Goal: Task Accomplishment & Management: Manage account settings

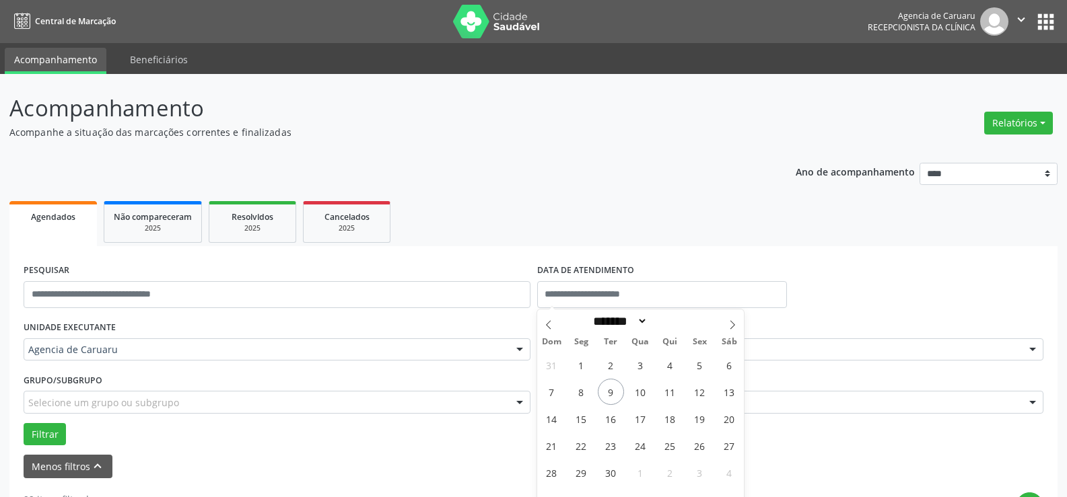
select select "*"
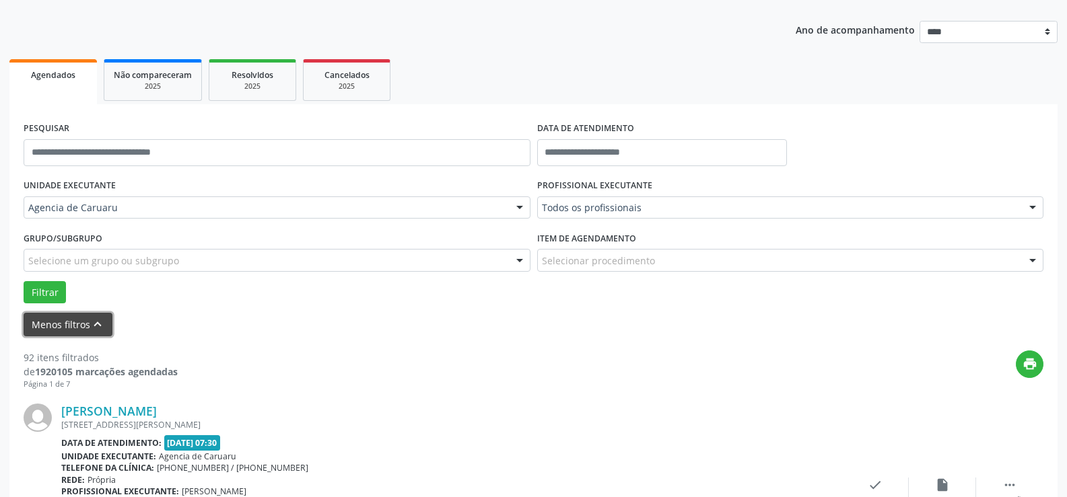
click at [90, 322] on icon "keyboard_arrow_up" at bounding box center [97, 324] width 15 height 15
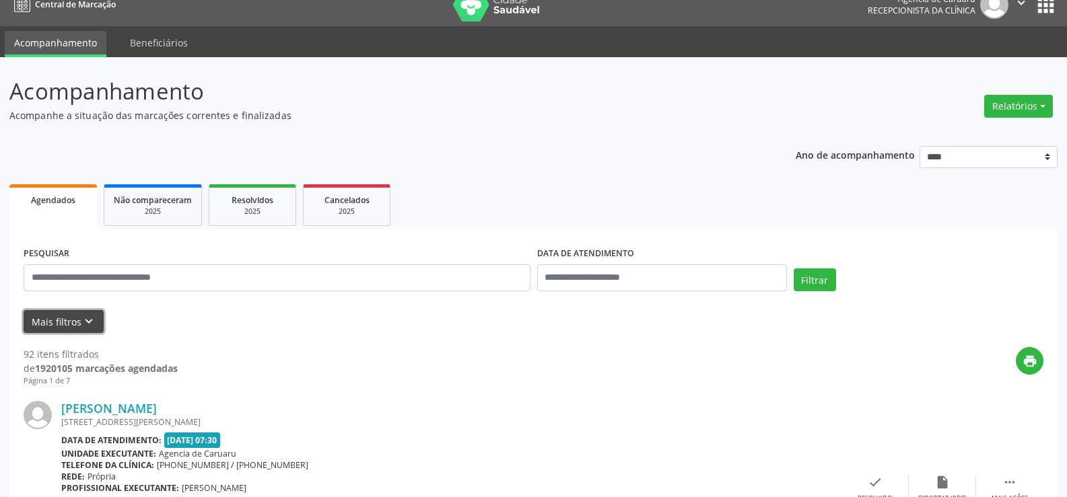
scroll to position [13, 0]
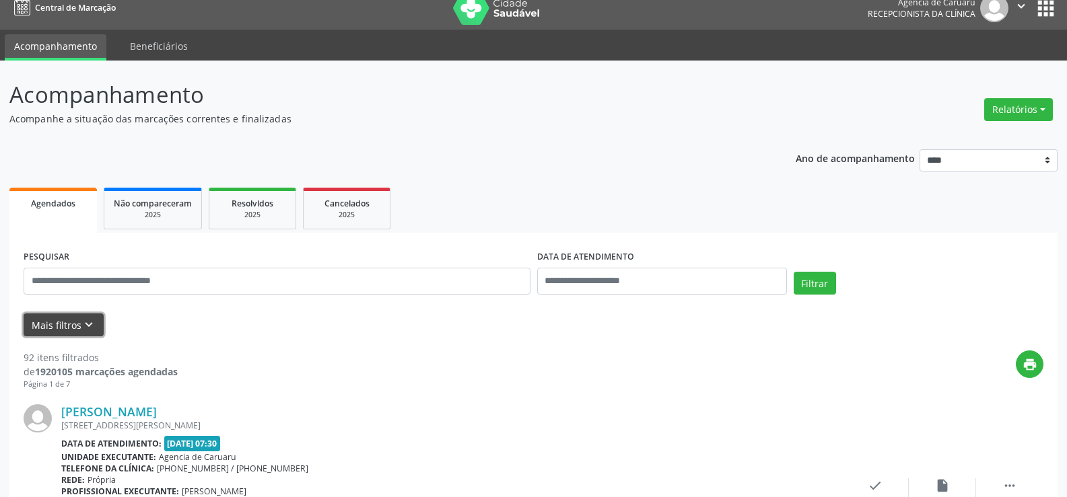
click at [86, 318] on icon "keyboard_arrow_down" at bounding box center [88, 325] width 15 height 15
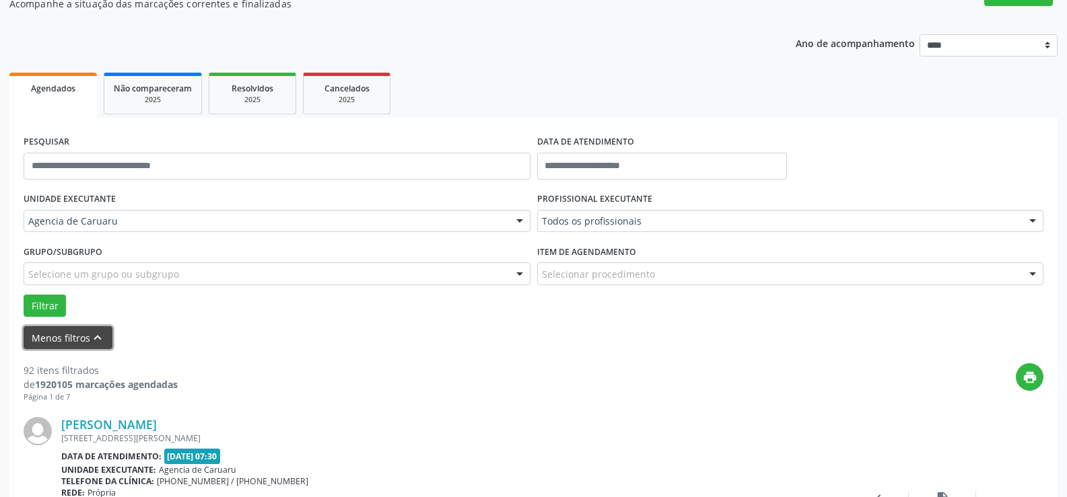
scroll to position [142, 0]
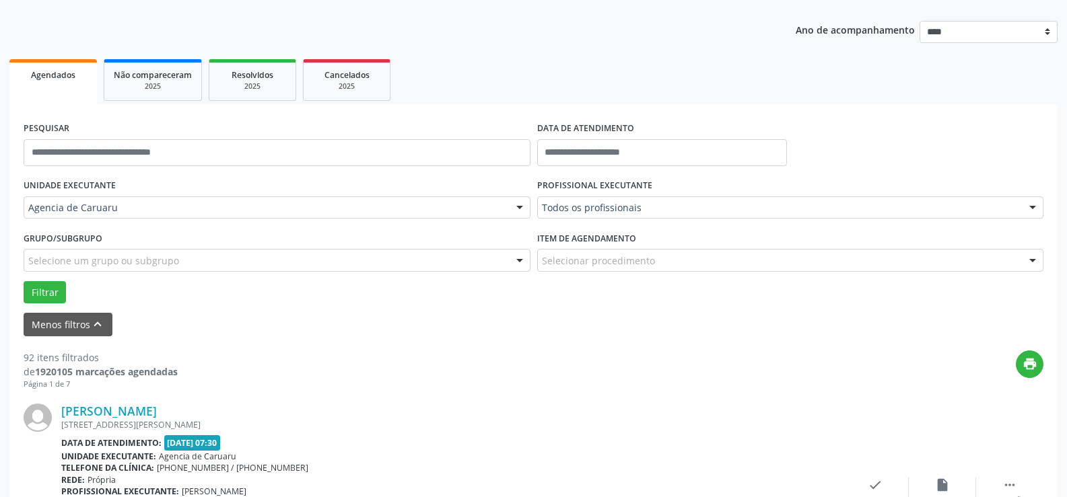
click at [520, 206] on div at bounding box center [519, 208] width 20 height 23
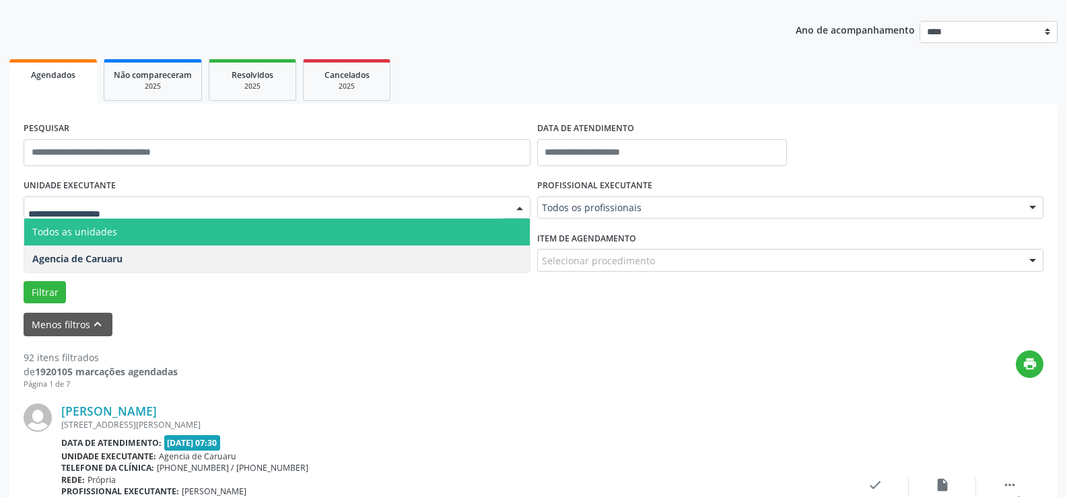
click at [520, 206] on div at bounding box center [519, 208] width 20 height 23
click at [518, 209] on div at bounding box center [519, 208] width 20 height 23
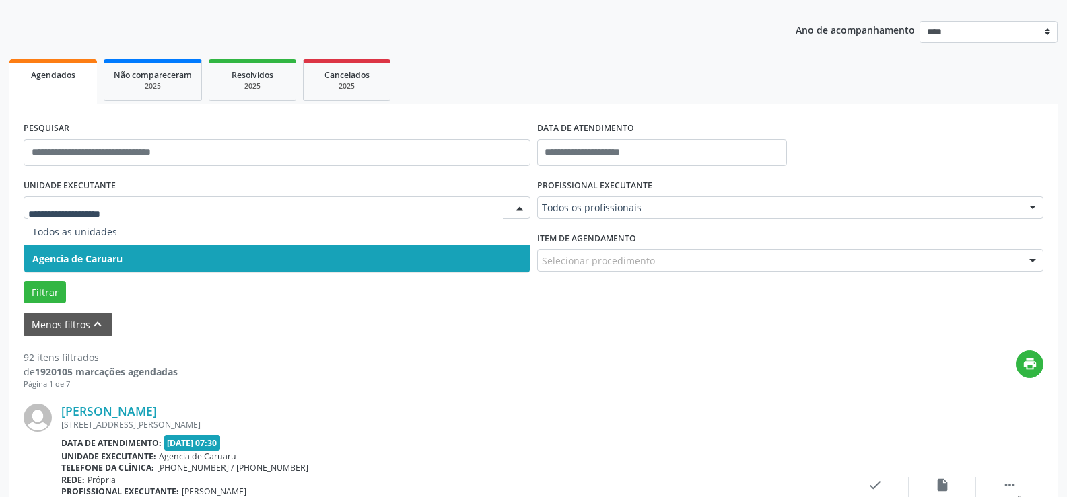
click at [341, 304] on form "PESQUISAR DATA DE ATENDIMENTO UNIDADE EXECUTANTE Todos as unidades Agencia de C…" at bounding box center [534, 227] width 1020 height 218
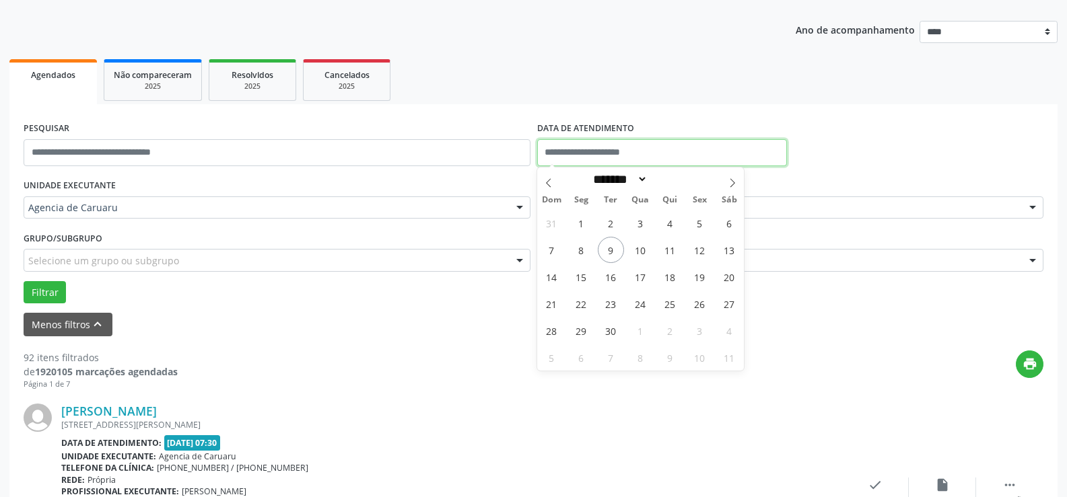
click at [549, 155] on input "text" at bounding box center [662, 152] width 250 height 27
click at [604, 254] on span "9" at bounding box center [611, 250] width 26 height 26
type input "**********"
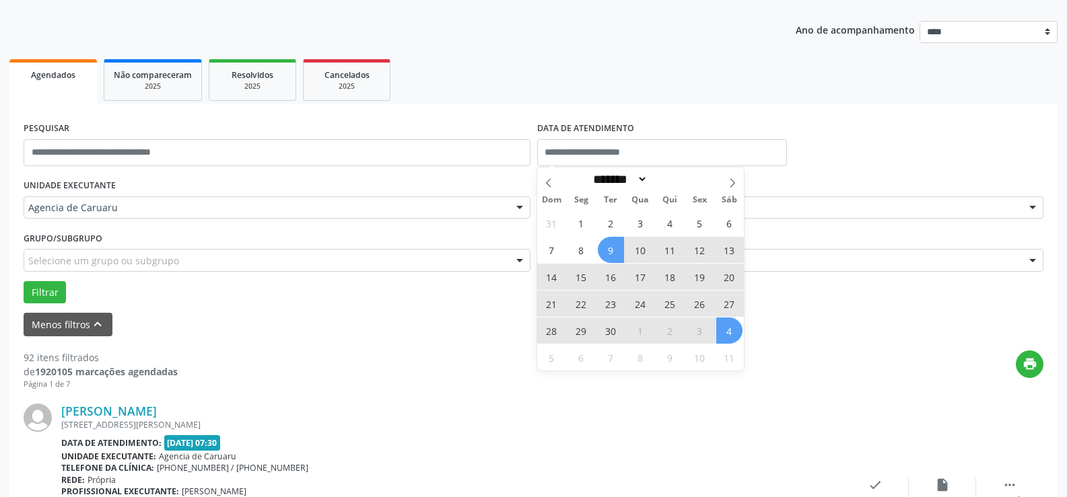
click at [835, 334] on div "Menos filtros keyboard_arrow_up" at bounding box center [533, 325] width 1026 height 24
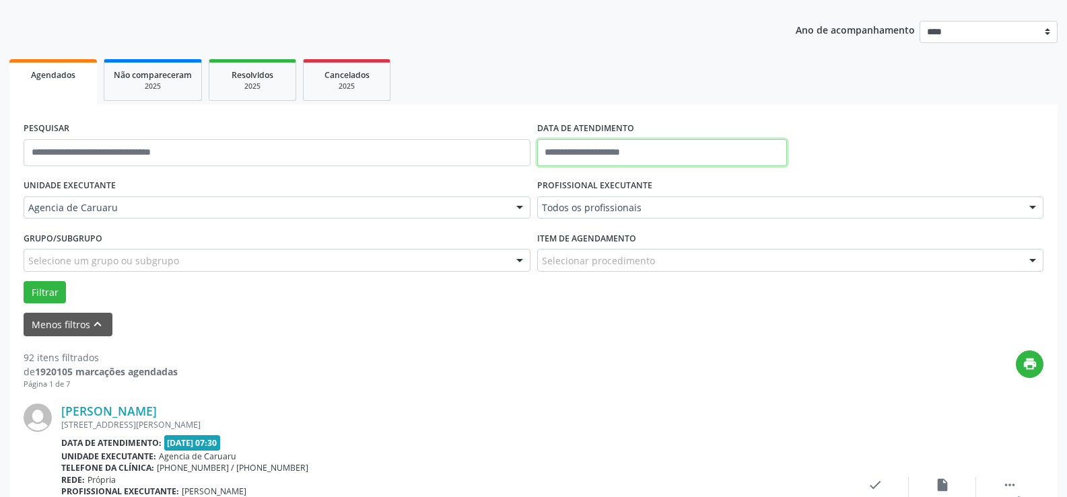
click at [608, 153] on input "text" at bounding box center [662, 152] width 250 height 27
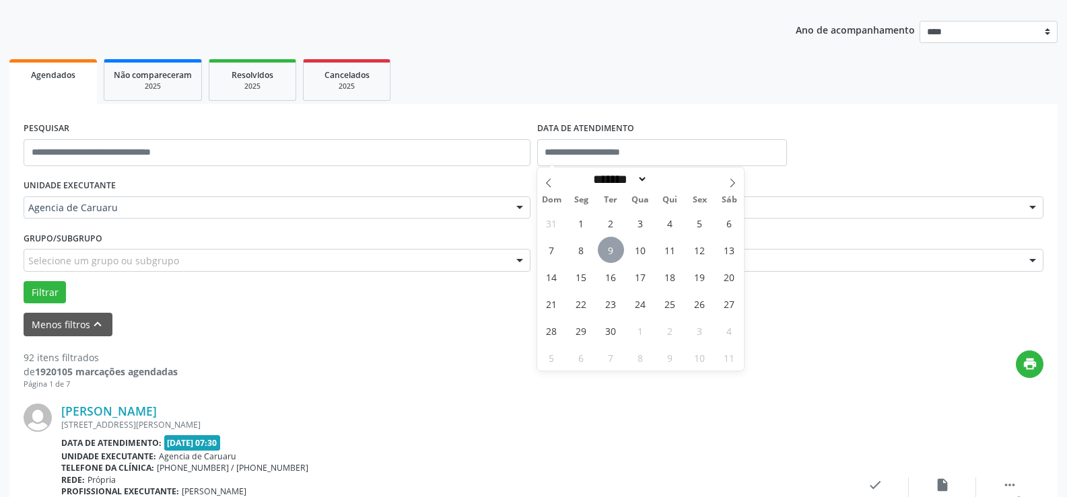
click at [610, 248] on span "9" at bounding box center [611, 250] width 26 height 26
type input "**********"
click at [610, 248] on span "9" at bounding box center [611, 250] width 26 height 26
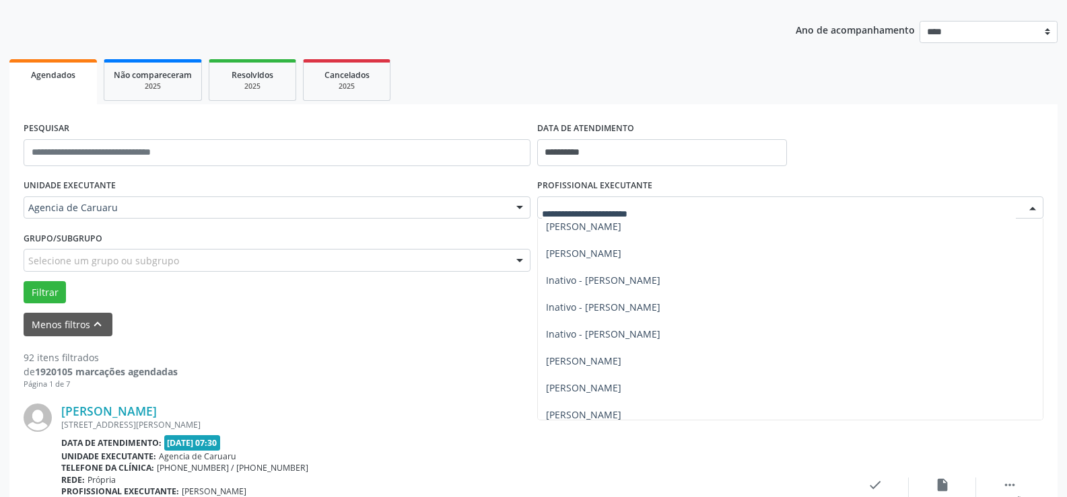
scroll to position [336, 0]
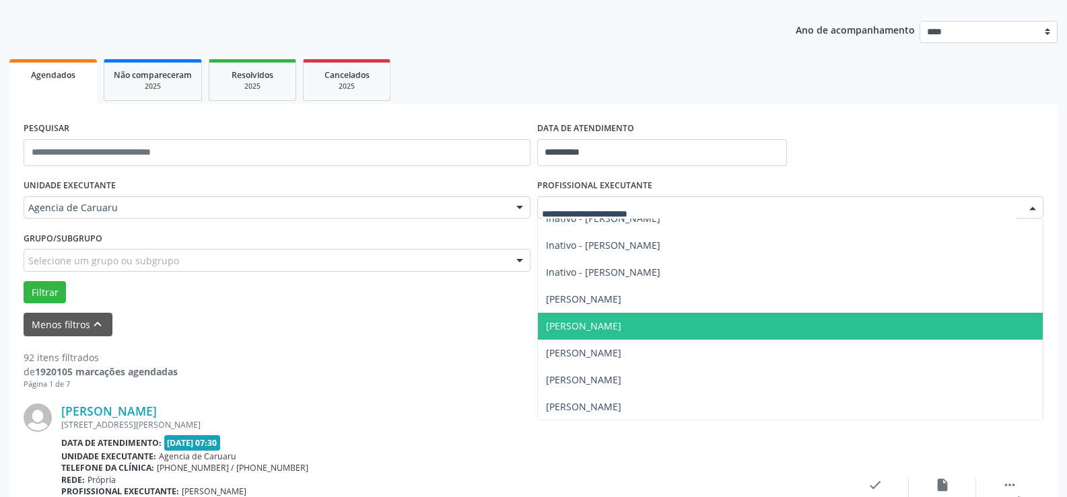
click at [621, 323] on span "[PERSON_NAME]" at bounding box center [583, 326] width 75 height 13
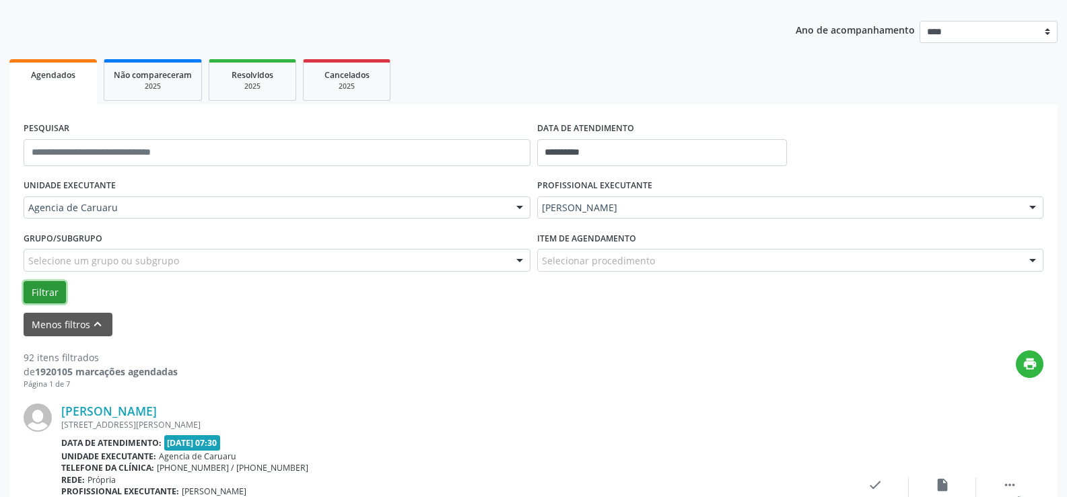
click at [44, 292] on button "Filtrar" at bounding box center [45, 292] width 42 height 23
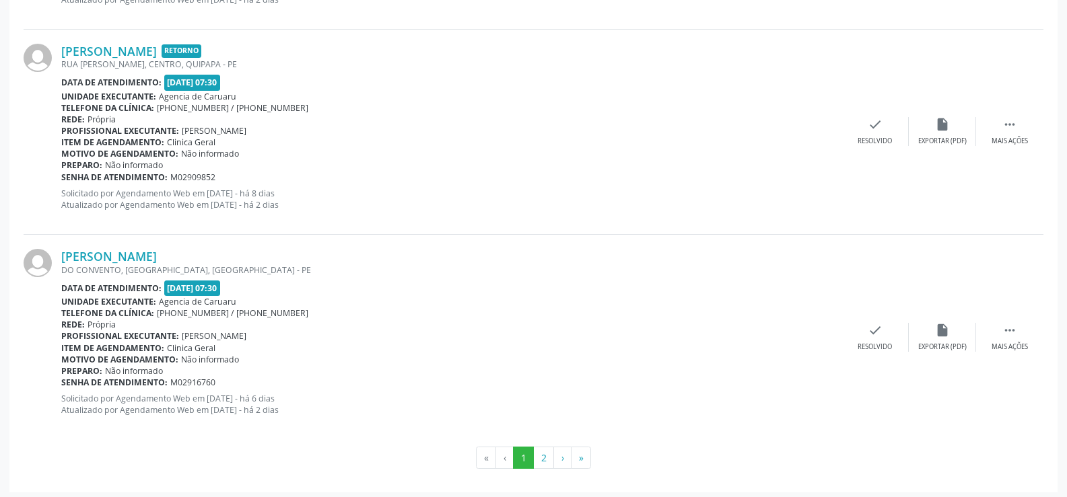
scroll to position [3179, 0]
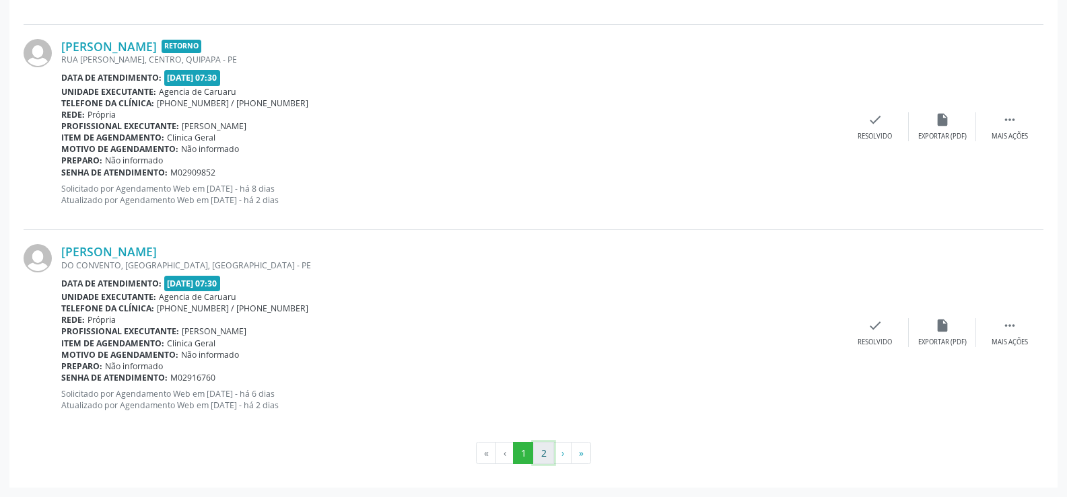
click at [538, 454] on button "2" at bounding box center [543, 453] width 21 height 23
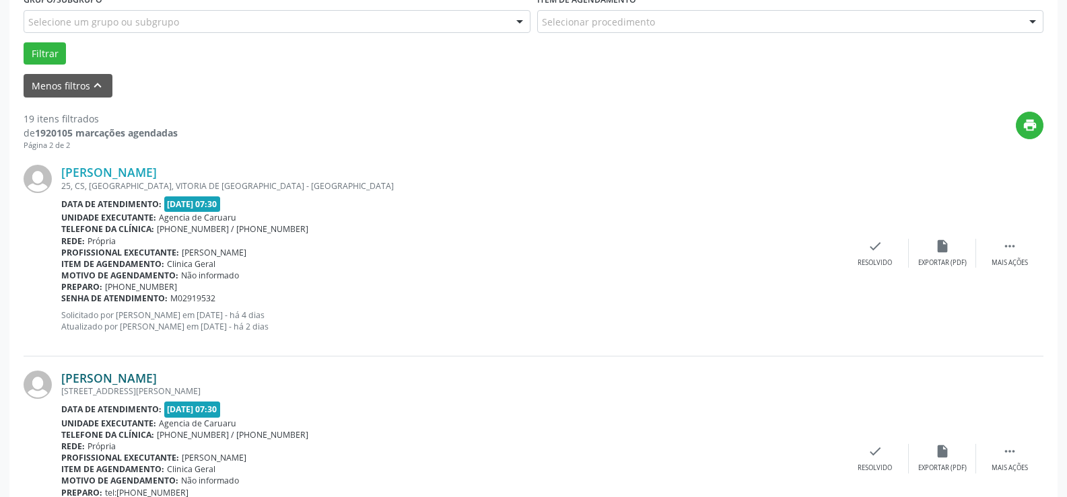
scroll to position [380, 0]
click at [1012, 247] on icon "" at bounding box center [1009, 247] width 15 height 15
click at [941, 255] on div "alarm_off Não compareceu" at bounding box center [942, 254] width 67 height 29
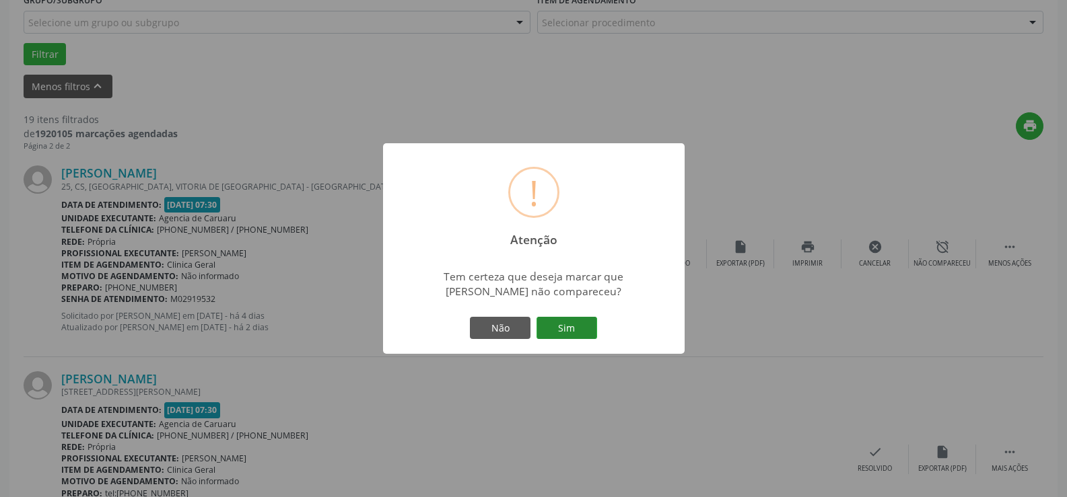
click at [573, 332] on button "Sim" at bounding box center [566, 328] width 61 height 23
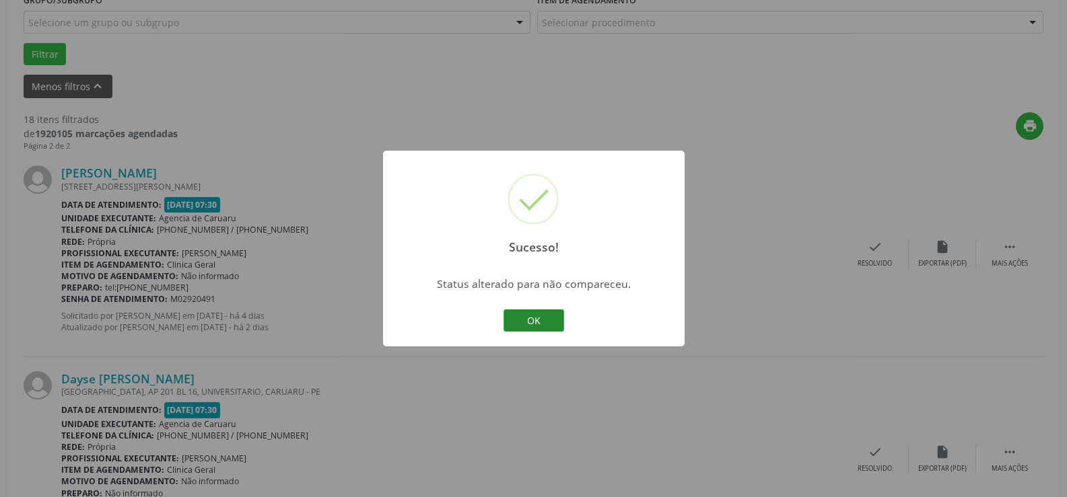
click at [522, 324] on button "OK" at bounding box center [533, 321] width 61 height 23
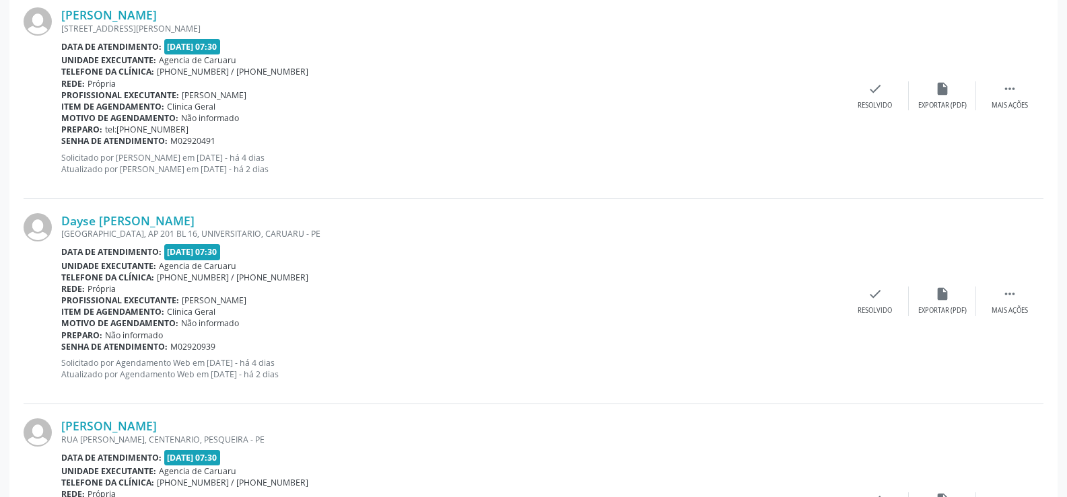
scroll to position [713, 0]
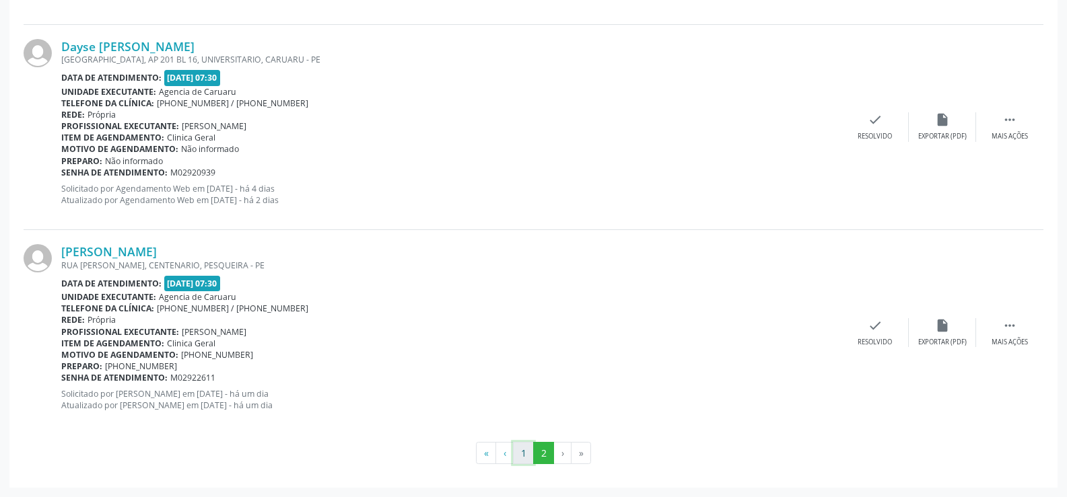
click at [523, 456] on button "1" at bounding box center [523, 453] width 21 height 23
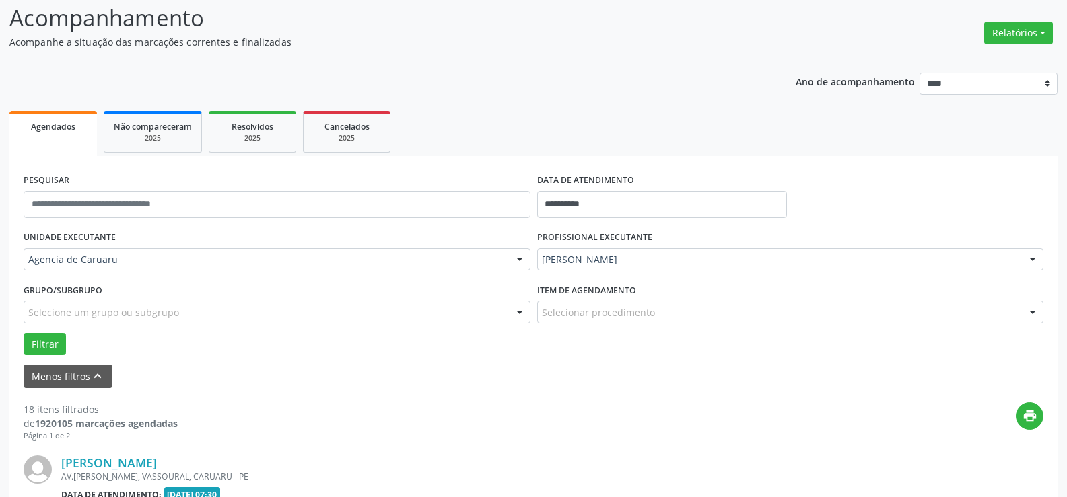
scroll to position [798, 0]
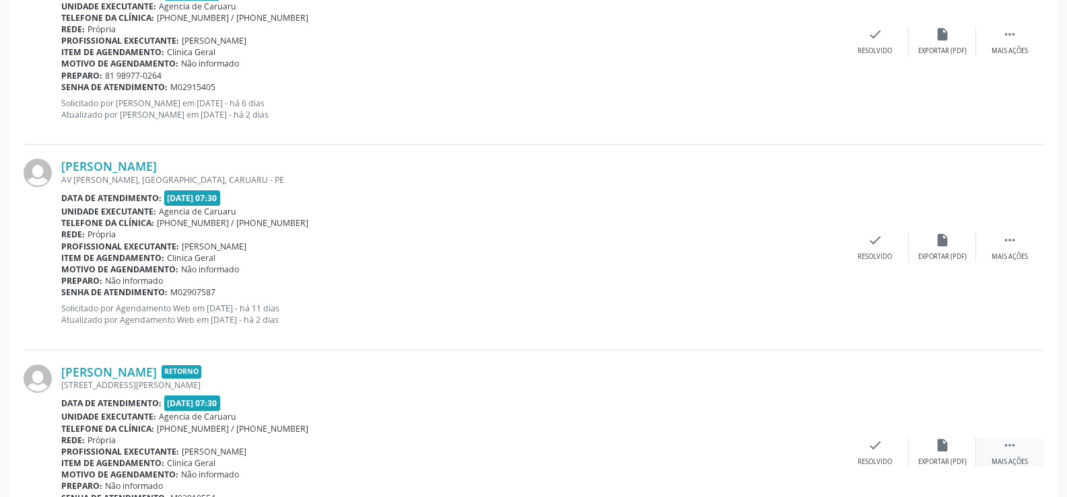
click at [1011, 449] on icon "" at bounding box center [1009, 445] width 15 height 15
click at [940, 453] on icon "alarm_off" at bounding box center [942, 445] width 15 height 15
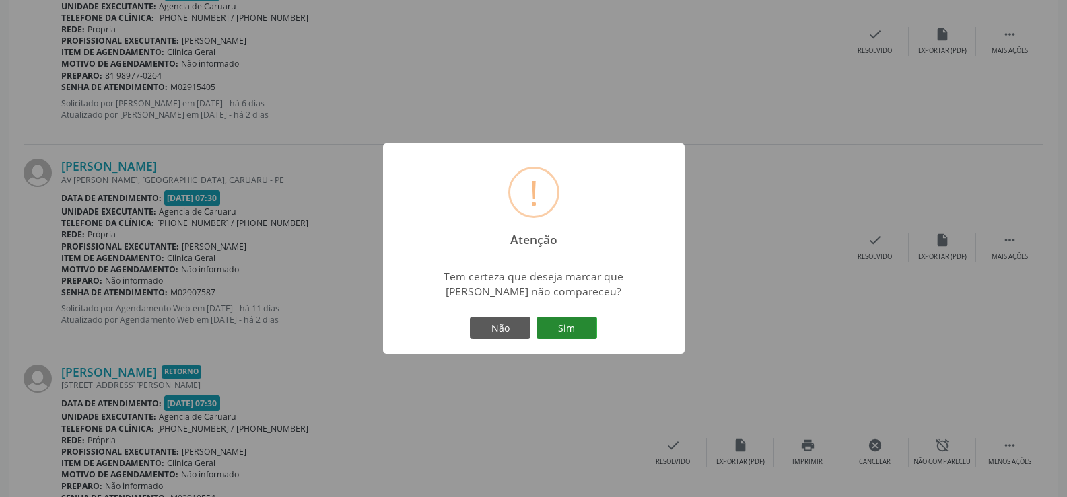
click at [557, 336] on button "Sim" at bounding box center [566, 328] width 61 height 23
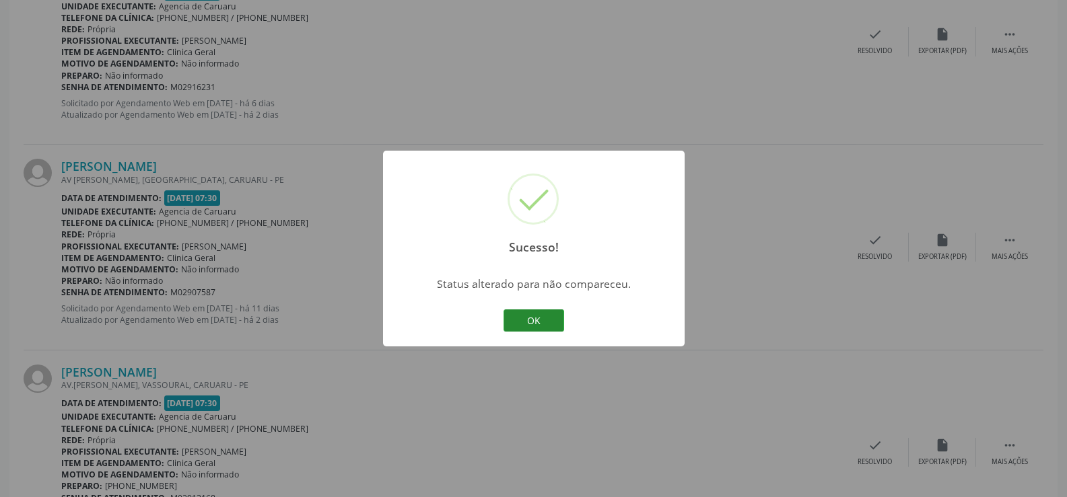
click at [529, 327] on button "OK" at bounding box center [533, 321] width 61 height 23
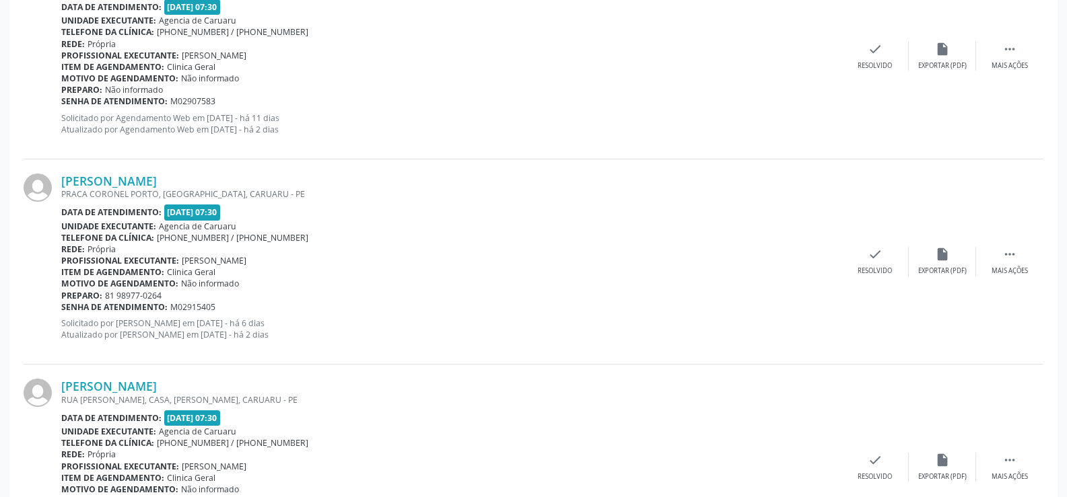
scroll to position [1673, 0]
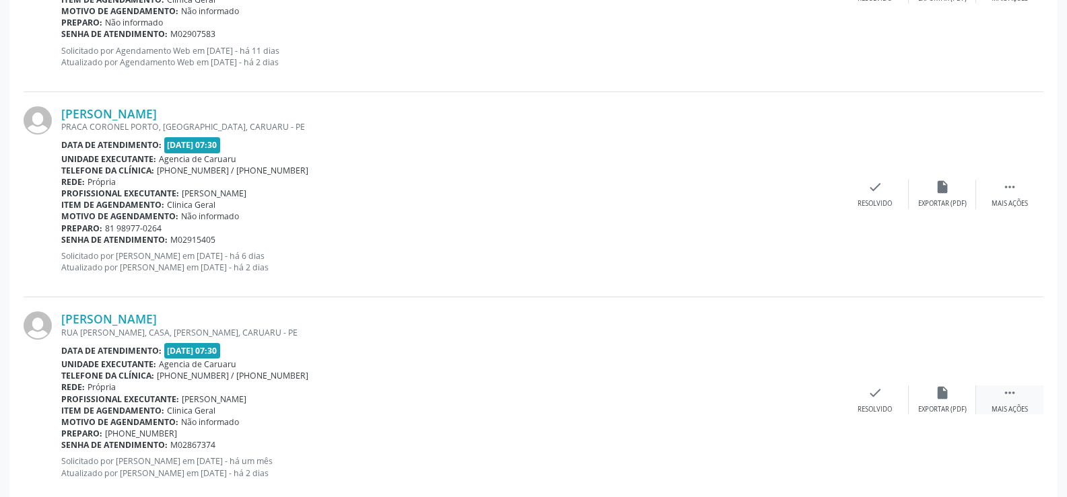
click at [1005, 394] on icon "" at bounding box center [1009, 393] width 15 height 15
click at [940, 405] on div "Não compareceu" at bounding box center [941, 409] width 57 height 9
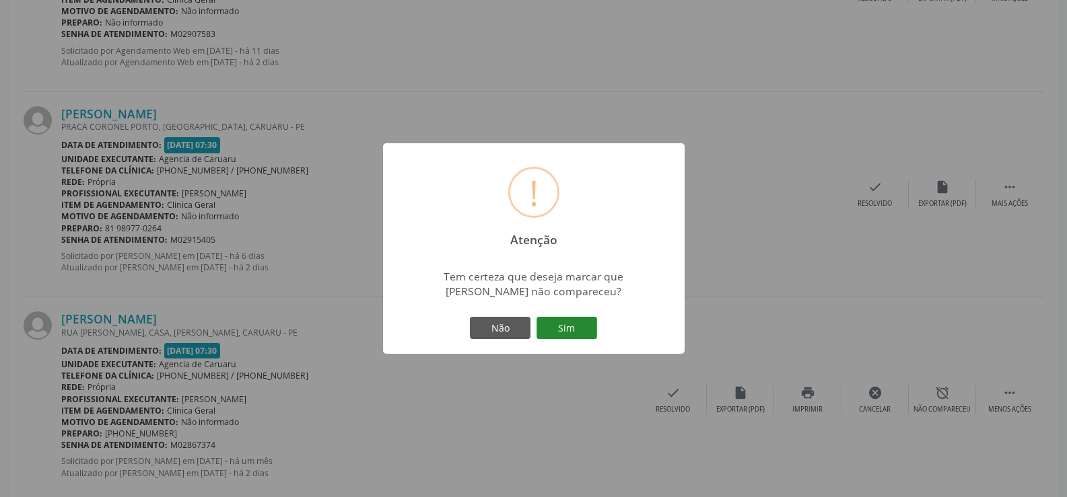
click at [547, 328] on button "Sim" at bounding box center [566, 328] width 61 height 23
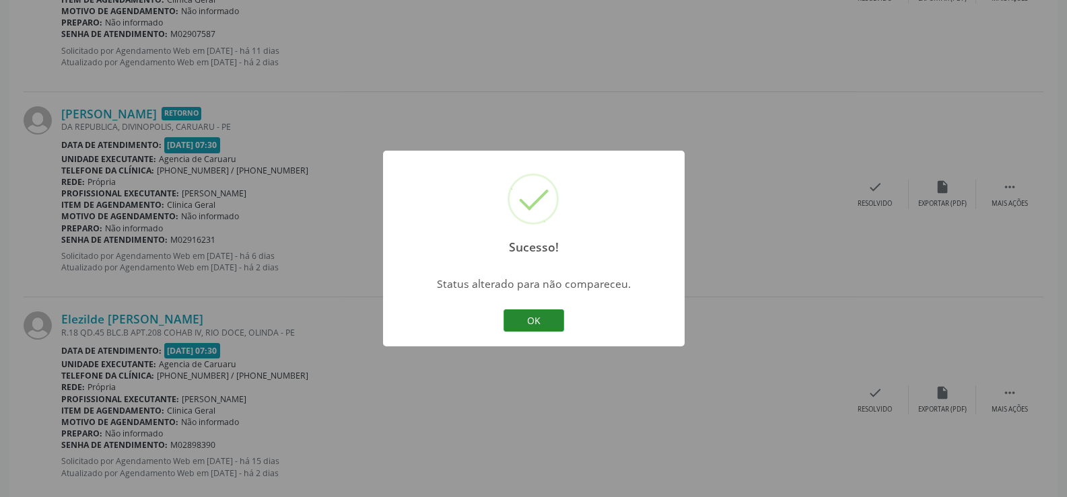
click at [537, 325] on button "OK" at bounding box center [533, 321] width 61 height 23
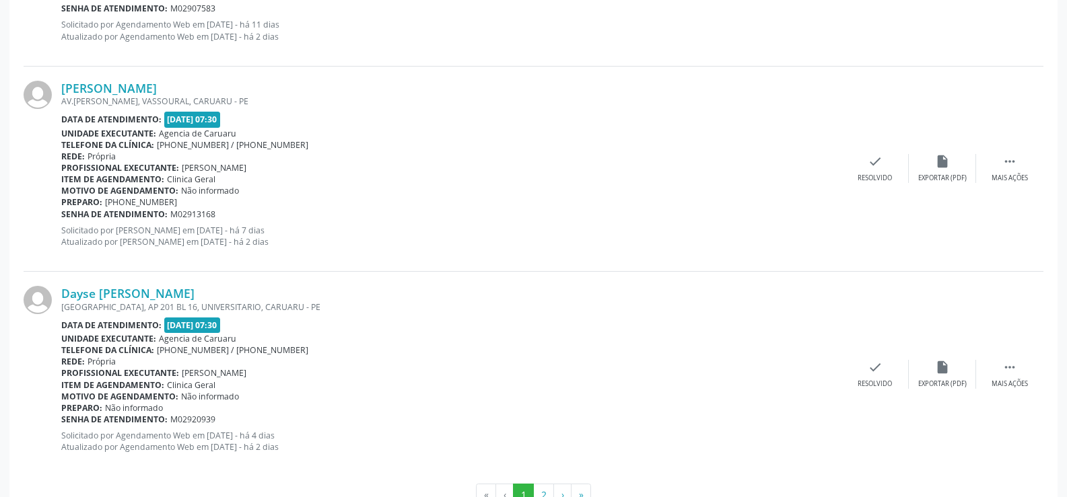
scroll to position [3179, 0]
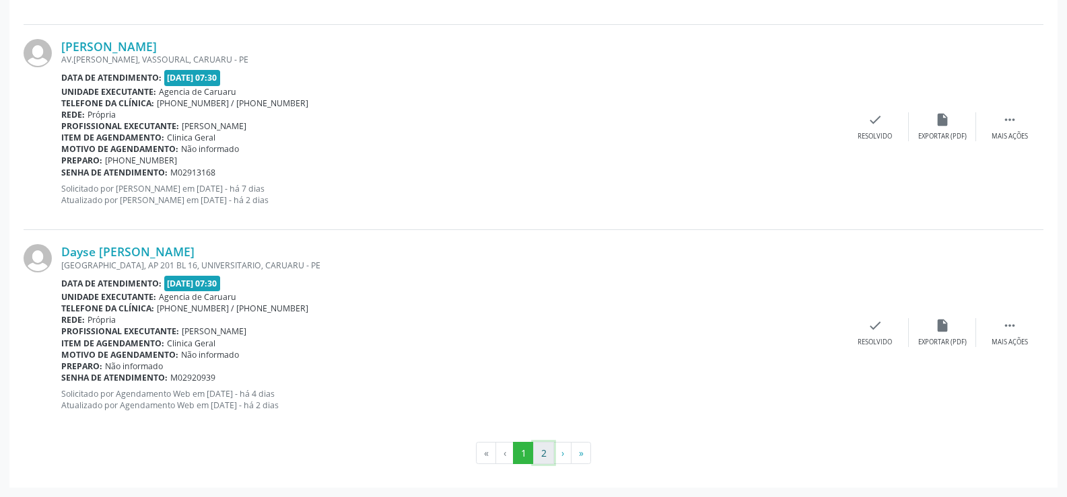
click at [548, 455] on button "2" at bounding box center [543, 453] width 21 height 23
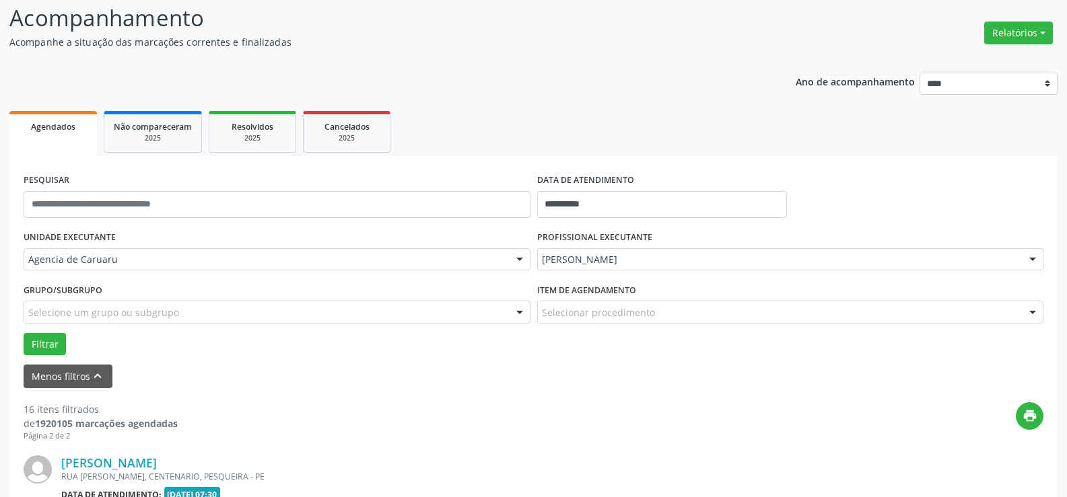
scroll to position [302, 0]
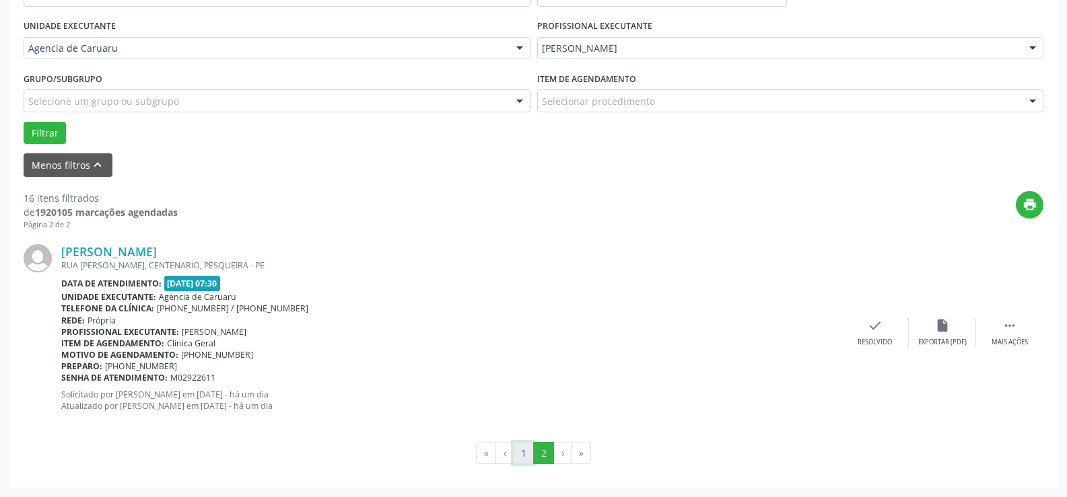
click at [515, 453] on button "1" at bounding box center [523, 453] width 21 height 23
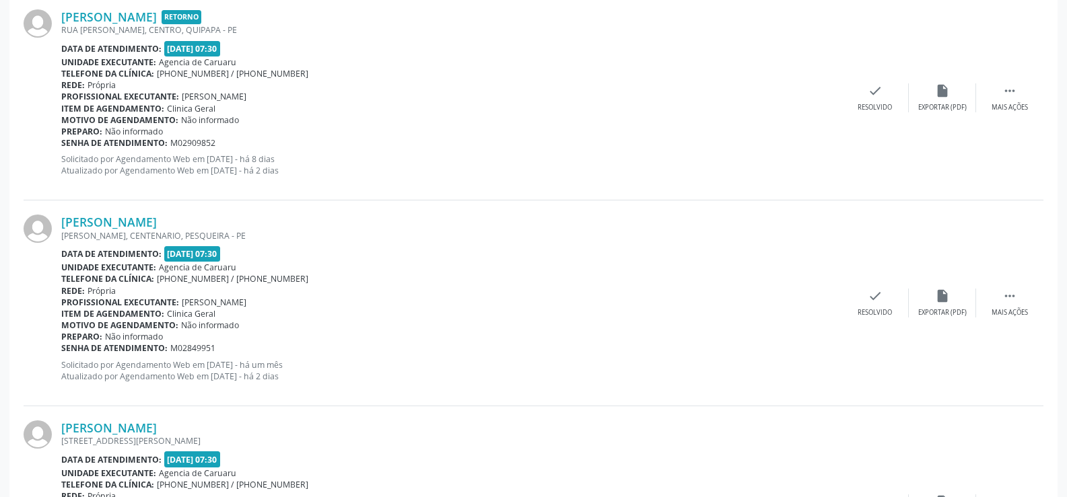
scroll to position [2388, 0]
click at [1007, 295] on icon "" at bounding box center [1009, 294] width 15 height 15
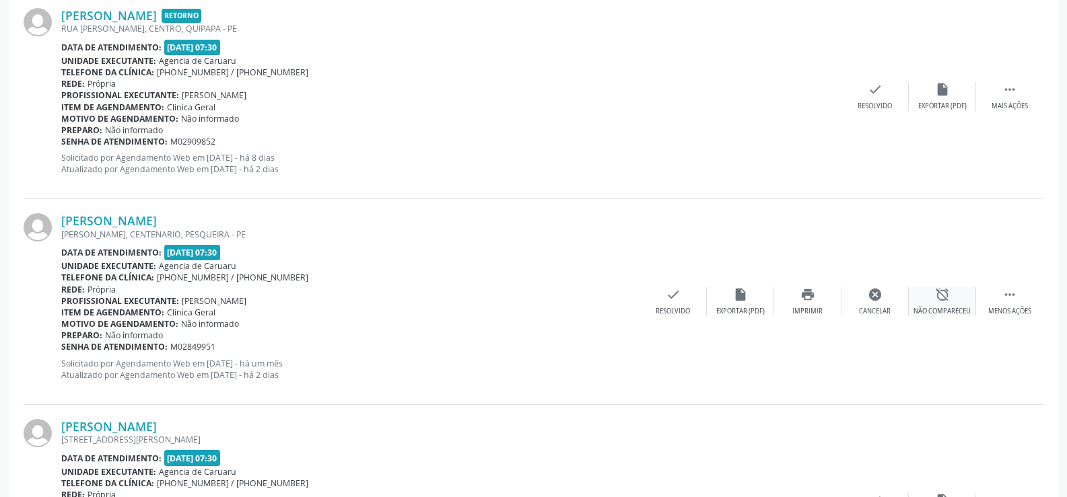
click at [929, 305] on div "alarm_off Não compareceu" at bounding box center [942, 301] width 67 height 29
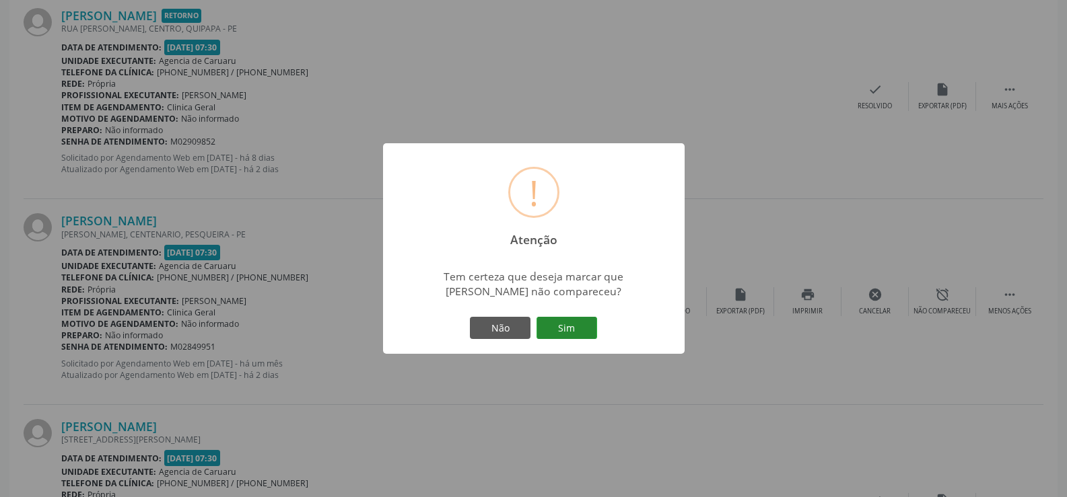
click at [568, 329] on button "Sim" at bounding box center [566, 328] width 61 height 23
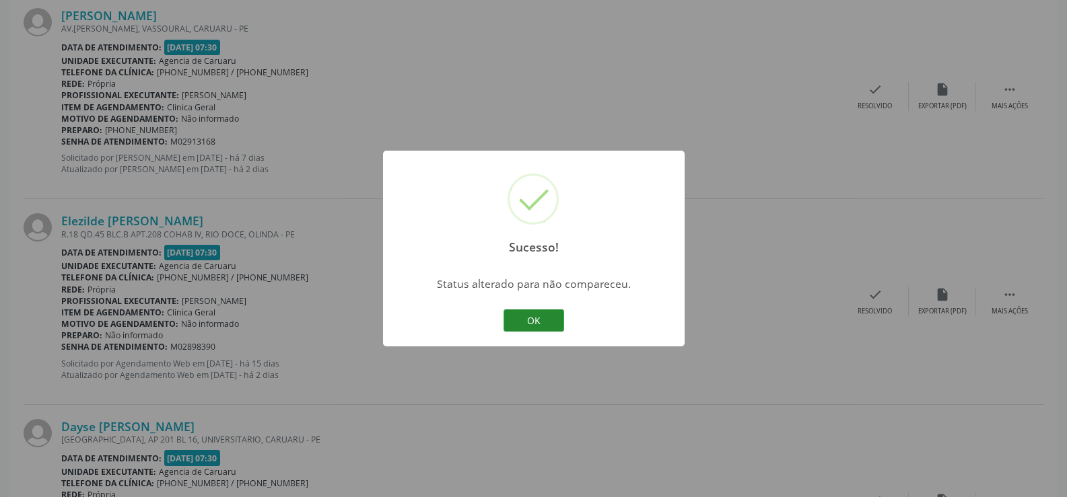
click at [527, 321] on button "OK" at bounding box center [533, 321] width 61 height 23
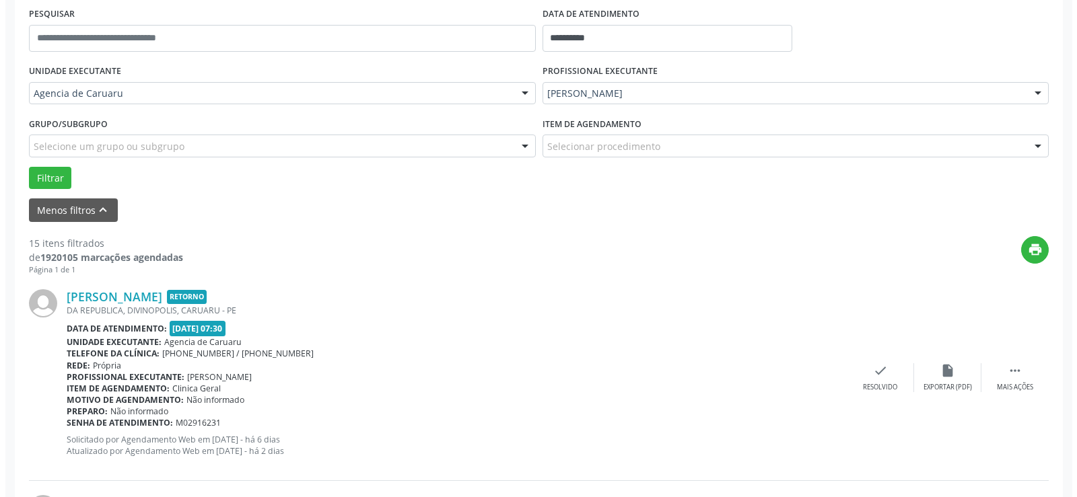
scroll to position [302, 0]
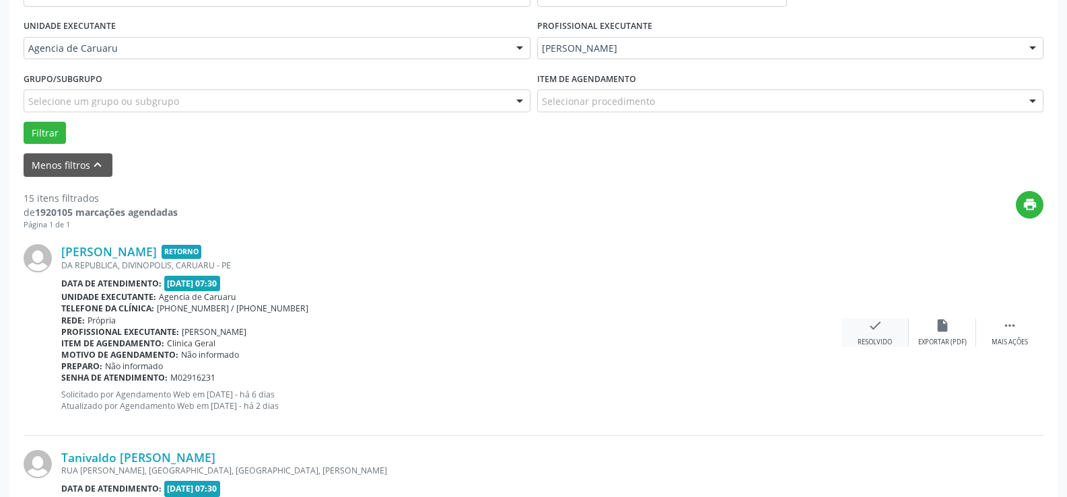
click at [870, 326] on icon "check" at bounding box center [874, 325] width 15 height 15
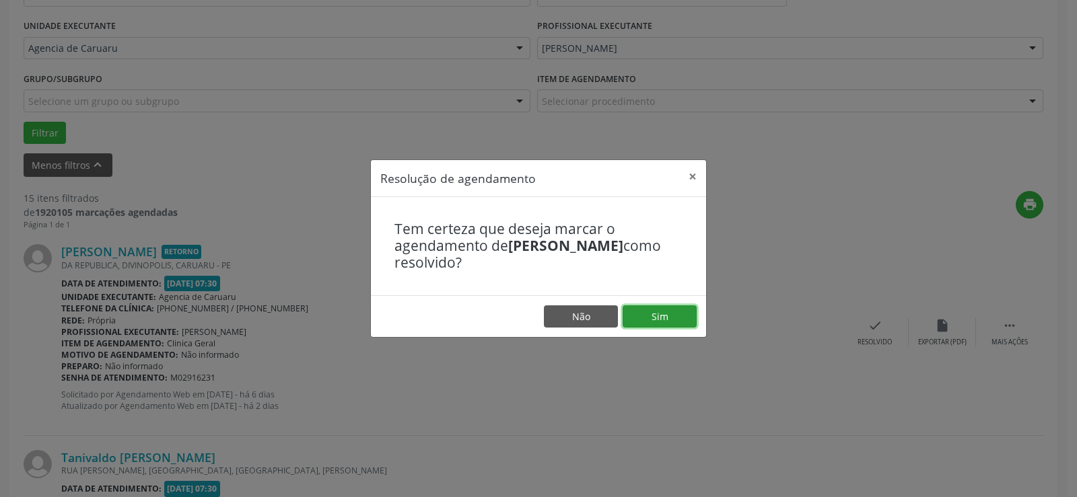
click at [670, 316] on button "Sim" at bounding box center [660, 317] width 74 height 23
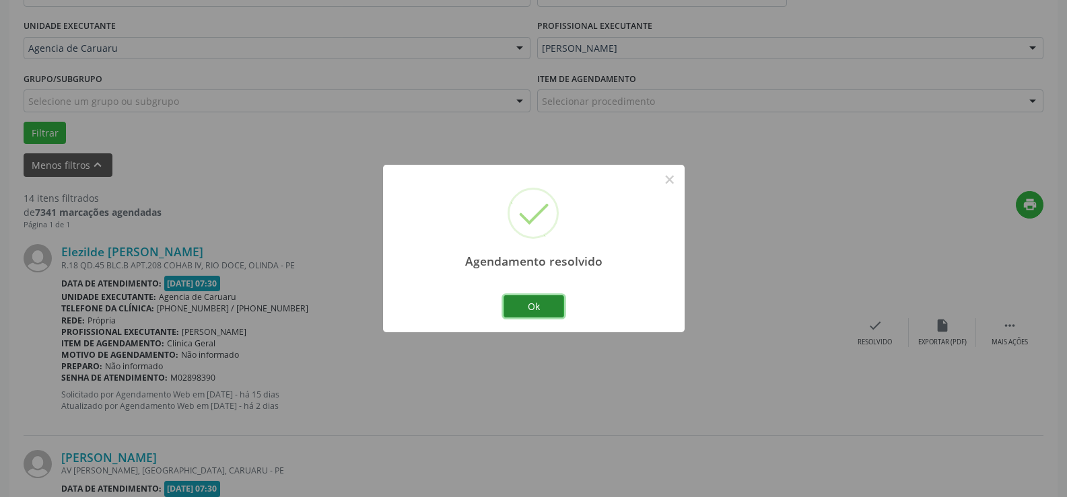
click at [559, 306] on button "Ok" at bounding box center [533, 306] width 61 height 23
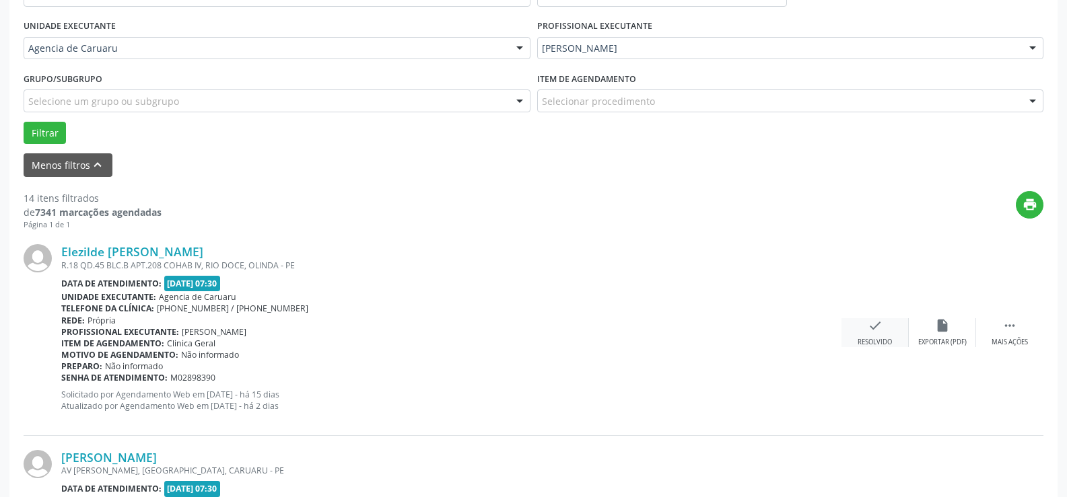
click at [869, 326] on icon "check" at bounding box center [874, 325] width 15 height 15
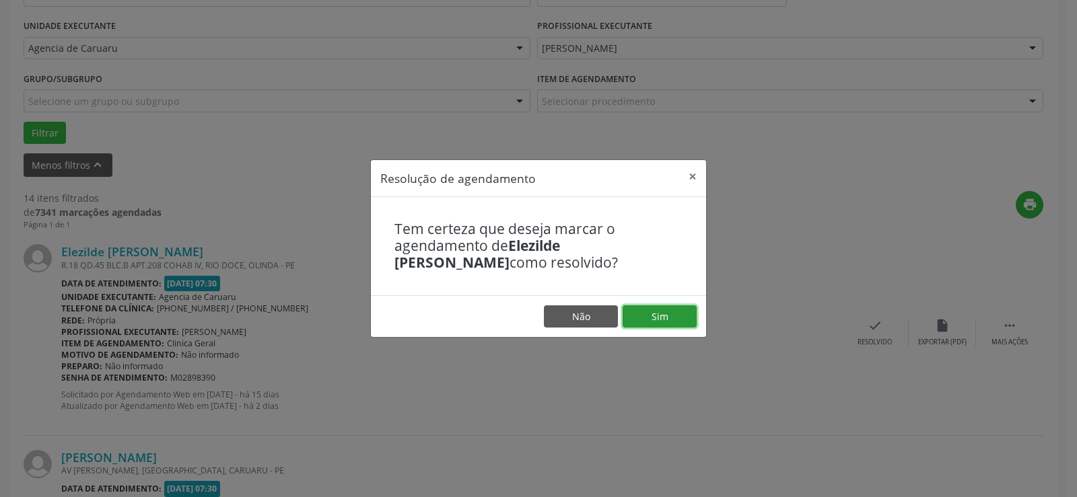
click at [657, 321] on button "Sim" at bounding box center [660, 317] width 74 height 23
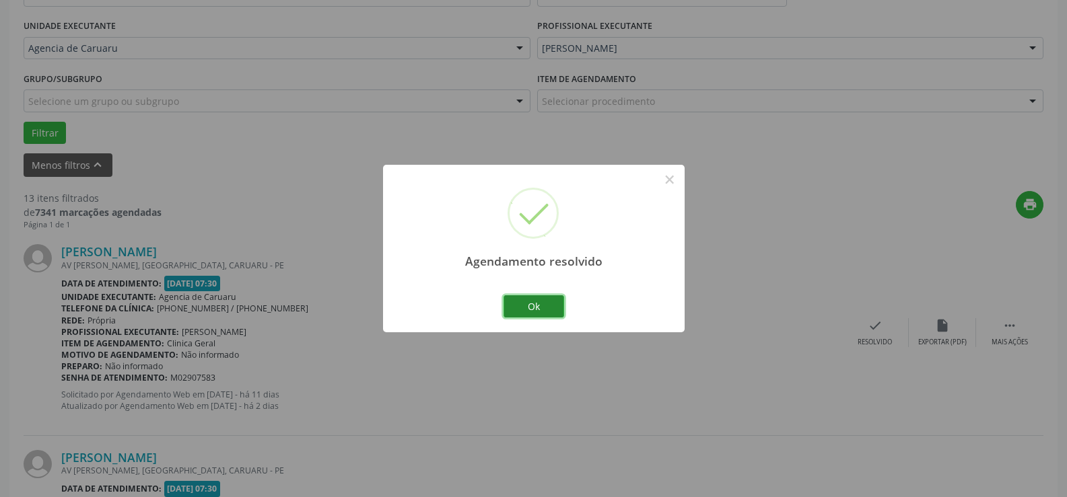
click at [548, 301] on button "Ok" at bounding box center [533, 306] width 61 height 23
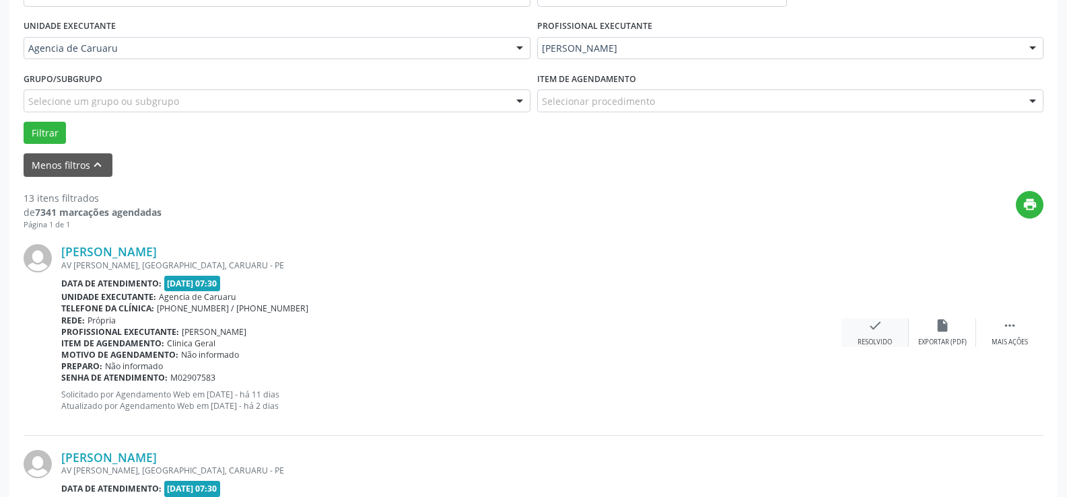
click at [872, 328] on icon "check" at bounding box center [874, 325] width 15 height 15
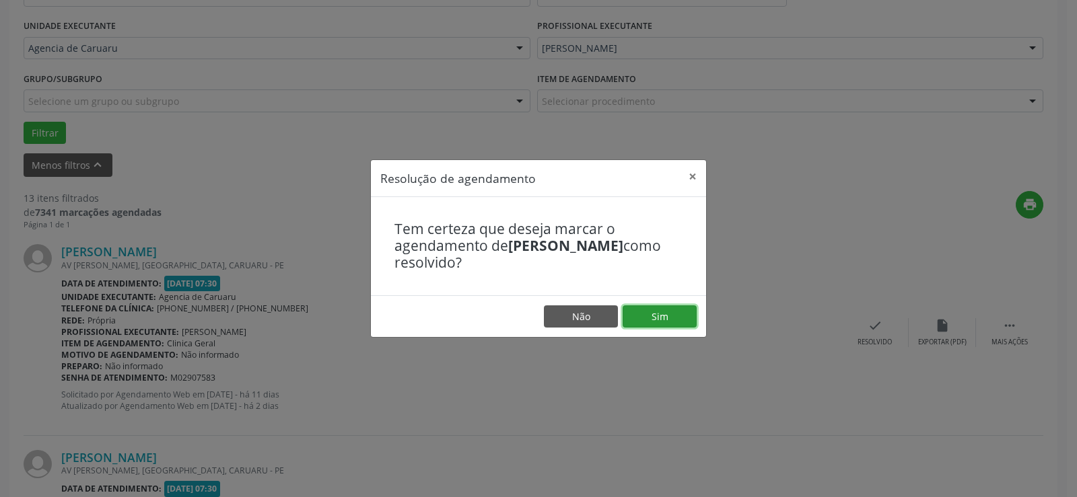
click at [673, 323] on button "Sim" at bounding box center [660, 317] width 74 height 23
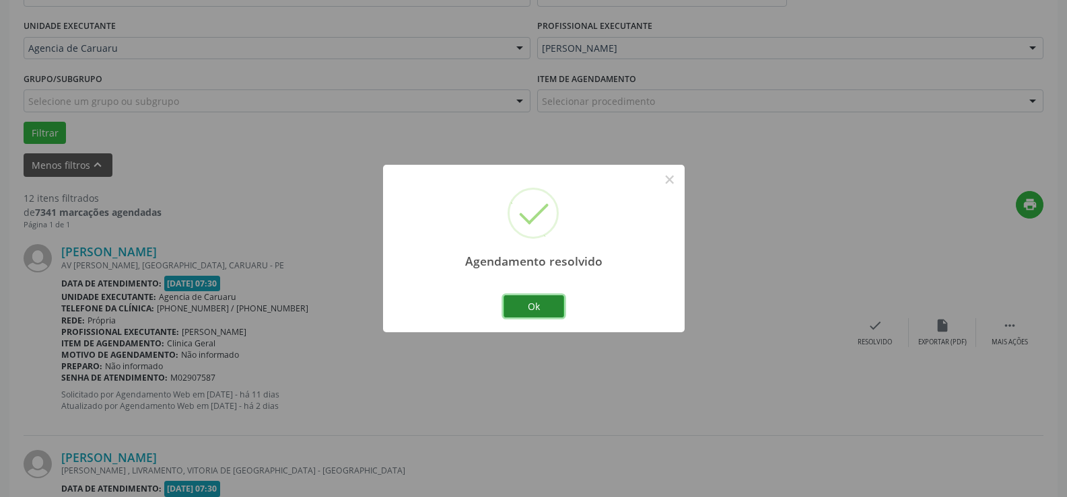
click at [539, 314] on button "Ok" at bounding box center [533, 306] width 61 height 23
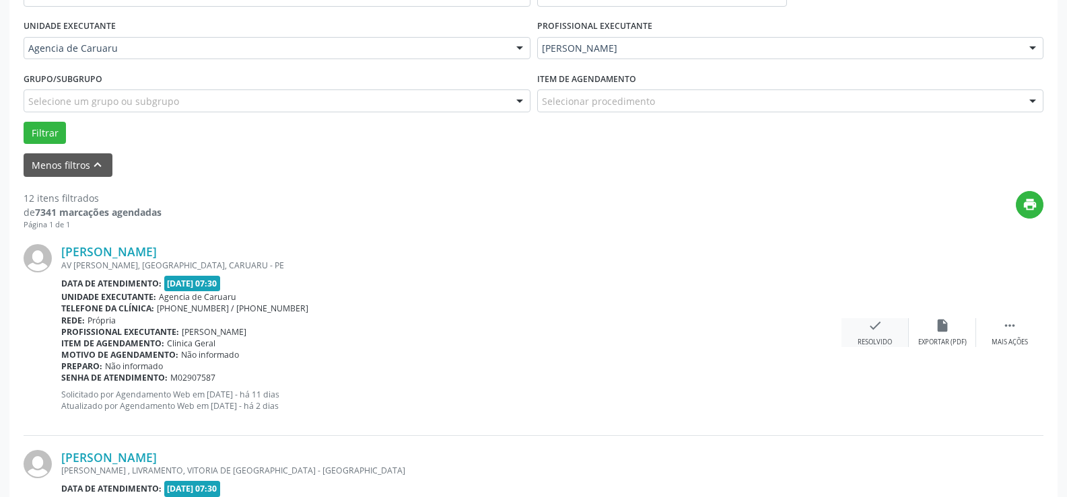
click at [872, 325] on icon "check" at bounding box center [874, 325] width 15 height 15
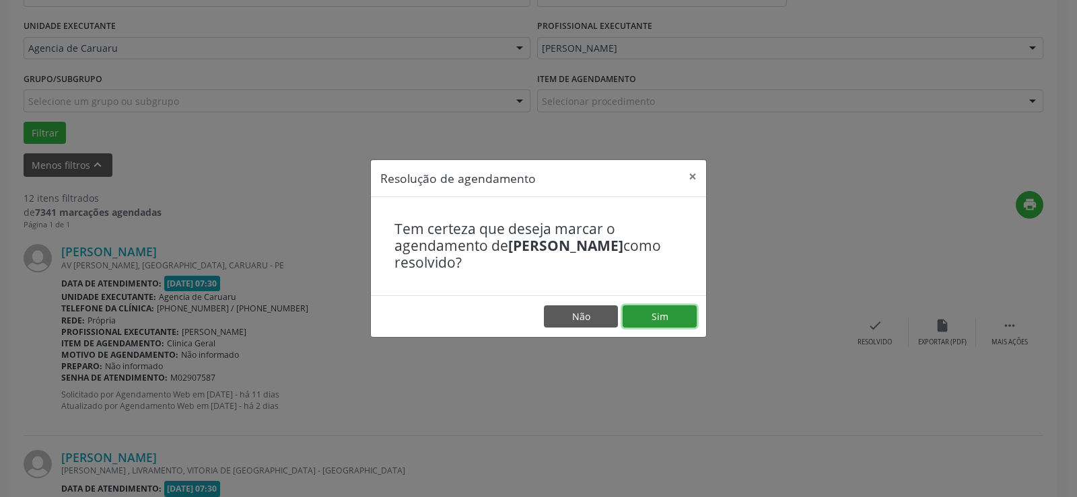
click at [682, 321] on button "Sim" at bounding box center [660, 317] width 74 height 23
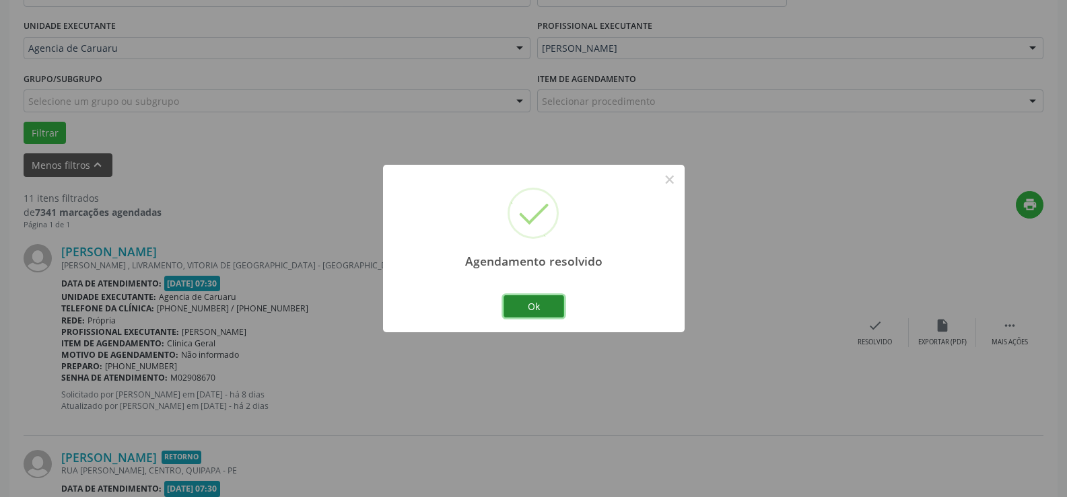
click at [530, 314] on button "Ok" at bounding box center [533, 306] width 61 height 23
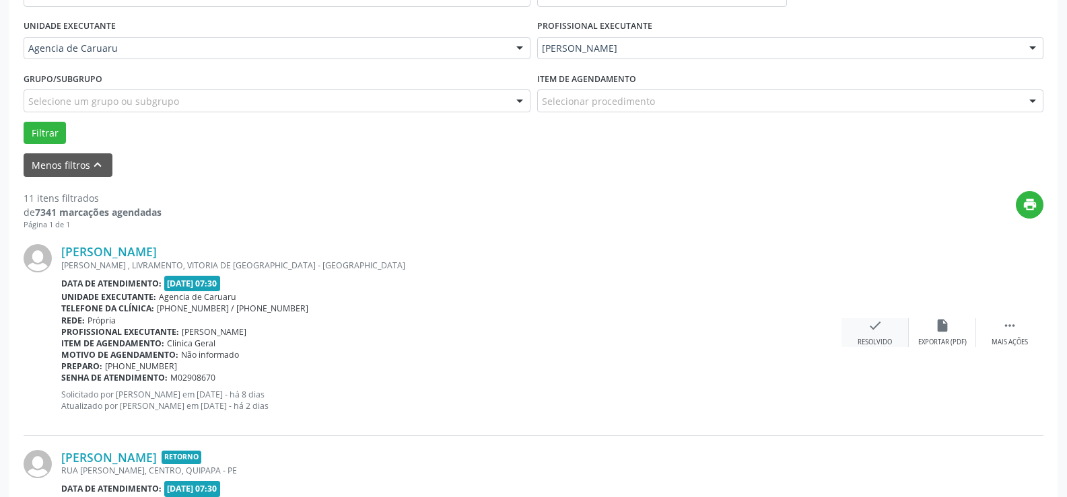
click at [871, 324] on icon "check" at bounding box center [874, 325] width 15 height 15
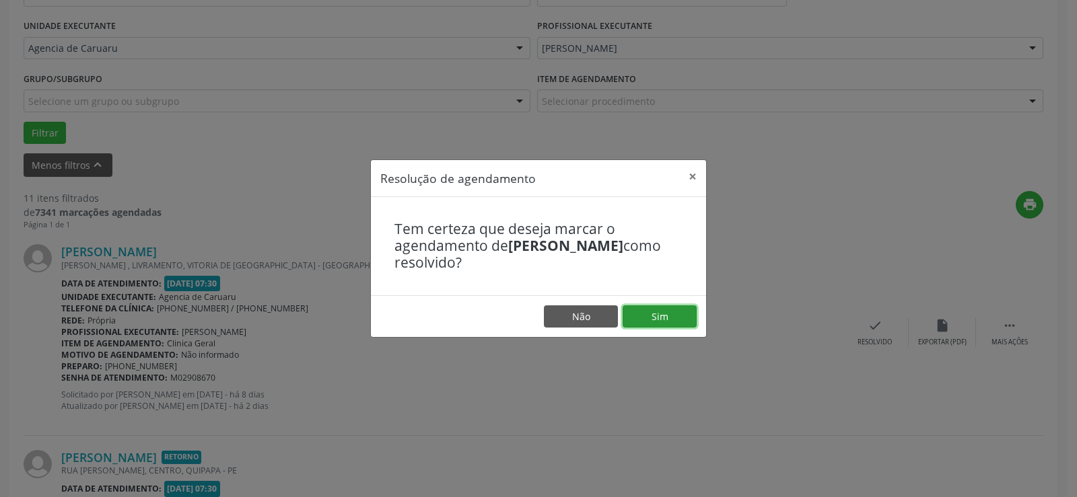
click at [675, 314] on button "Sim" at bounding box center [660, 317] width 74 height 23
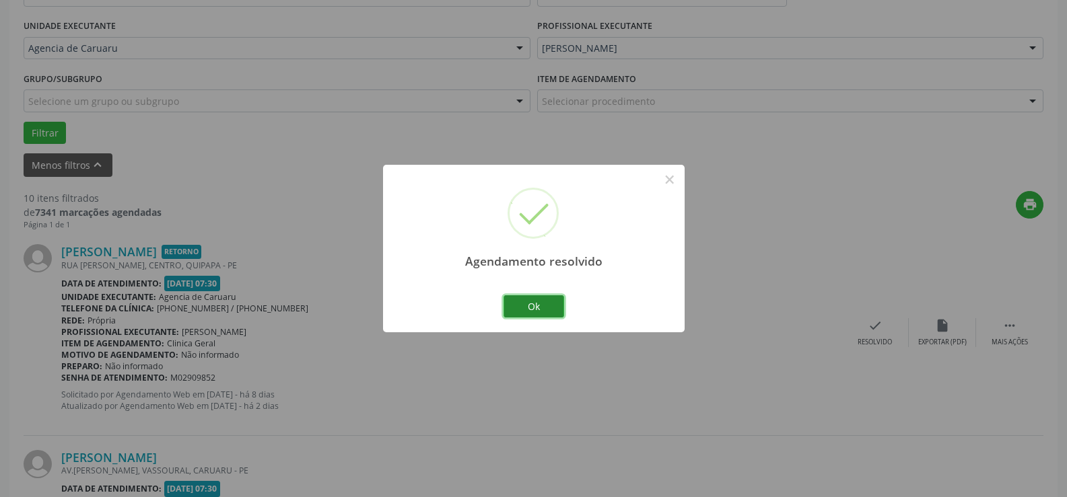
click at [543, 306] on button "Ok" at bounding box center [533, 306] width 61 height 23
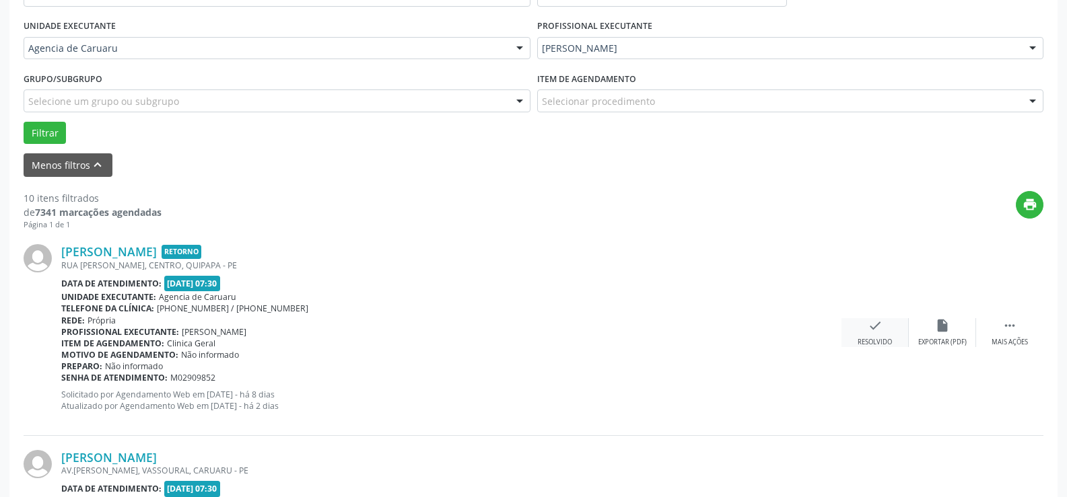
click at [872, 327] on icon "check" at bounding box center [874, 325] width 15 height 15
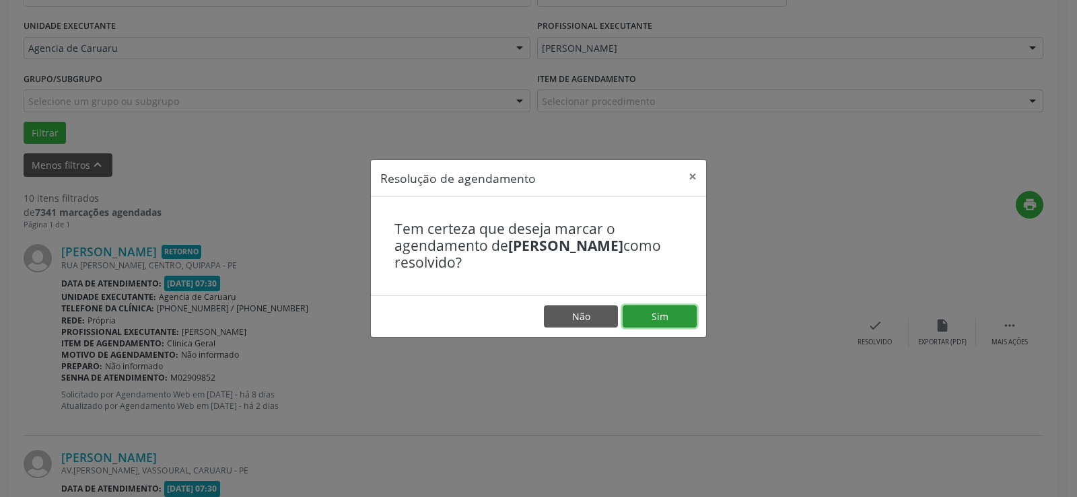
click at [671, 319] on button "Sim" at bounding box center [660, 317] width 74 height 23
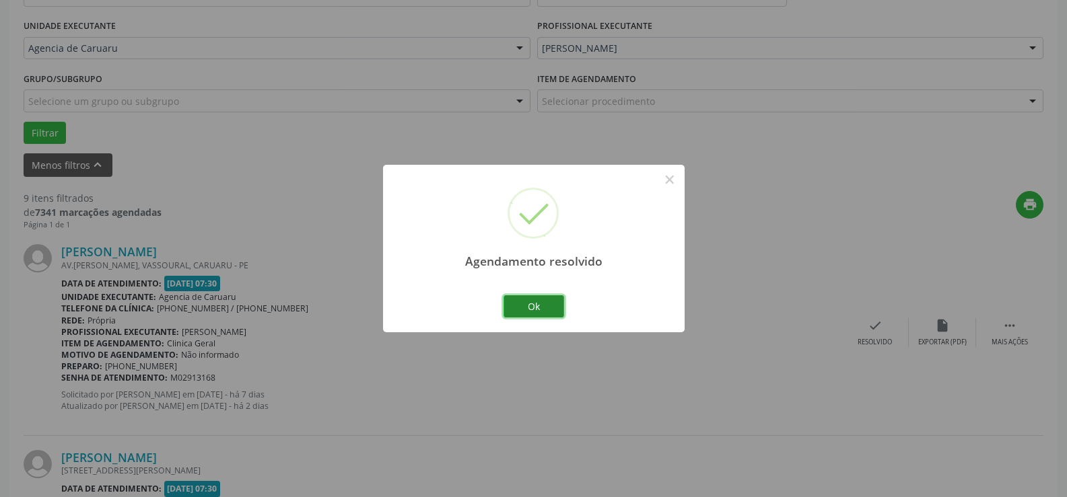
click at [542, 309] on button "Ok" at bounding box center [533, 306] width 61 height 23
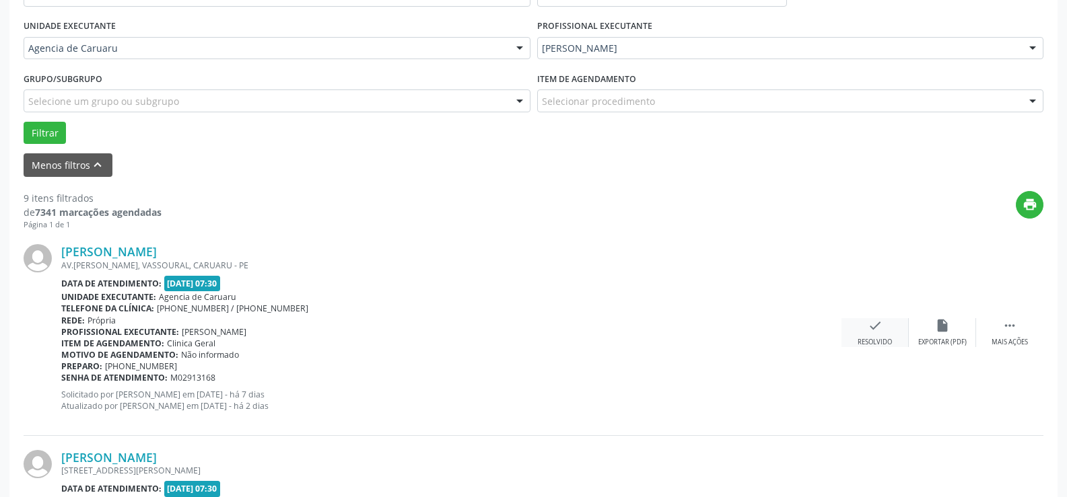
click at [871, 329] on icon "check" at bounding box center [874, 325] width 15 height 15
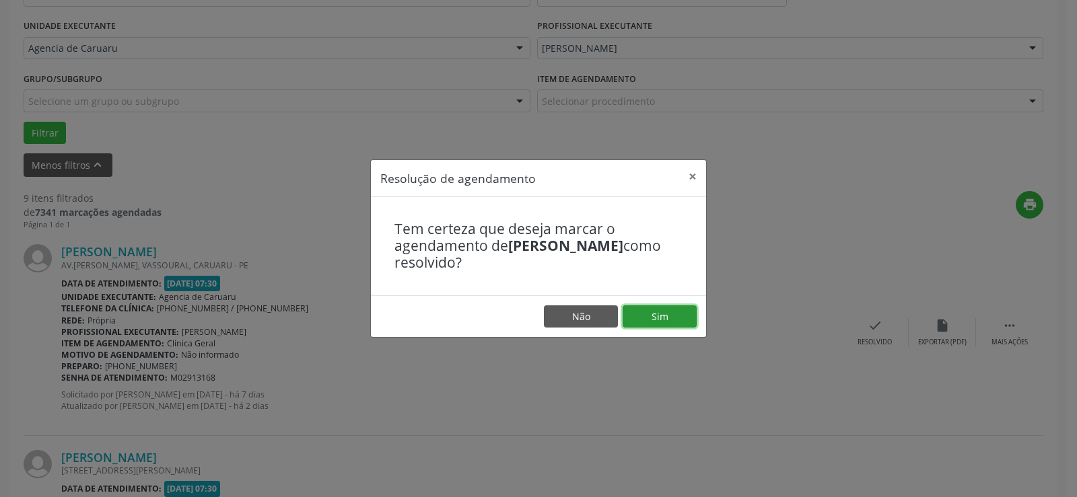
click at [674, 315] on button "Sim" at bounding box center [660, 317] width 74 height 23
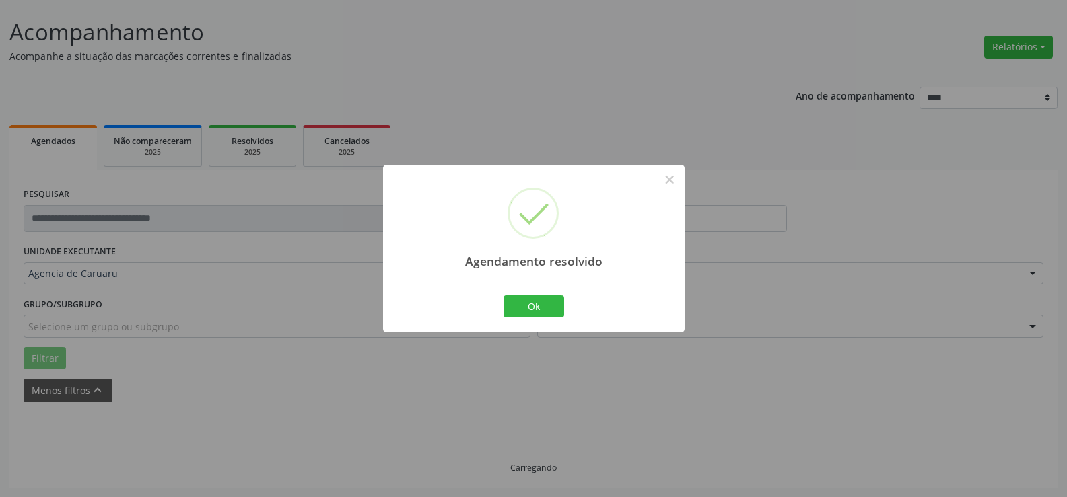
scroll to position [90, 0]
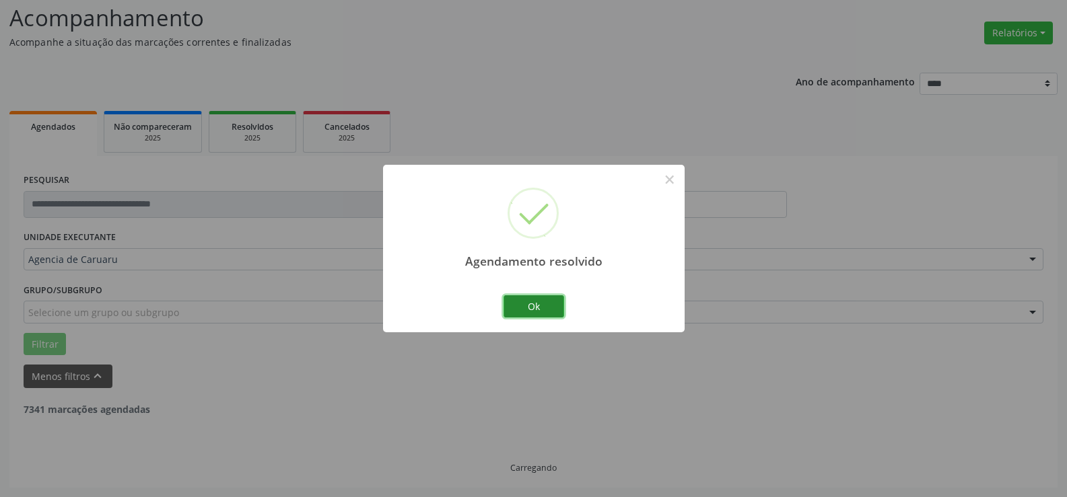
click at [541, 310] on button "Ok" at bounding box center [533, 306] width 61 height 23
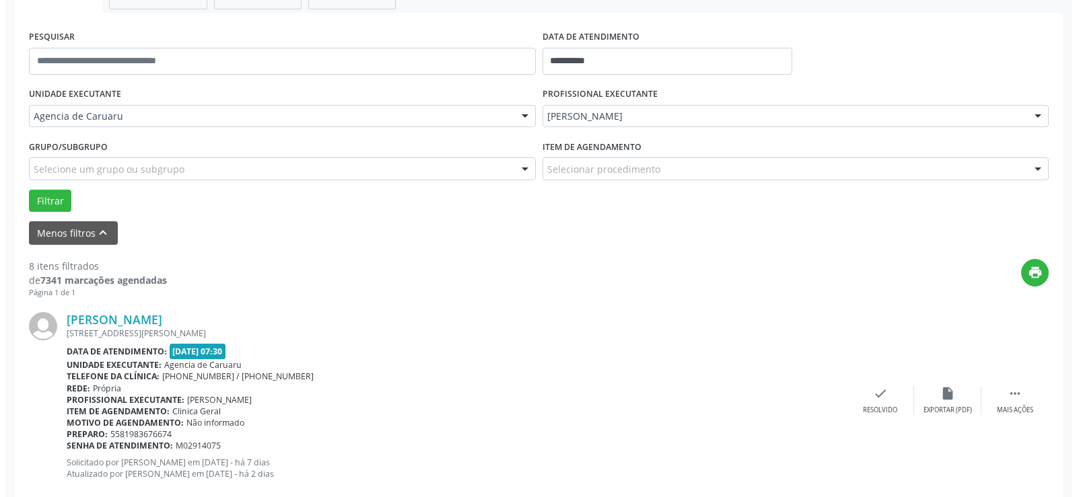
scroll to position [359, 0]
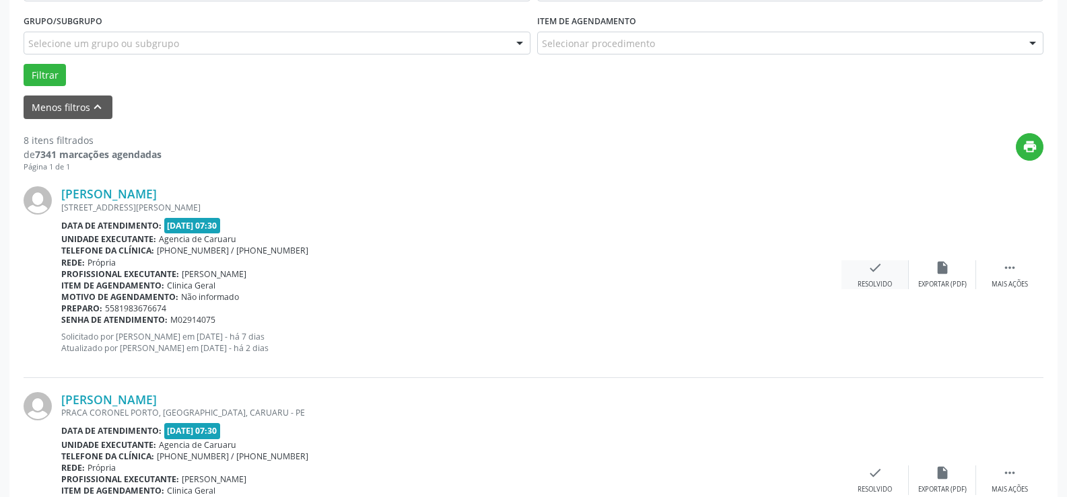
click at [875, 276] on div "check Resolvido" at bounding box center [874, 274] width 67 height 29
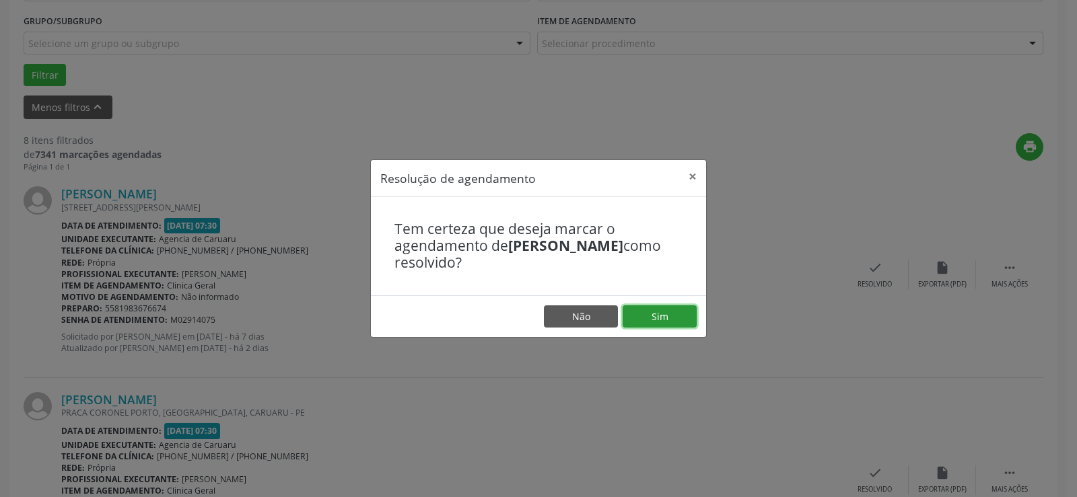
click at [655, 316] on button "Sim" at bounding box center [660, 317] width 74 height 23
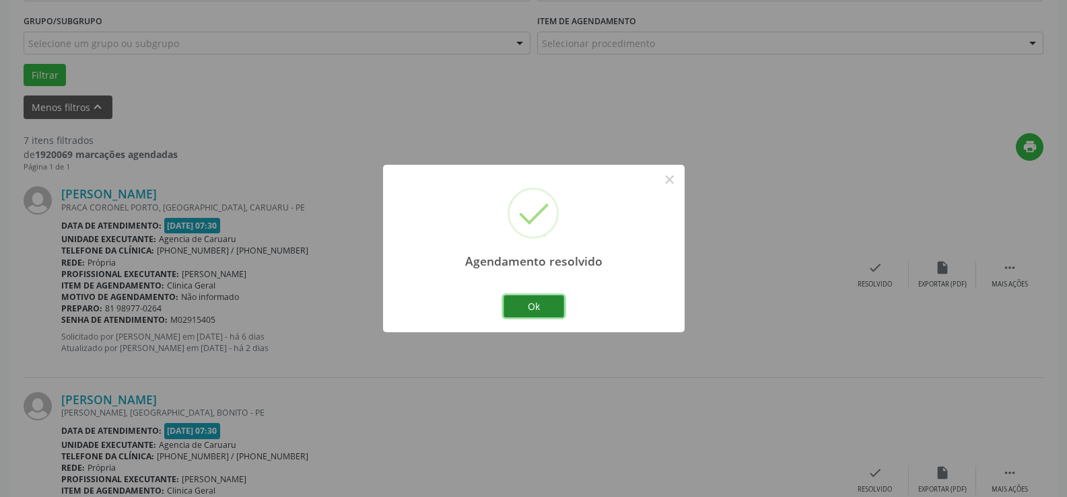
click at [541, 302] on button "Ok" at bounding box center [533, 306] width 61 height 23
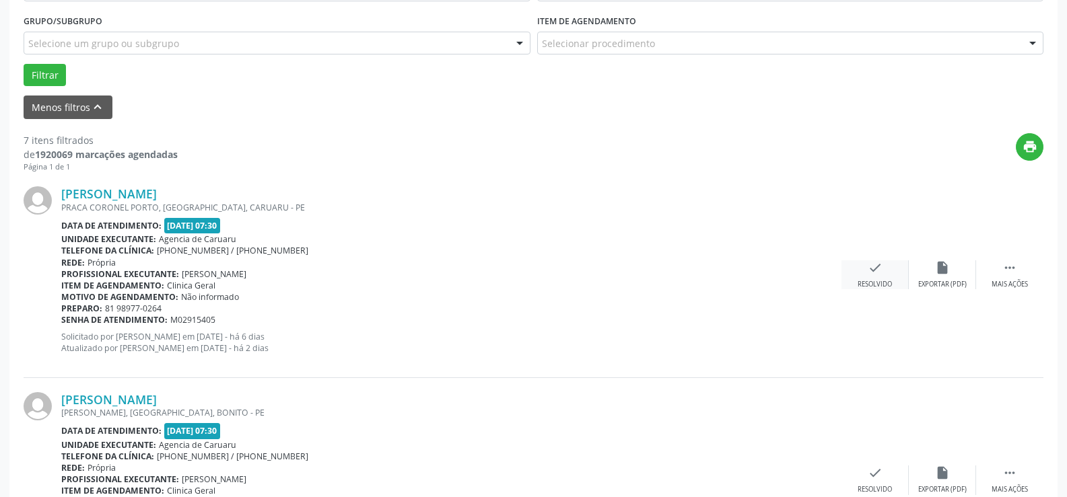
click at [871, 264] on icon "check" at bounding box center [874, 267] width 15 height 15
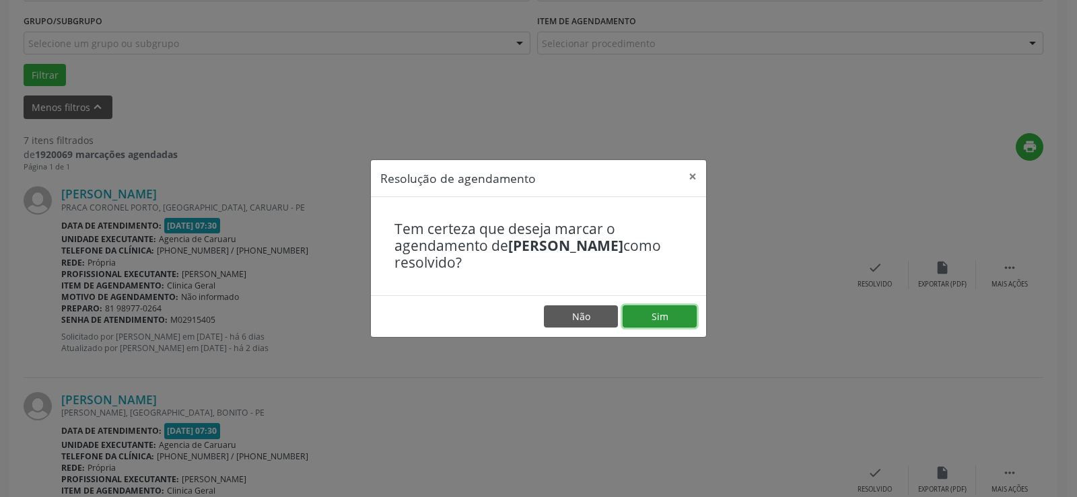
click at [651, 313] on button "Sim" at bounding box center [660, 317] width 74 height 23
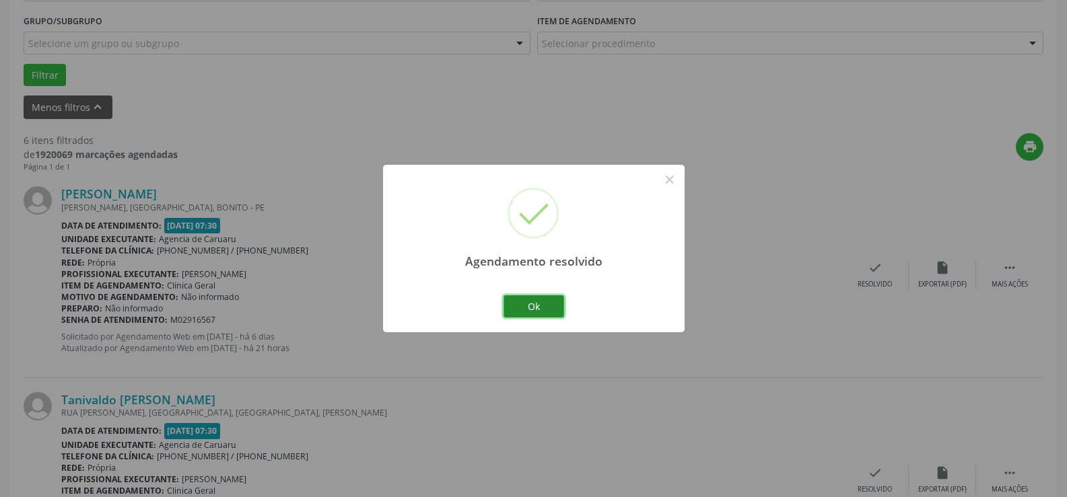
click at [524, 304] on button "Ok" at bounding box center [533, 306] width 61 height 23
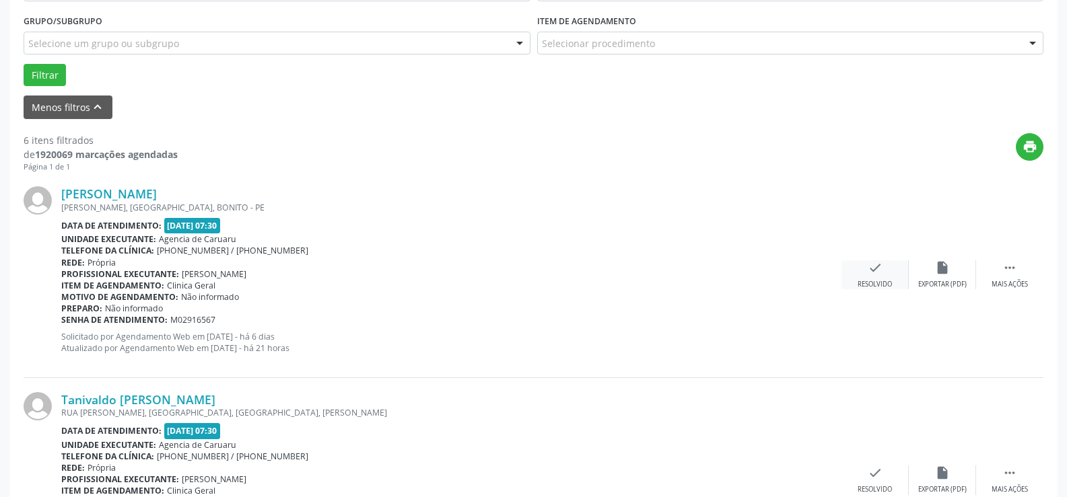
click at [868, 275] on icon "check" at bounding box center [874, 267] width 15 height 15
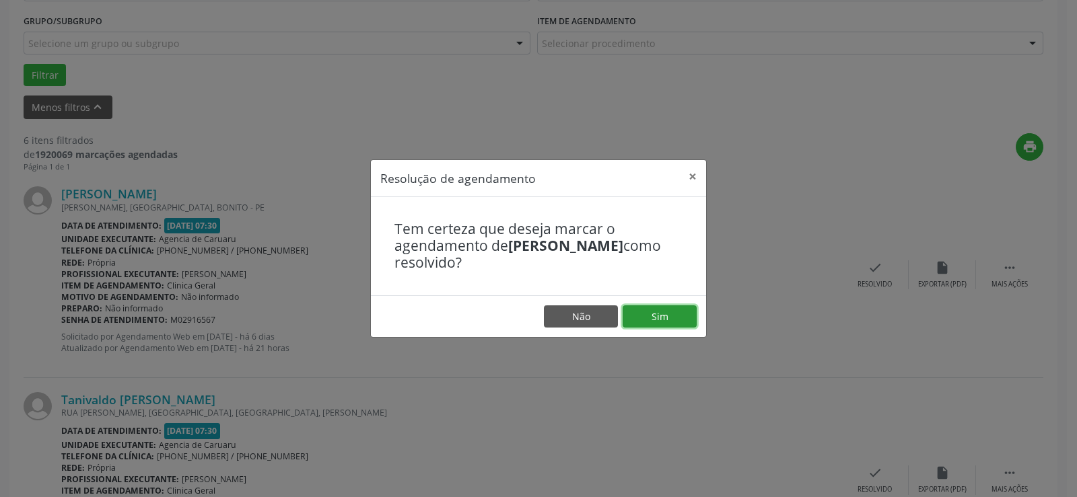
click at [657, 319] on button "Sim" at bounding box center [660, 317] width 74 height 23
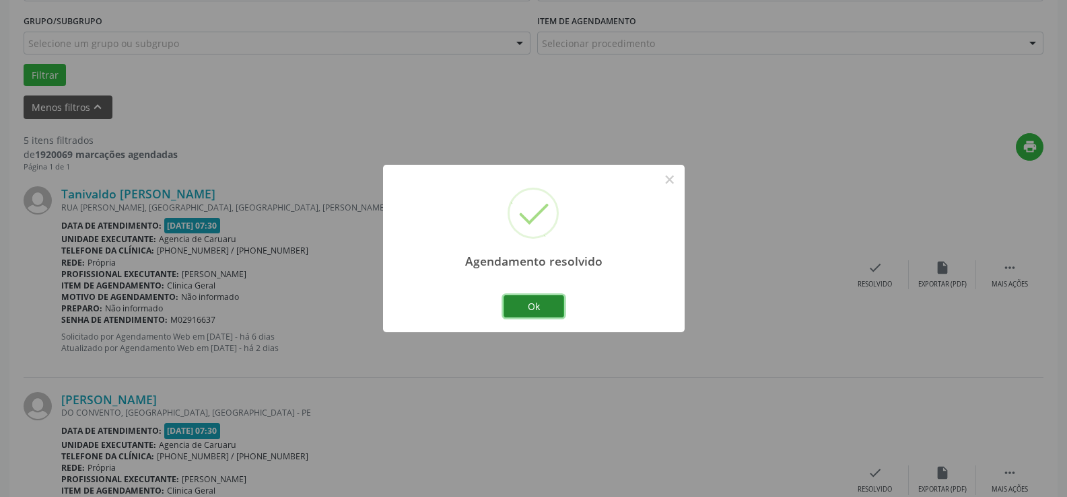
click at [544, 311] on button "Ok" at bounding box center [533, 306] width 61 height 23
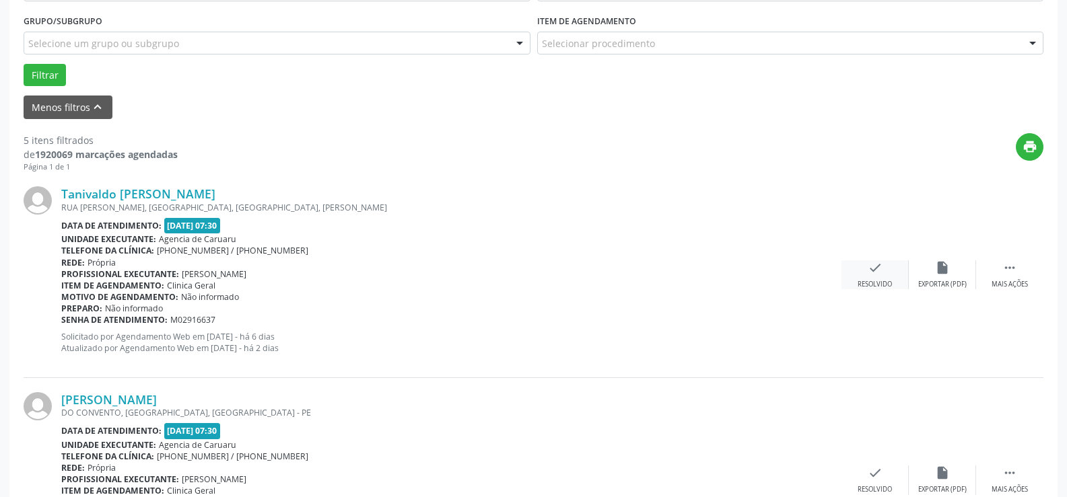
click at [872, 270] on icon "check" at bounding box center [874, 267] width 15 height 15
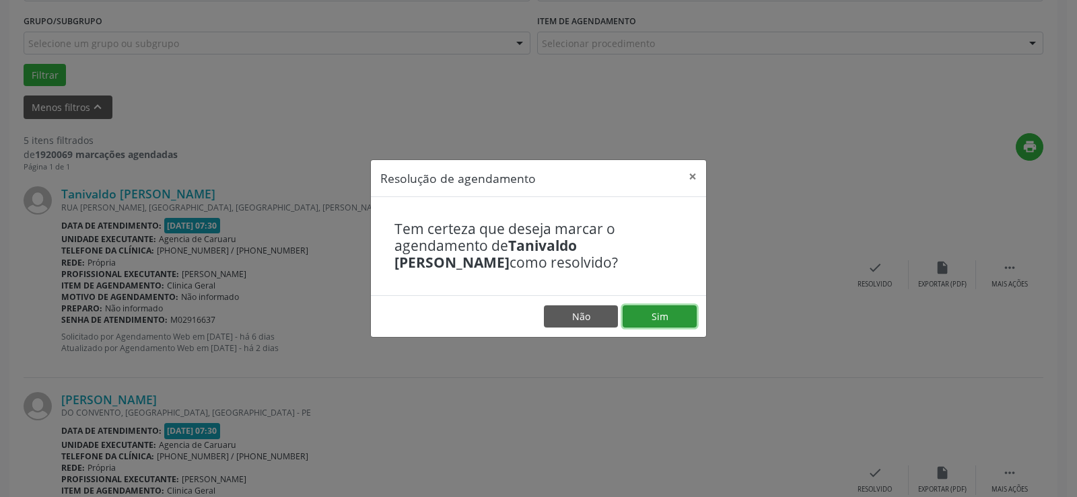
click at [671, 314] on button "Sim" at bounding box center [660, 317] width 74 height 23
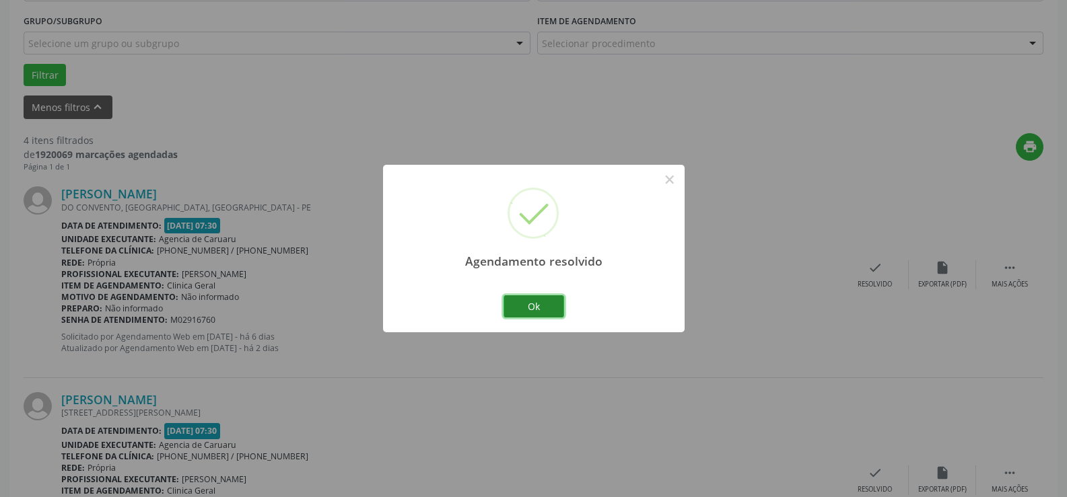
click at [513, 302] on button "Ok" at bounding box center [533, 306] width 61 height 23
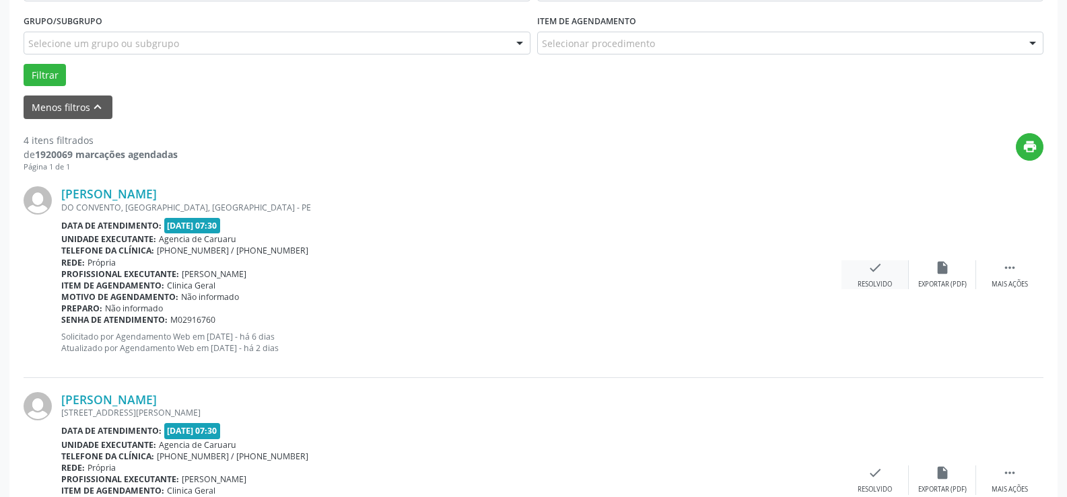
click at [869, 272] on icon "check" at bounding box center [874, 267] width 15 height 15
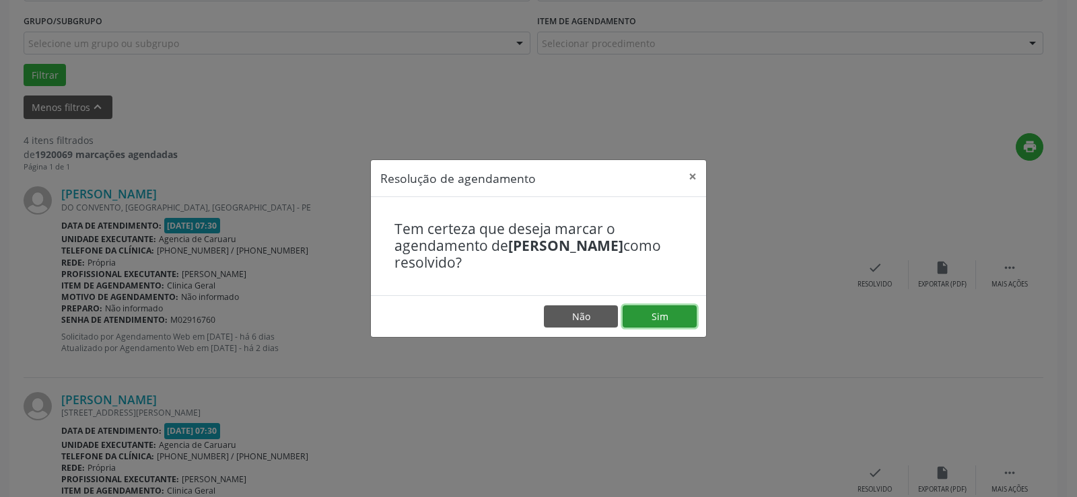
click at [660, 314] on button "Sim" at bounding box center [660, 317] width 74 height 23
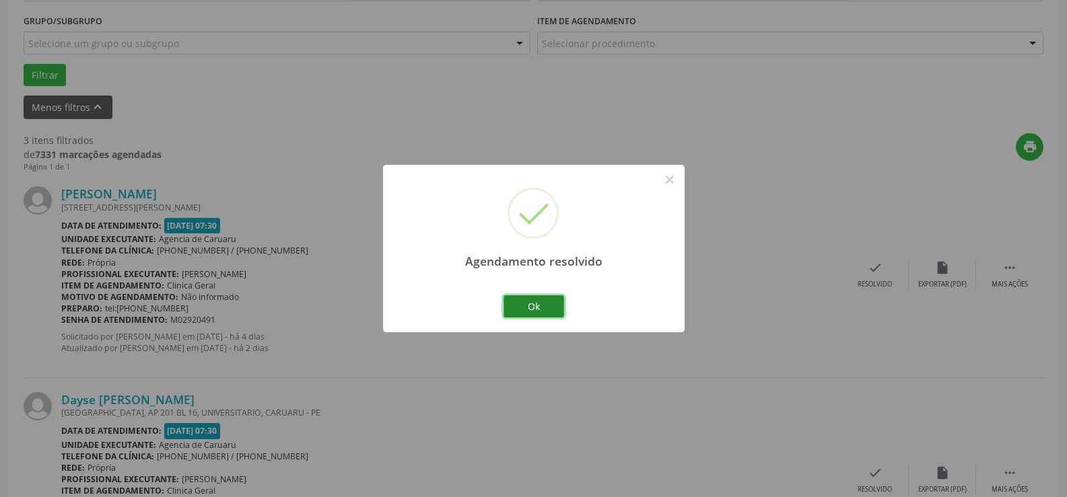
click at [541, 308] on button "Ok" at bounding box center [533, 306] width 61 height 23
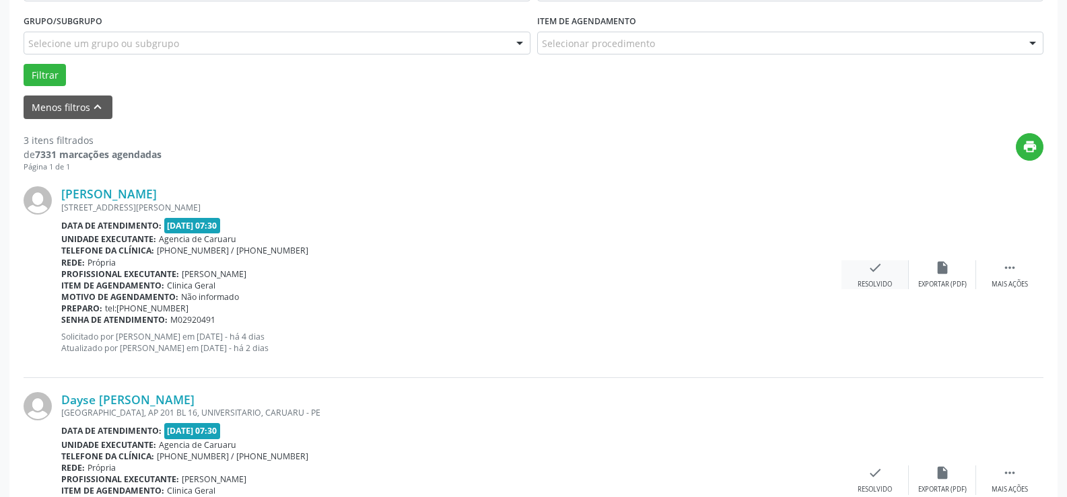
click at [874, 273] on icon "check" at bounding box center [874, 267] width 15 height 15
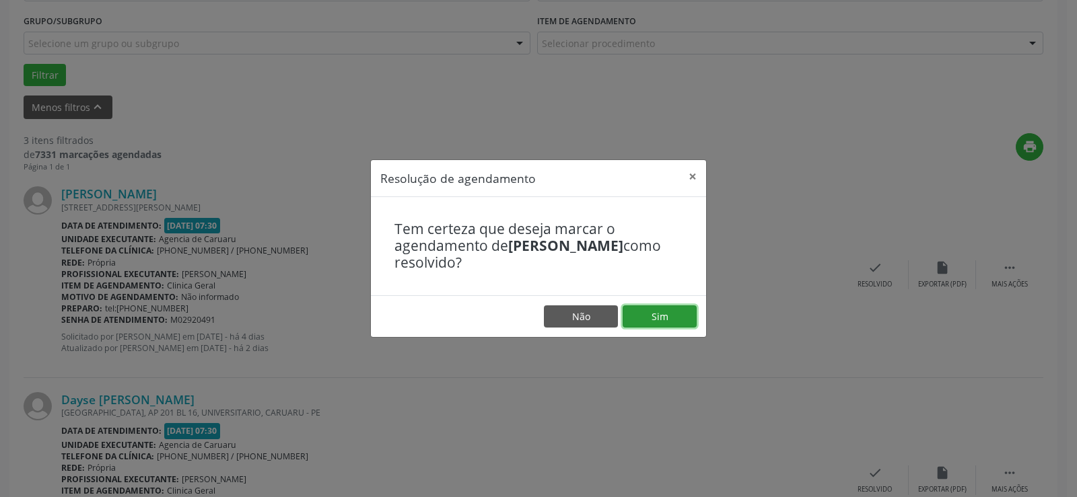
click at [651, 314] on button "Sim" at bounding box center [660, 317] width 74 height 23
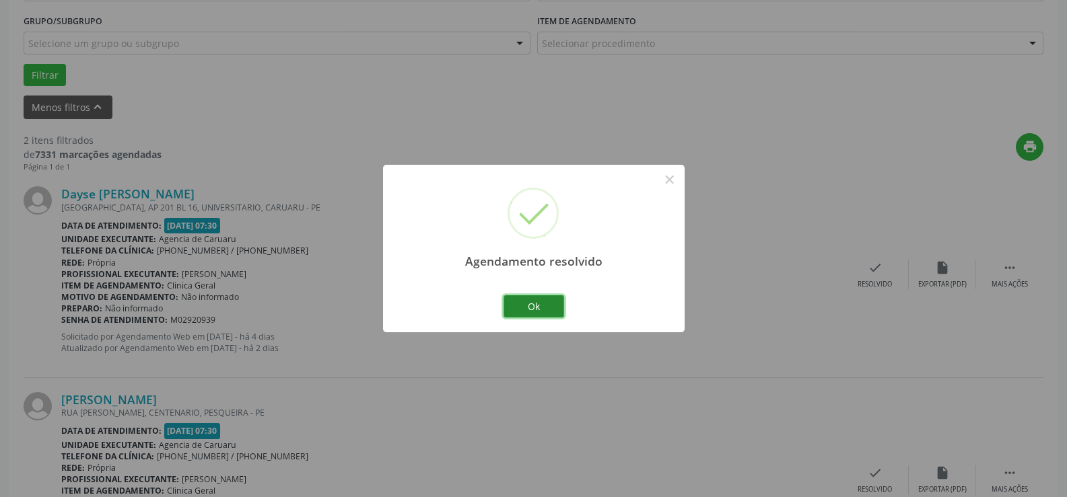
click at [534, 306] on button "Ok" at bounding box center [533, 306] width 61 height 23
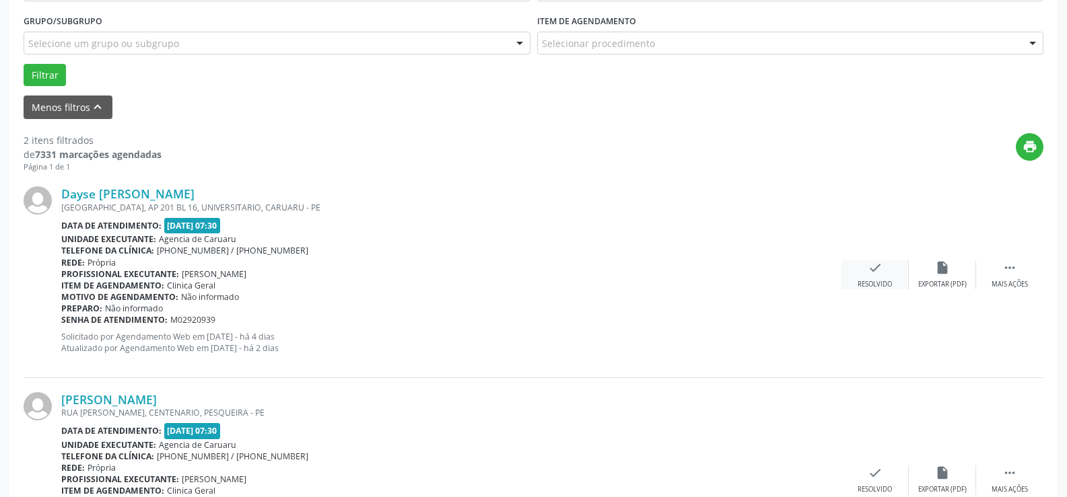
click at [874, 274] on icon "check" at bounding box center [874, 267] width 15 height 15
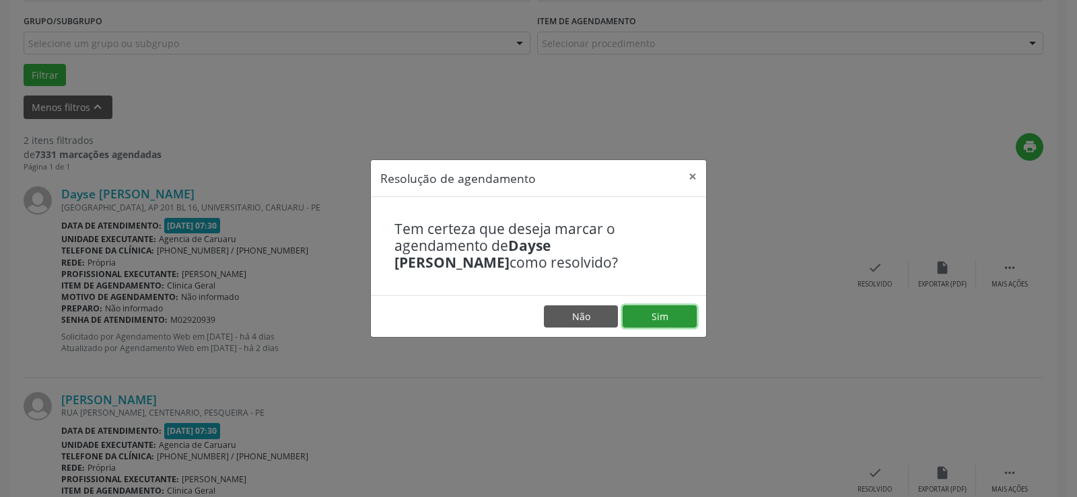
click at [654, 315] on button "Sim" at bounding box center [660, 317] width 74 height 23
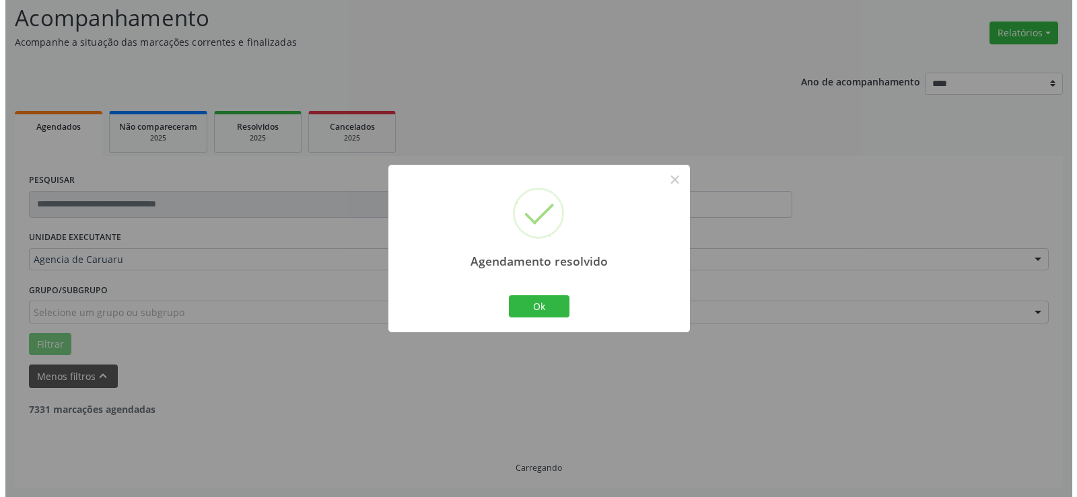
scroll to position [263, 0]
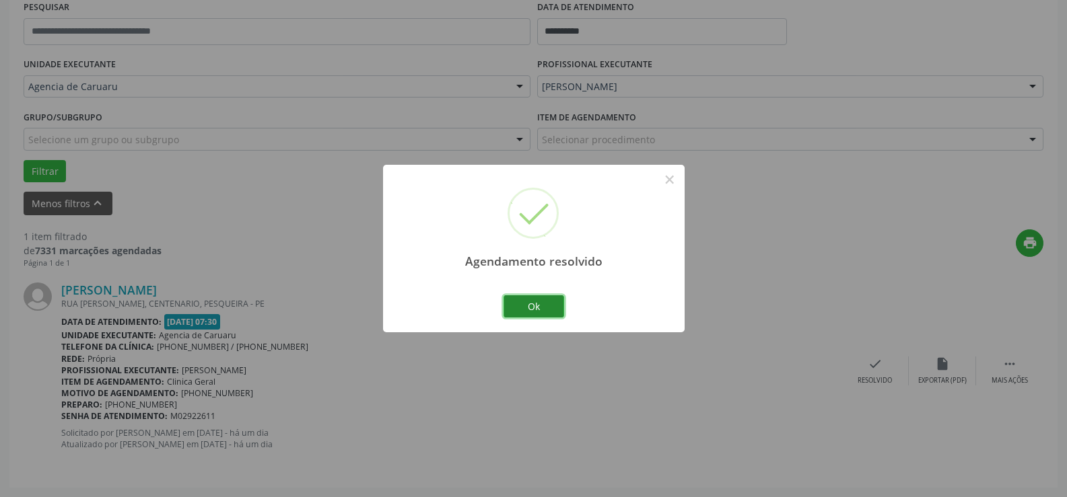
click at [522, 303] on button "Ok" at bounding box center [533, 306] width 61 height 23
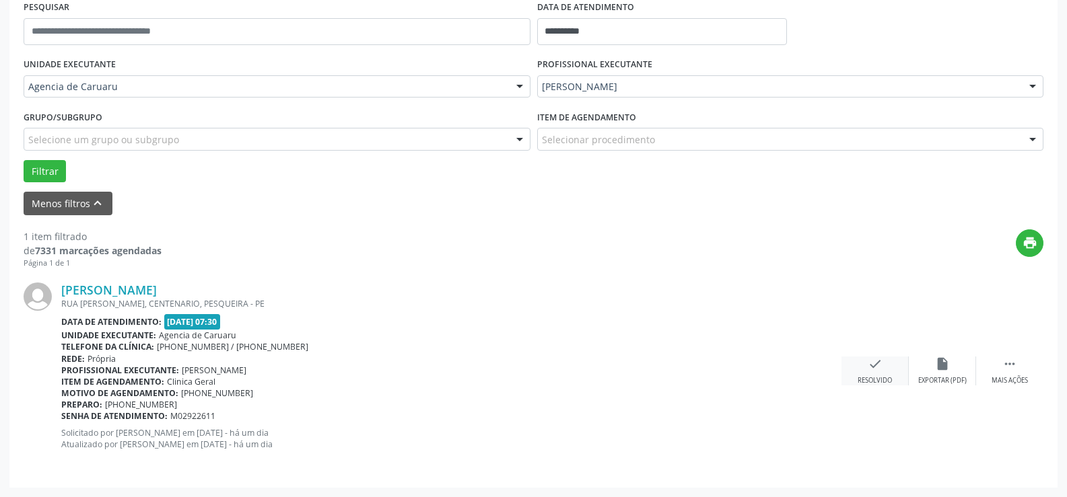
click at [872, 365] on icon "check" at bounding box center [874, 364] width 15 height 15
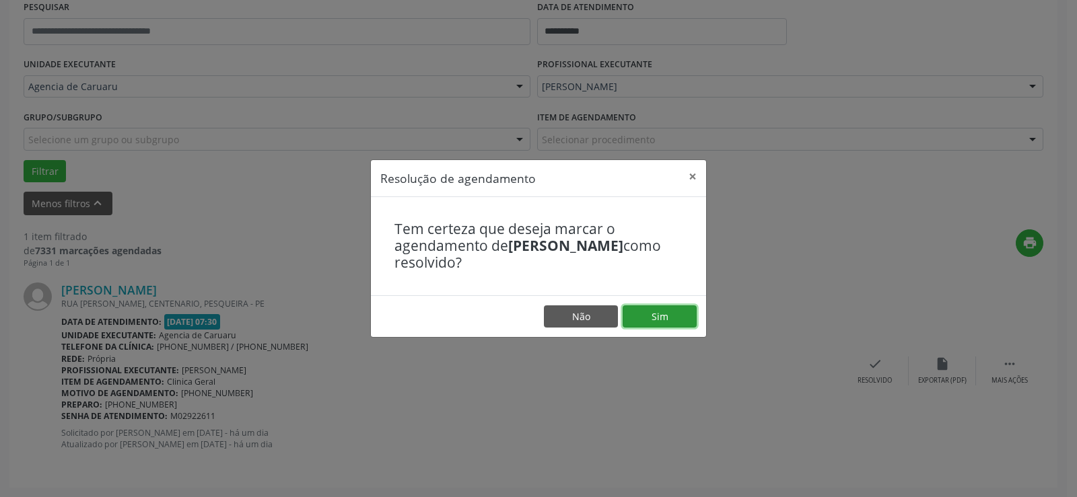
click at [639, 318] on button "Sim" at bounding box center [660, 317] width 74 height 23
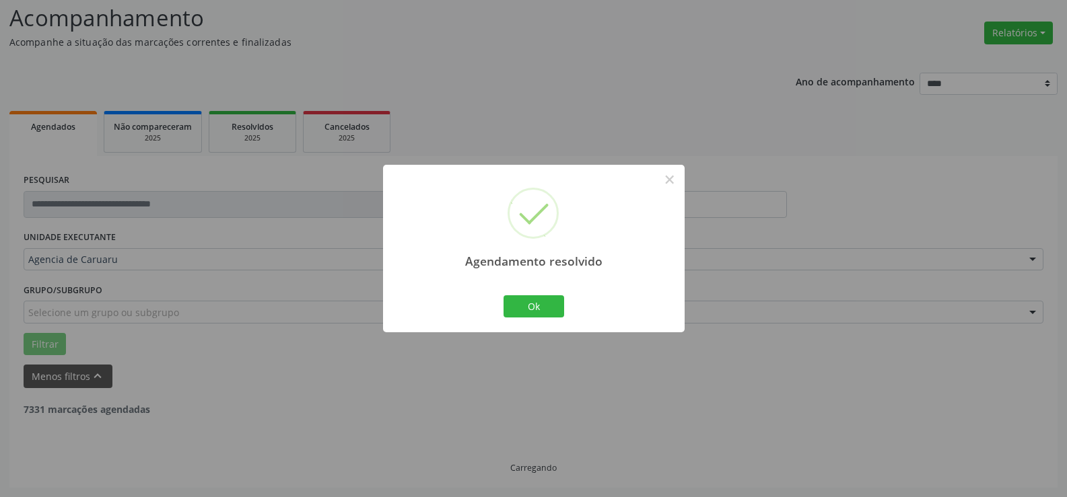
scroll to position [47, 0]
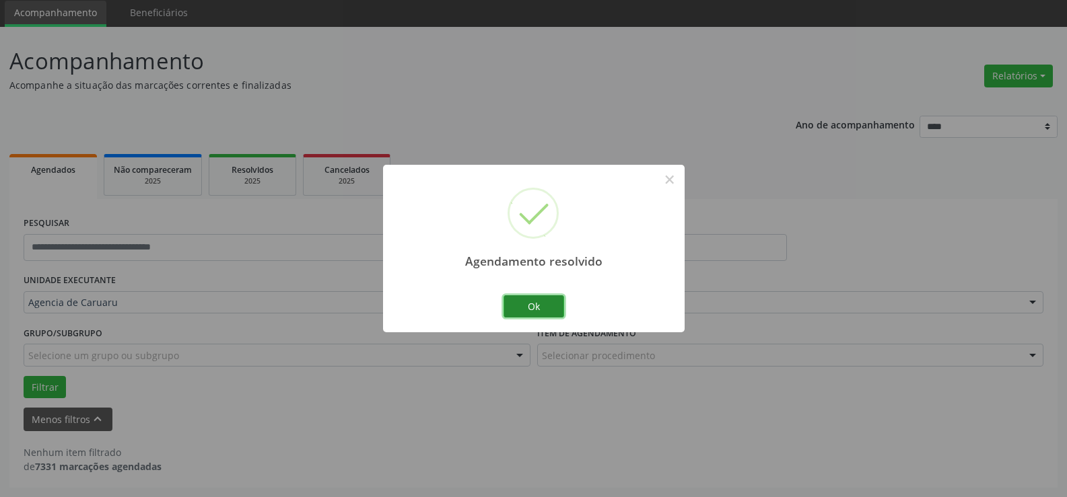
click at [522, 304] on button "Ok" at bounding box center [533, 306] width 61 height 23
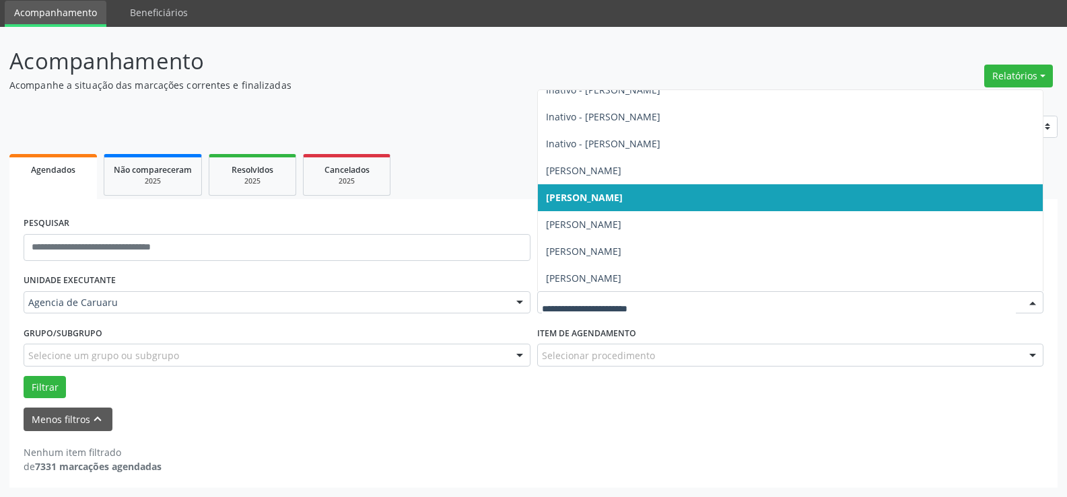
click at [1028, 299] on div at bounding box center [1032, 303] width 20 height 23
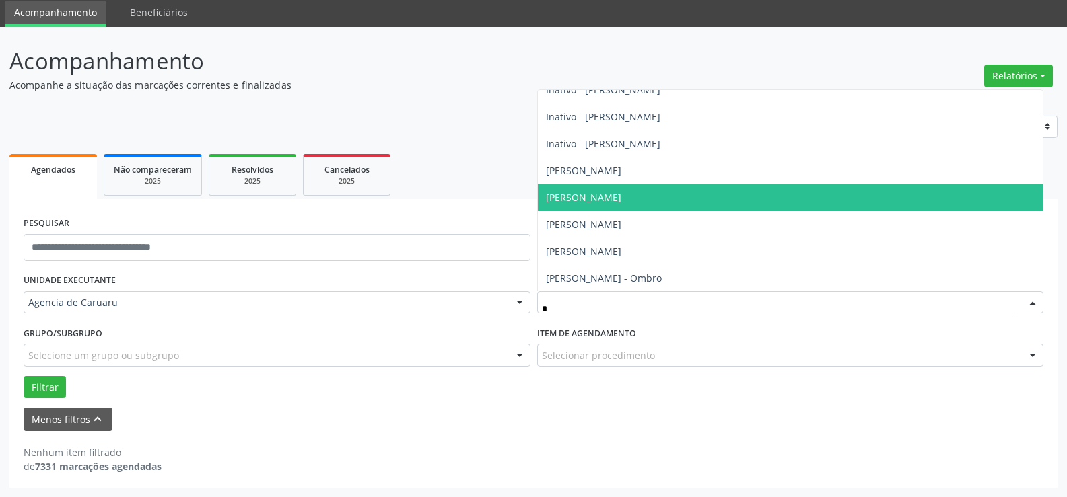
type input "**"
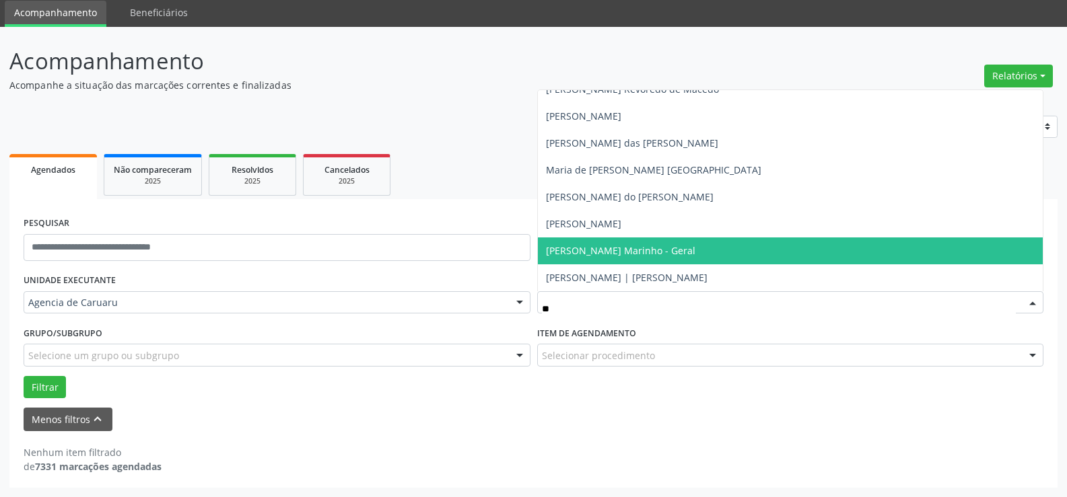
click at [684, 247] on span "[PERSON_NAME] Marinho - Geral" at bounding box center [620, 250] width 149 height 13
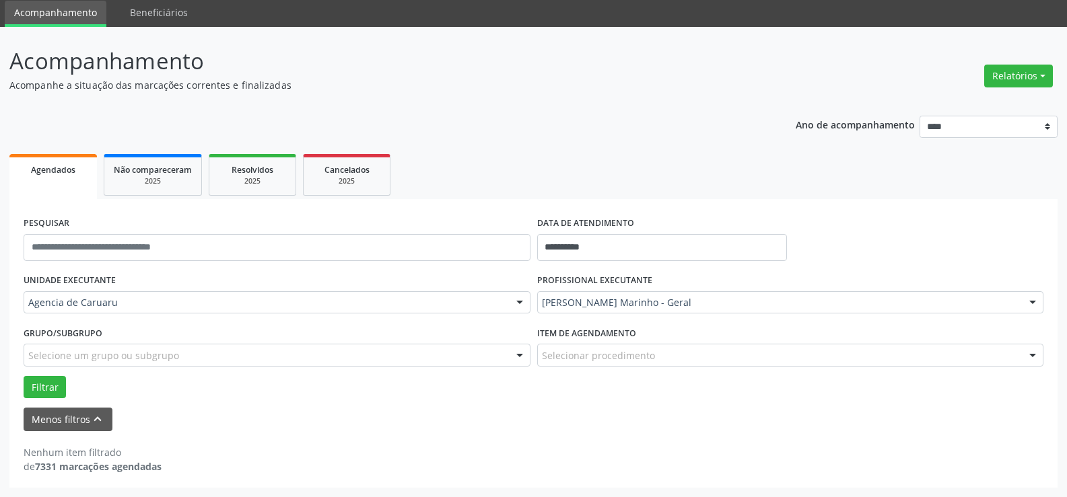
scroll to position [336, 0]
click at [46, 389] on button "Filtrar" at bounding box center [45, 387] width 42 height 23
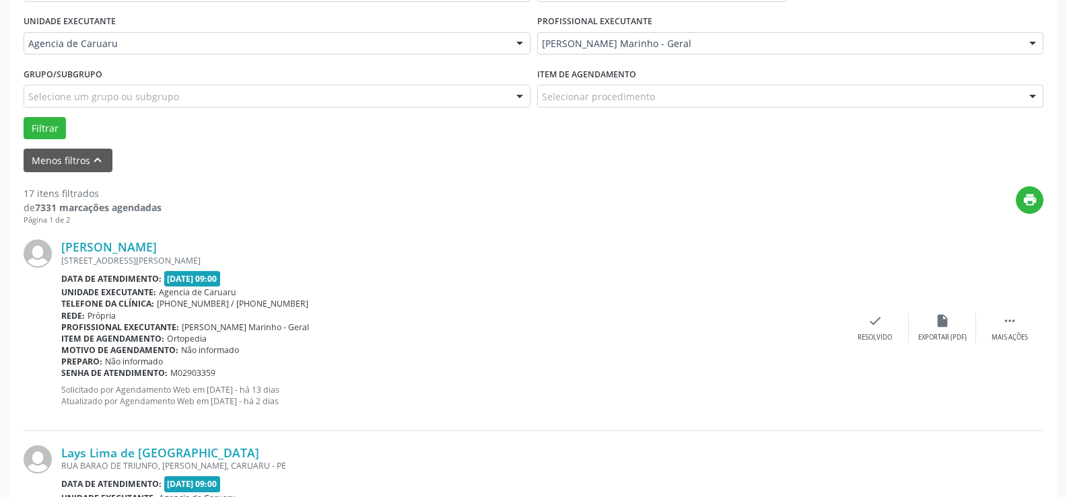
scroll to position [316, 0]
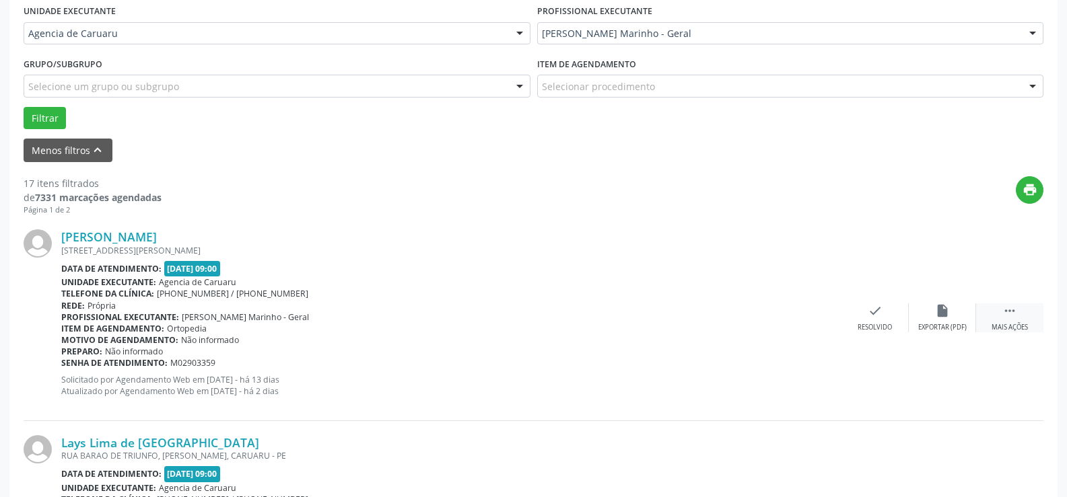
click at [1007, 316] on icon "" at bounding box center [1009, 311] width 15 height 15
click at [1001, 314] on div " Menos ações" at bounding box center [1009, 318] width 67 height 29
click at [1000, 310] on div " Mais ações" at bounding box center [1009, 318] width 67 height 29
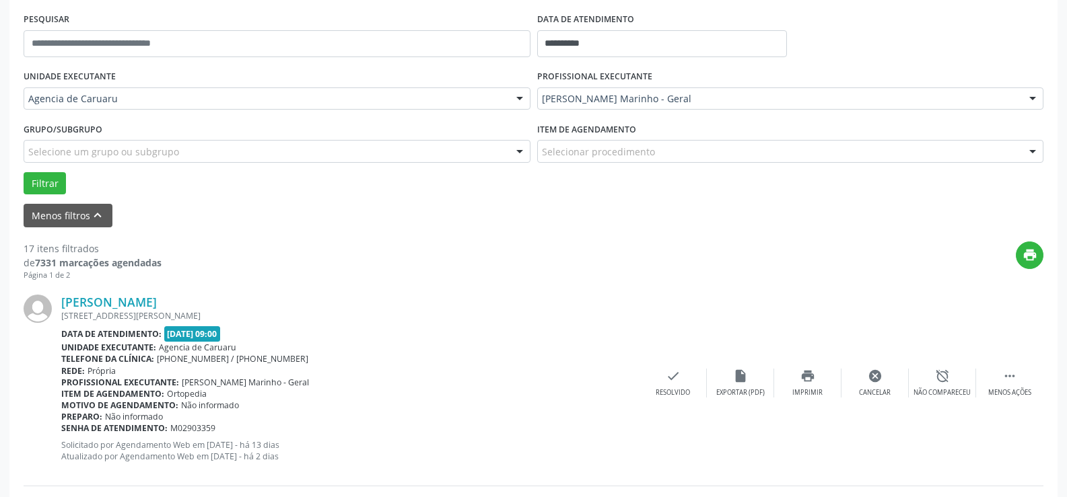
scroll to position [249, 0]
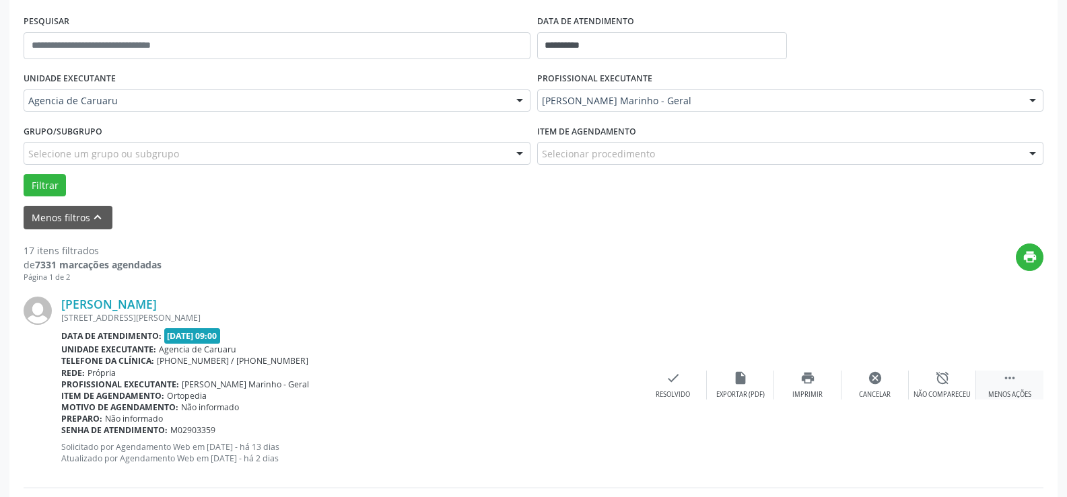
click at [1007, 386] on icon "" at bounding box center [1009, 378] width 15 height 15
click at [944, 390] on div "Não compareceu" at bounding box center [941, 394] width 57 height 9
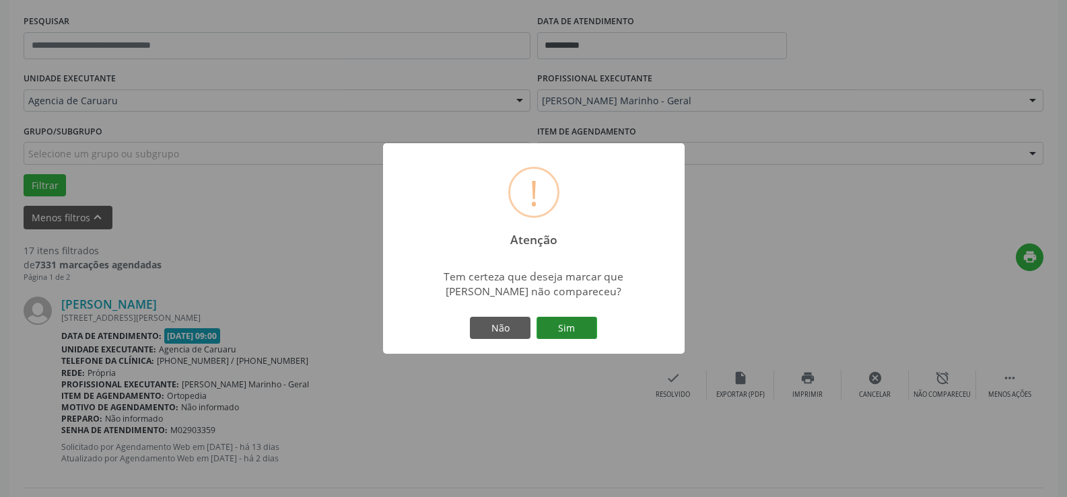
click at [583, 334] on button "Sim" at bounding box center [566, 328] width 61 height 23
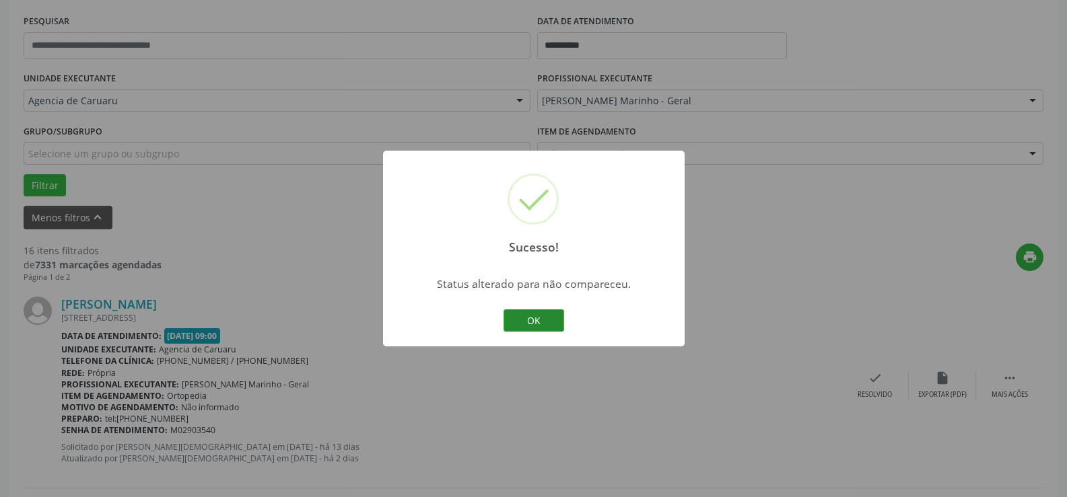
click at [514, 325] on button "OK" at bounding box center [533, 321] width 61 height 23
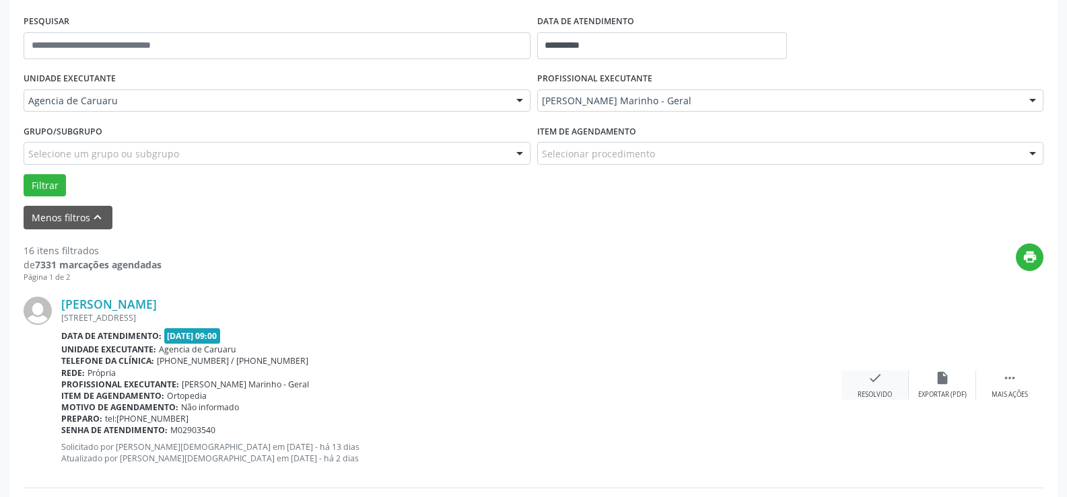
click at [868, 382] on icon "check" at bounding box center [874, 378] width 15 height 15
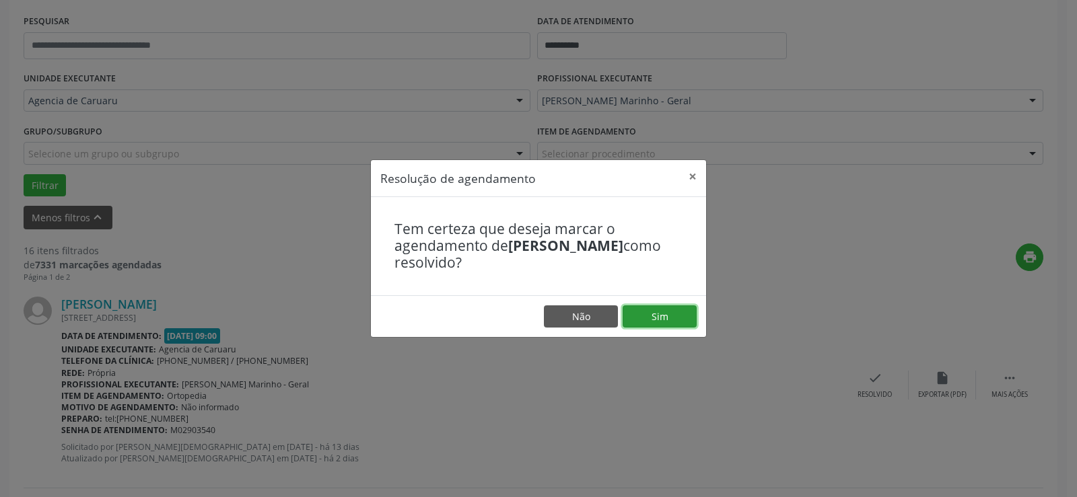
click at [668, 321] on button "Sim" at bounding box center [660, 317] width 74 height 23
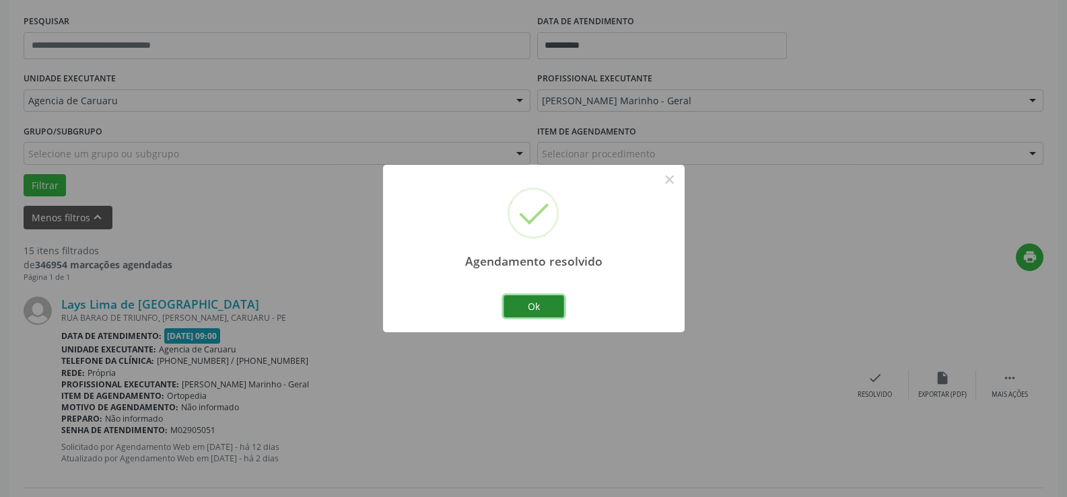
click at [530, 307] on button "Ok" at bounding box center [533, 306] width 61 height 23
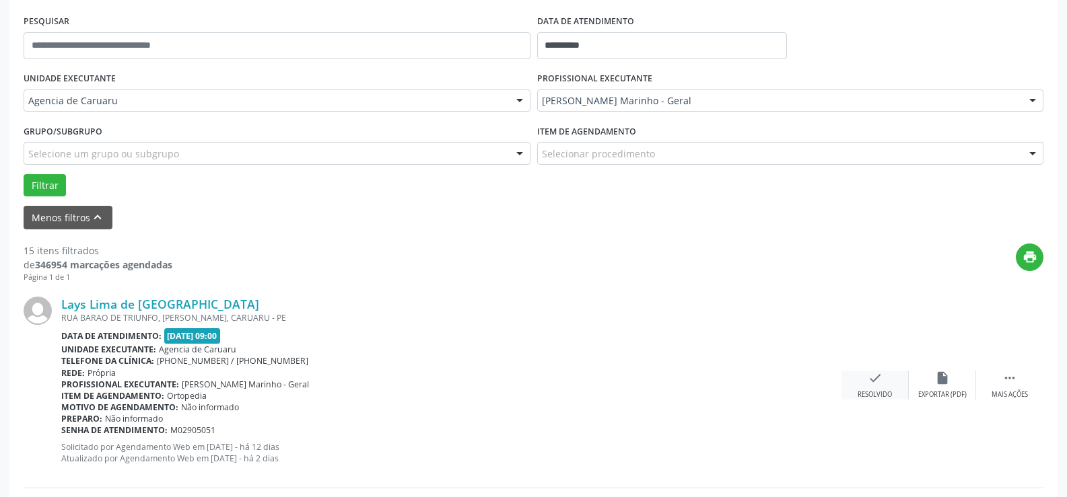
click at [868, 382] on icon "check" at bounding box center [874, 378] width 15 height 15
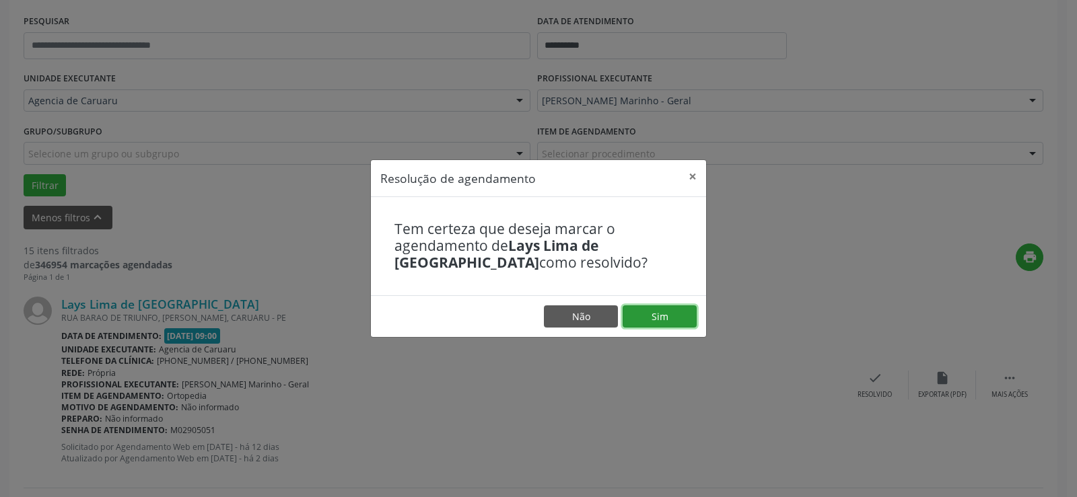
click at [643, 324] on button "Sim" at bounding box center [660, 317] width 74 height 23
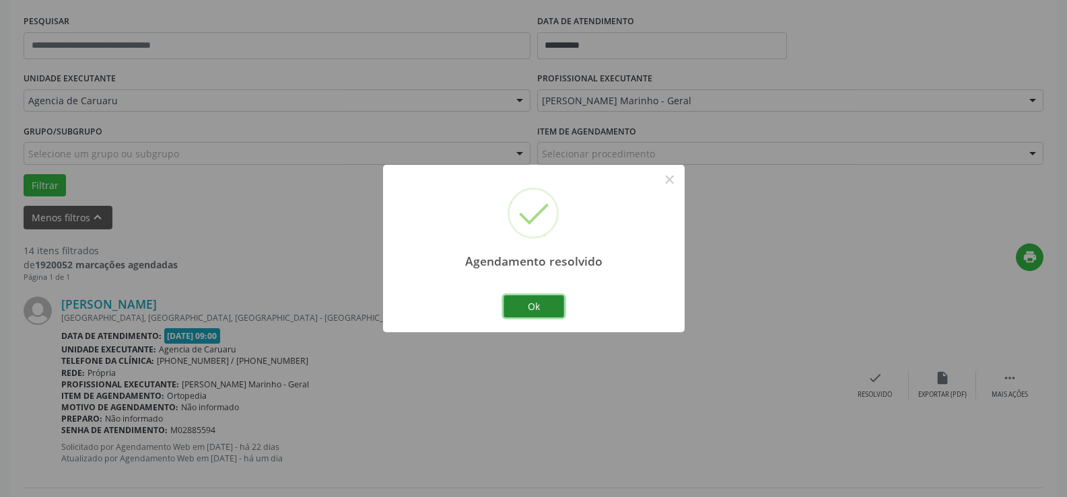
click at [527, 314] on button "Ok" at bounding box center [533, 306] width 61 height 23
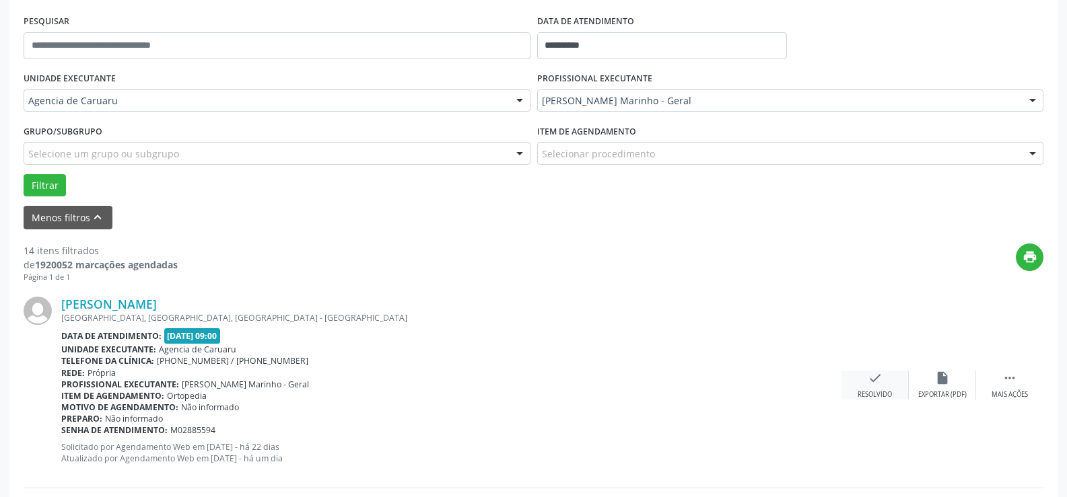
click at [870, 380] on icon "check" at bounding box center [874, 378] width 15 height 15
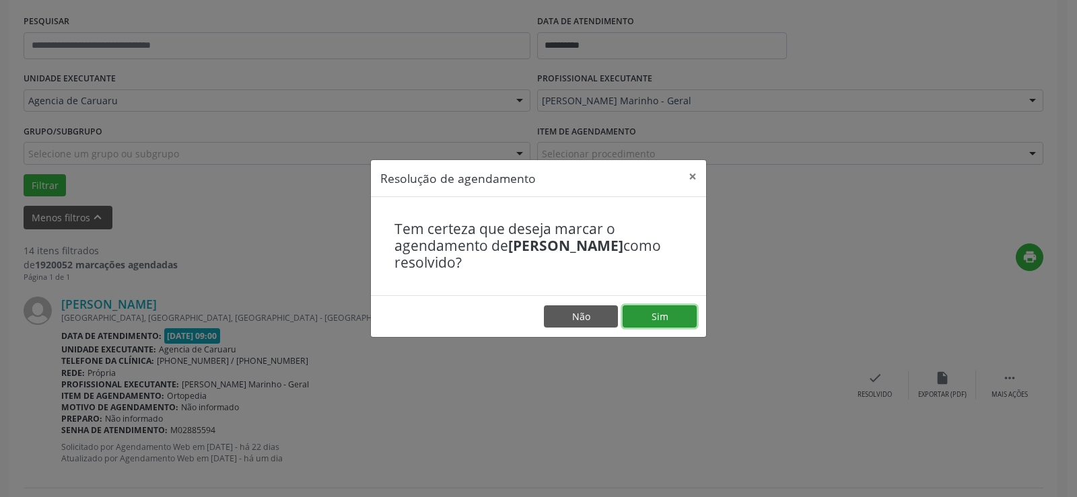
click at [635, 318] on button "Sim" at bounding box center [660, 317] width 74 height 23
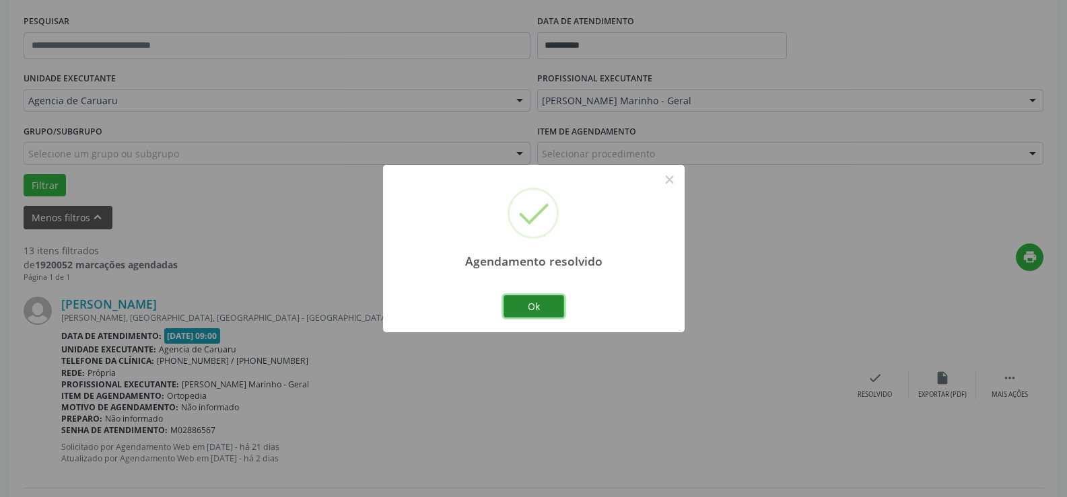
click at [514, 310] on button "Ok" at bounding box center [533, 306] width 61 height 23
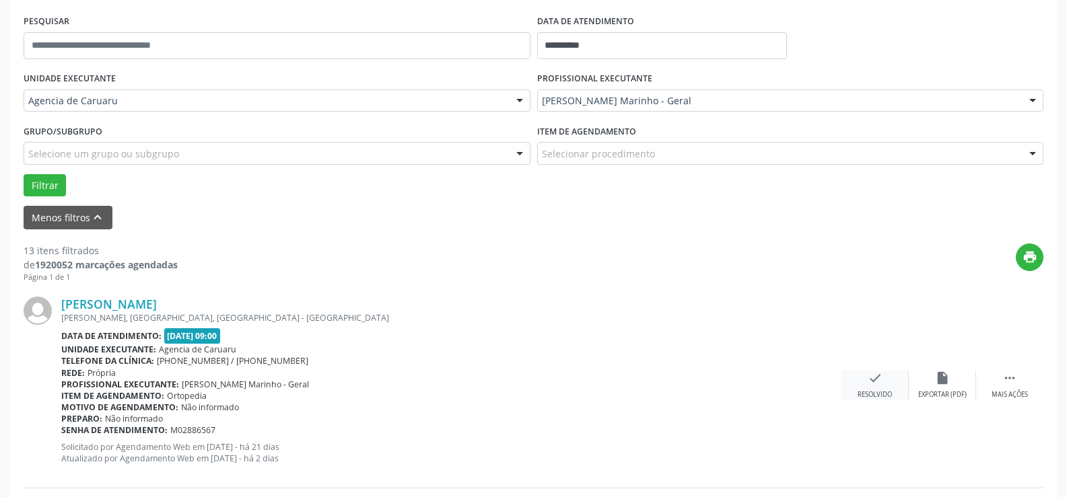
click at [874, 392] on div "Resolvido" at bounding box center [874, 394] width 34 height 9
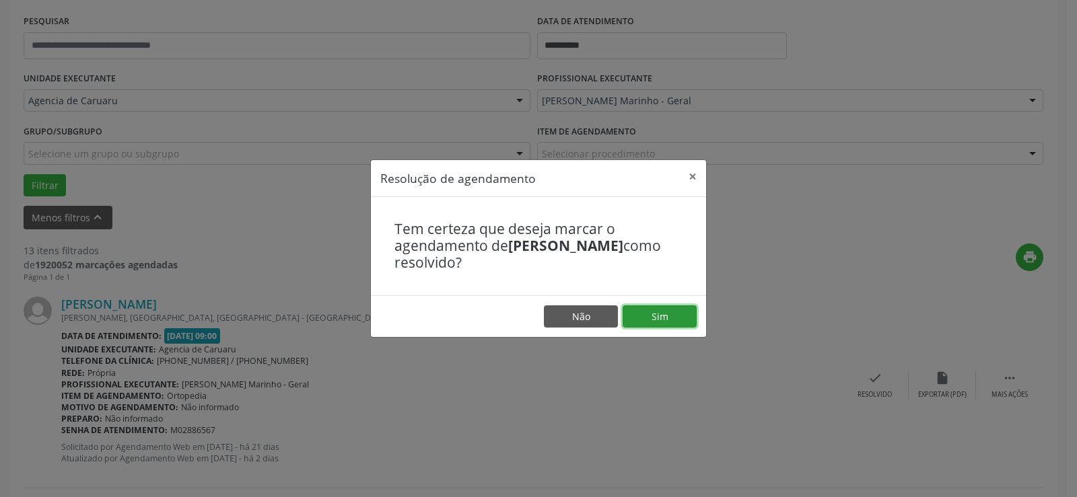
click at [643, 314] on button "Sim" at bounding box center [660, 317] width 74 height 23
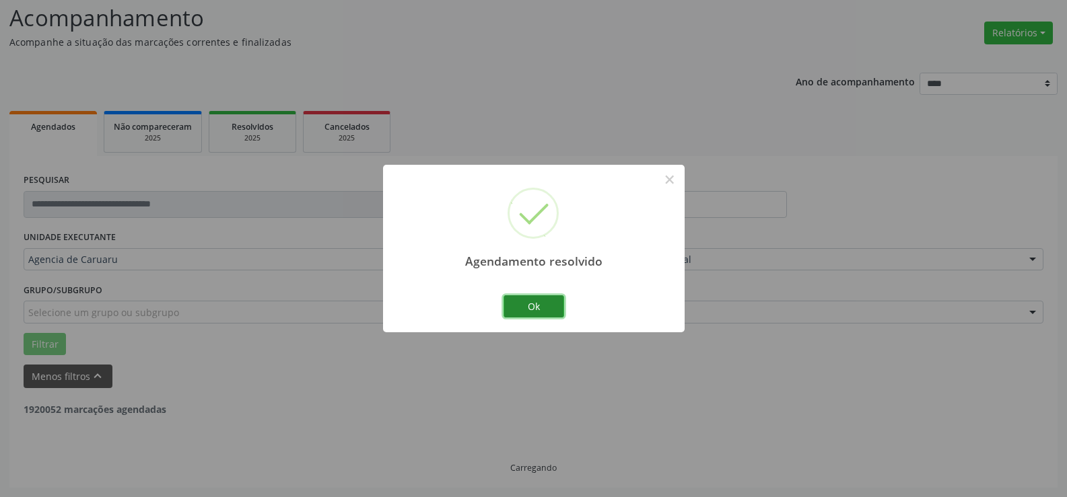
click at [543, 306] on button "Ok" at bounding box center [533, 306] width 61 height 23
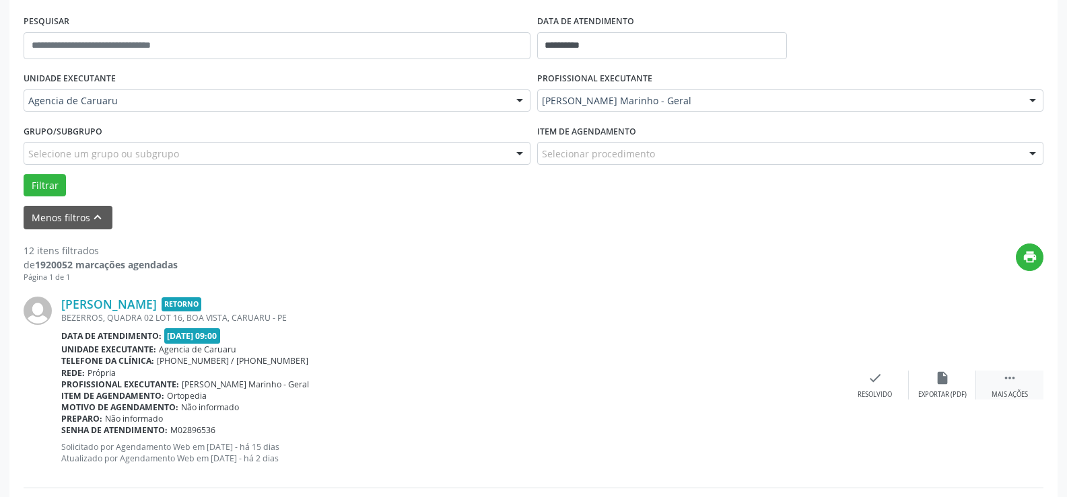
click at [1012, 390] on div "Mais ações" at bounding box center [1009, 394] width 36 height 9
click at [952, 388] on div "alarm_off Não compareceu" at bounding box center [942, 385] width 67 height 29
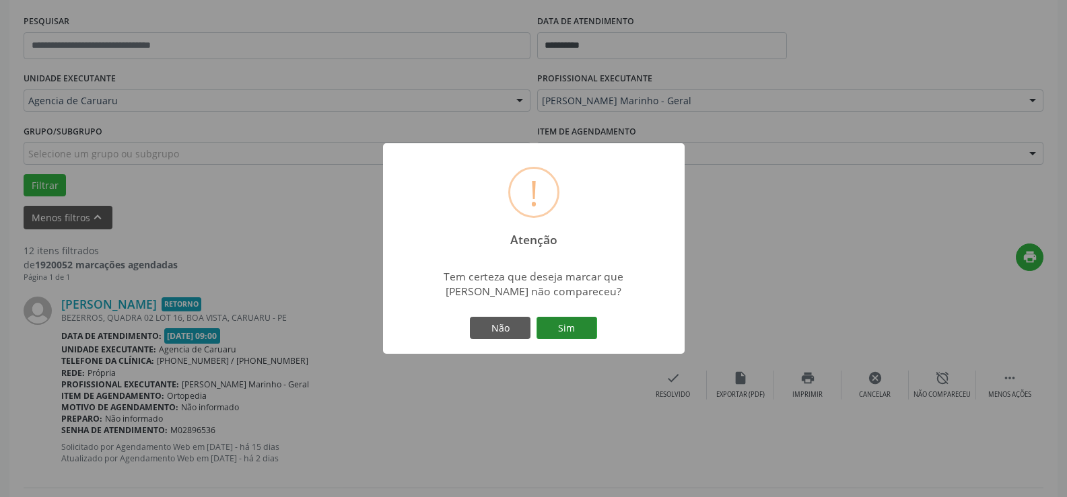
click at [569, 328] on button "Sim" at bounding box center [566, 328] width 61 height 23
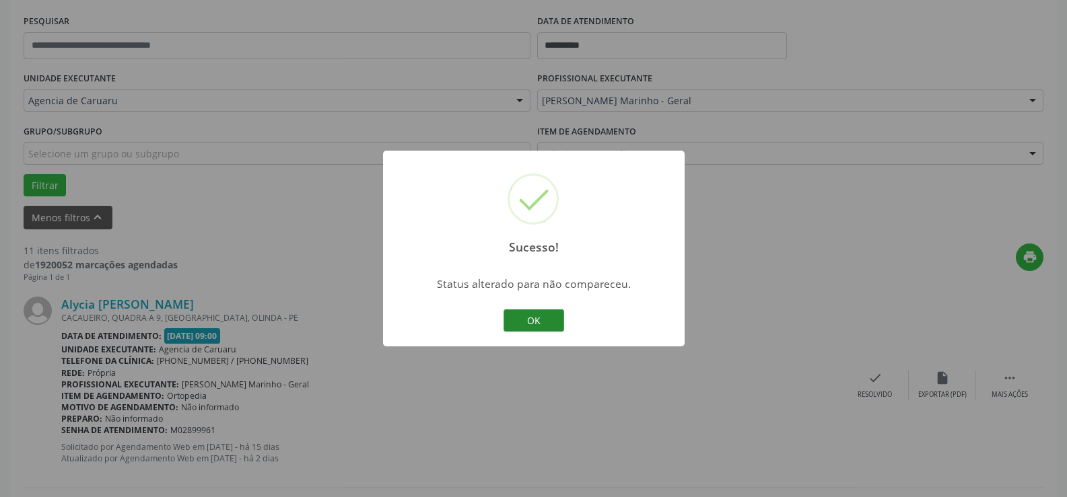
click at [536, 320] on button "OK" at bounding box center [533, 321] width 61 height 23
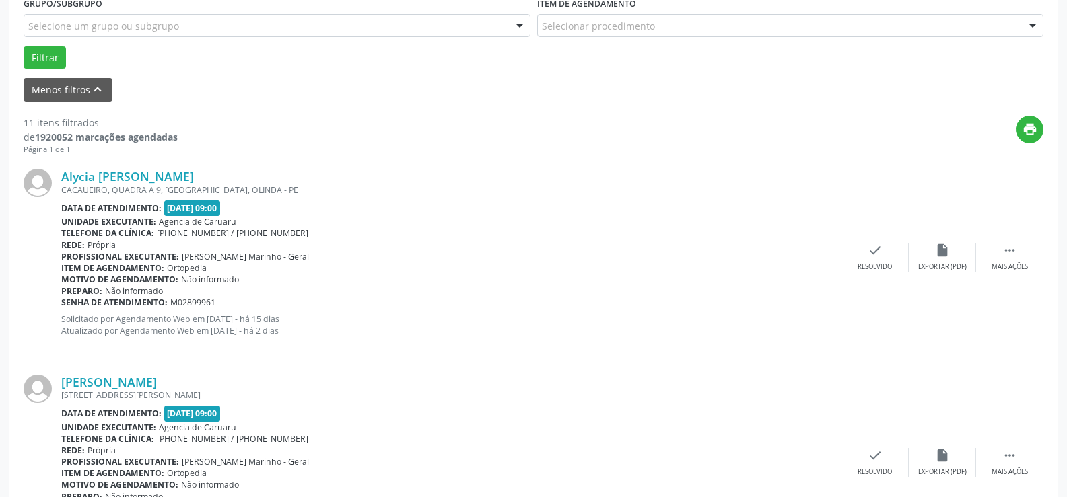
scroll to position [384, 0]
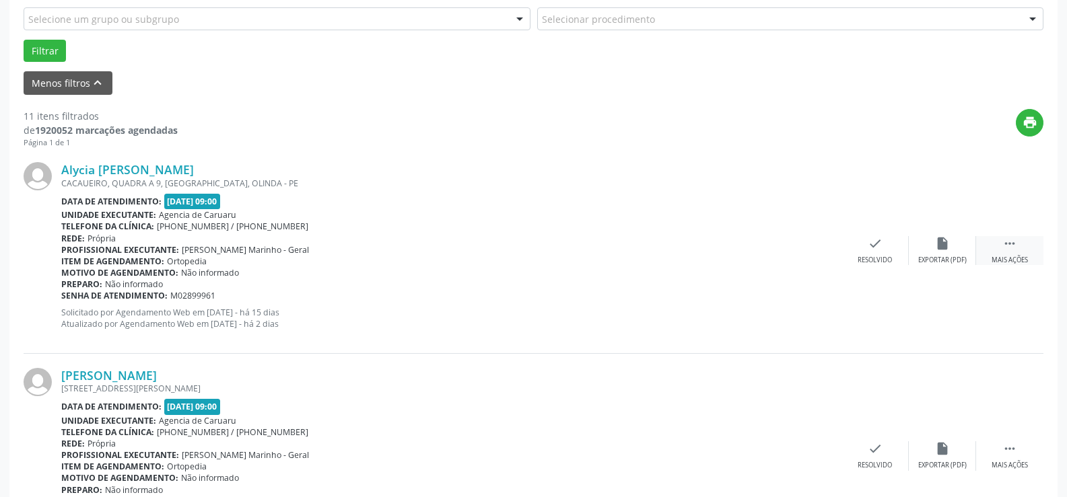
click at [1017, 258] on div "Mais ações" at bounding box center [1009, 260] width 36 height 9
click at [922, 252] on div "alarm_off Não compareceu" at bounding box center [942, 250] width 67 height 29
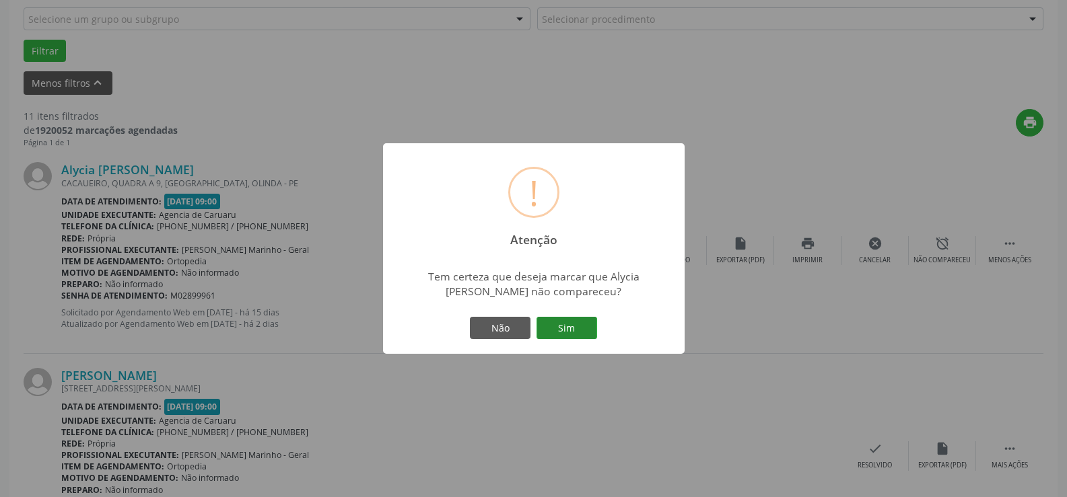
click at [552, 322] on button "Sim" at bounding box center [566, 328] width 61 height 23
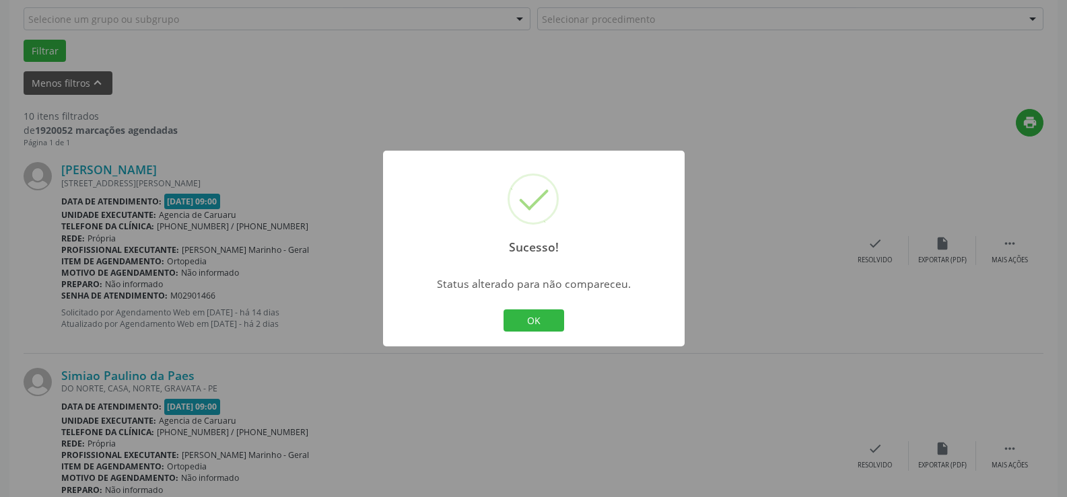
click at [552, 322] on button "OK" at bounding box center [533, 321] width 61 height 23
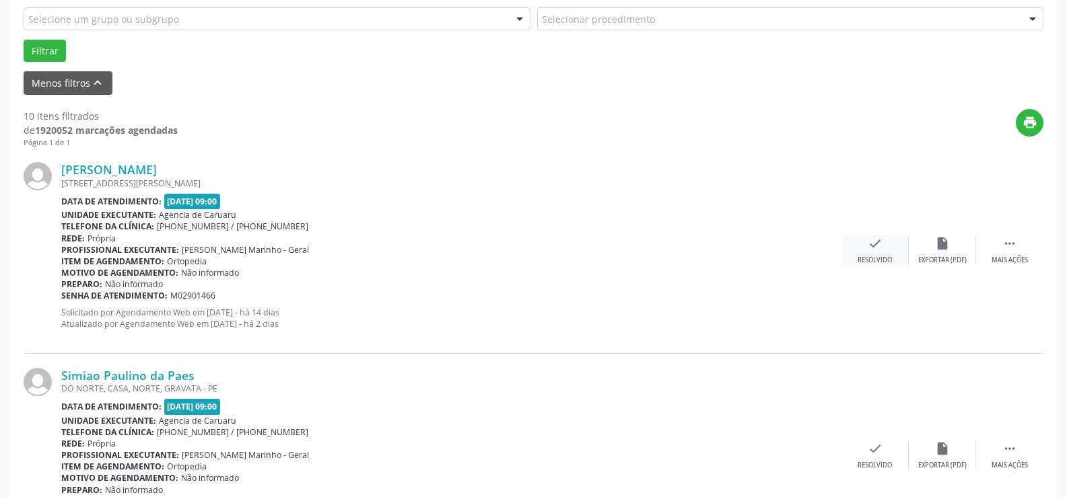
click at [874, 246] on icon "check" at bounding box center [874, 243] width 15 height 15
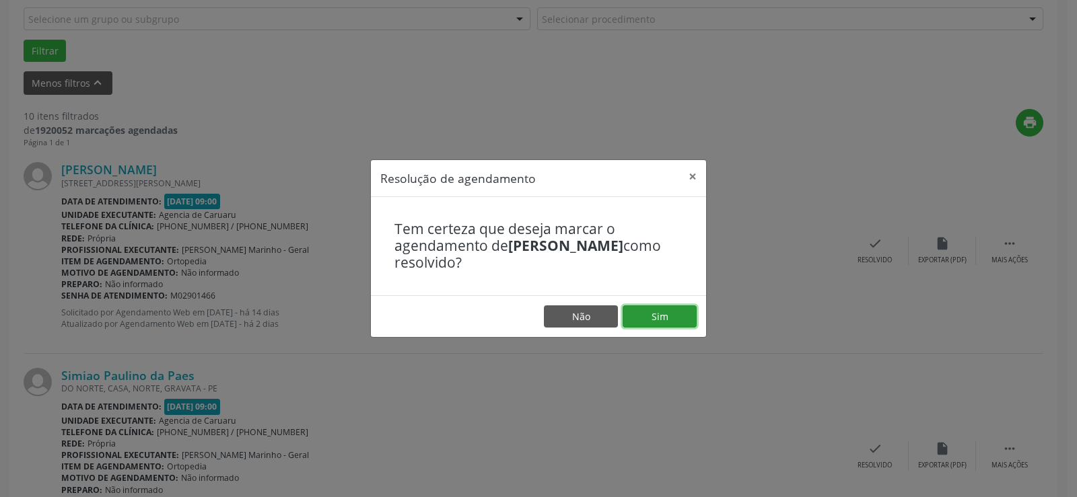
click at [658, 318] on button "Sim" at bounding box center [660, 317] width 74 height 23
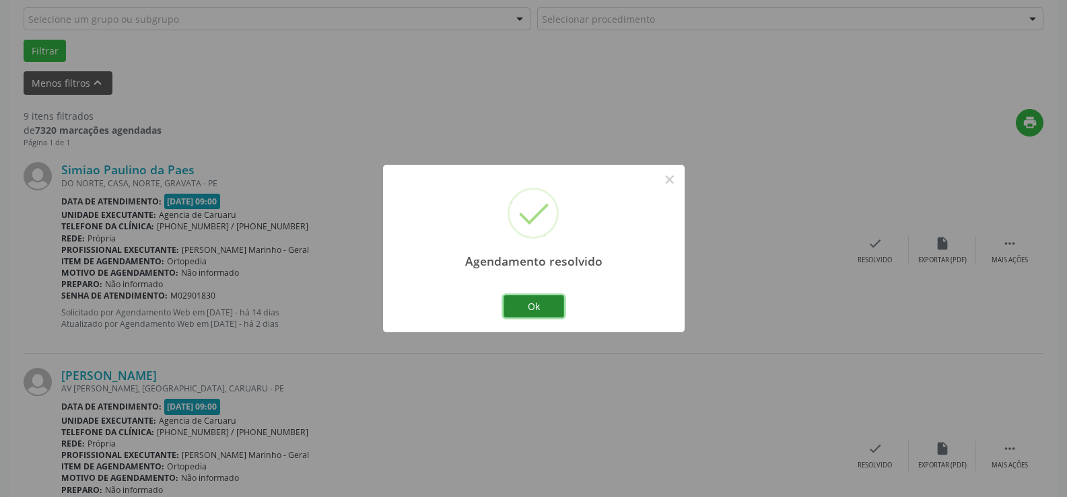
click at [553, 310] on button "Ok" at bounding box center [533, 306] width 61 height 23
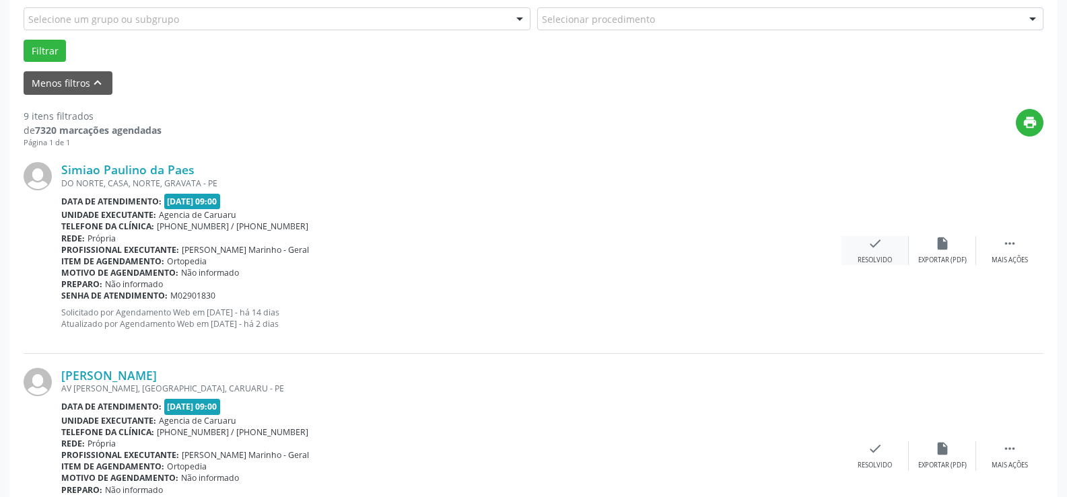
click at [872, 252] on div "check Resolvido" at bounding box center [874, 250] width 67 height 29
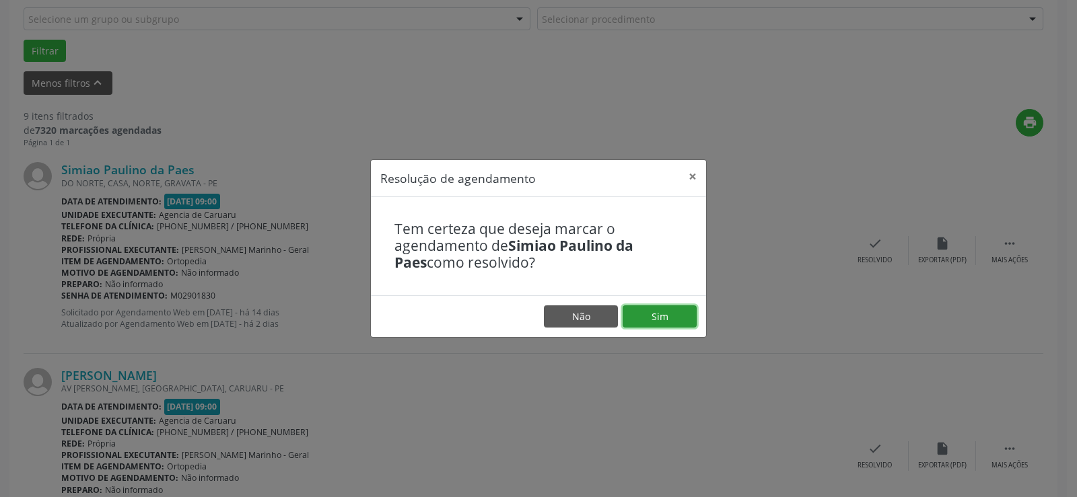
click at [664, 314] on button "Sim" at bounding box center [660, 317] width 74 height 23
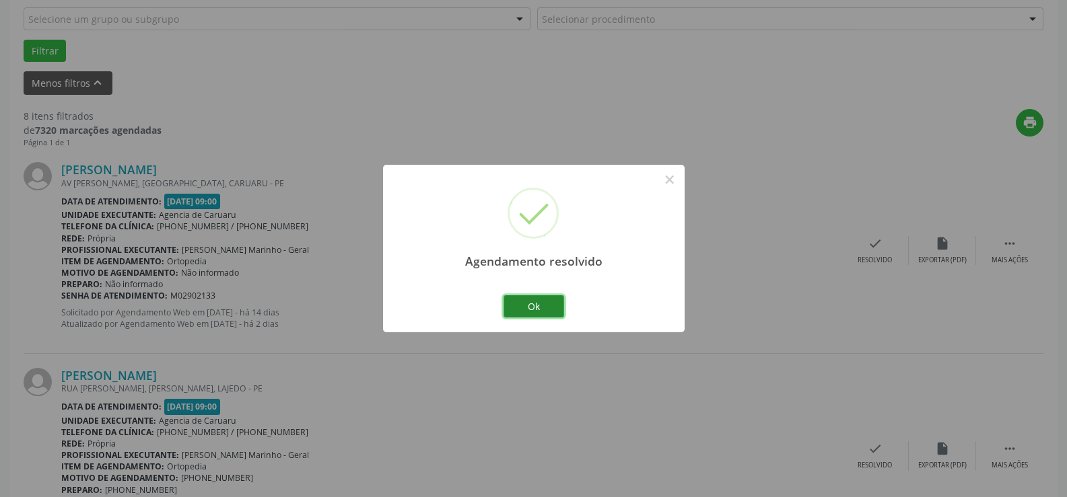
click at [526, 304] on button "Ok" at bounding box center [533, 306] width 61 height 23
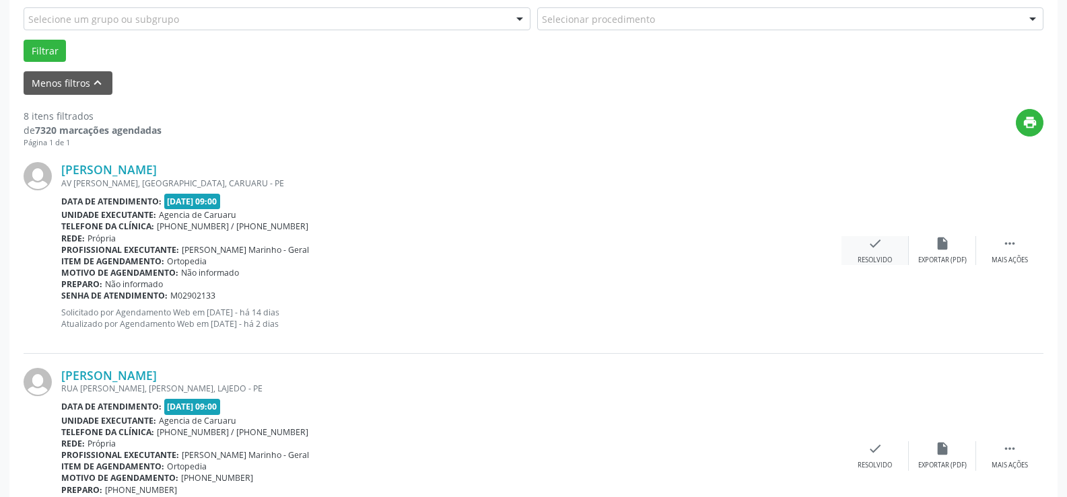
click at [865, 244] on div "check Resolvido" at bounding box center [874, 250] width 67 height 29
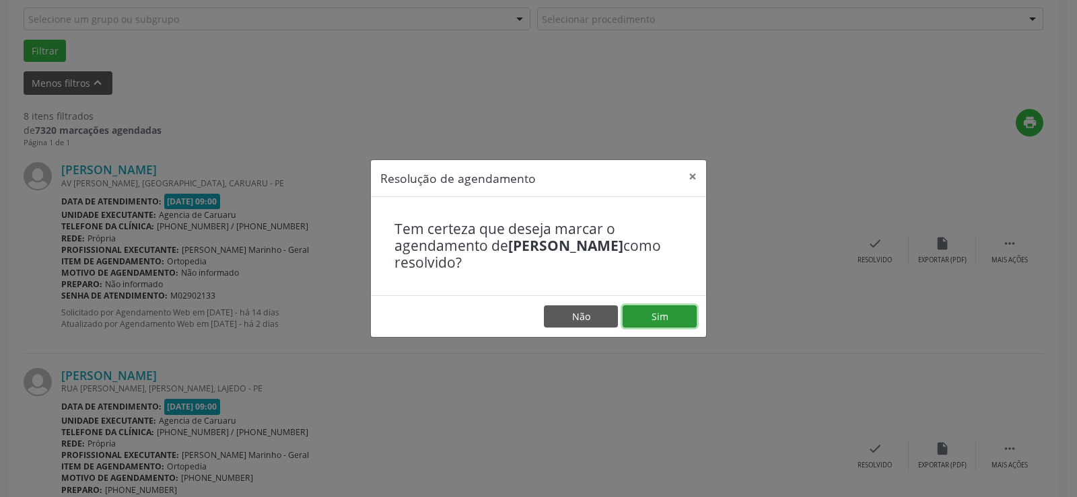
click at [637, 314] on button "Sim" at bounding box center [660, 317] width 74 height 23
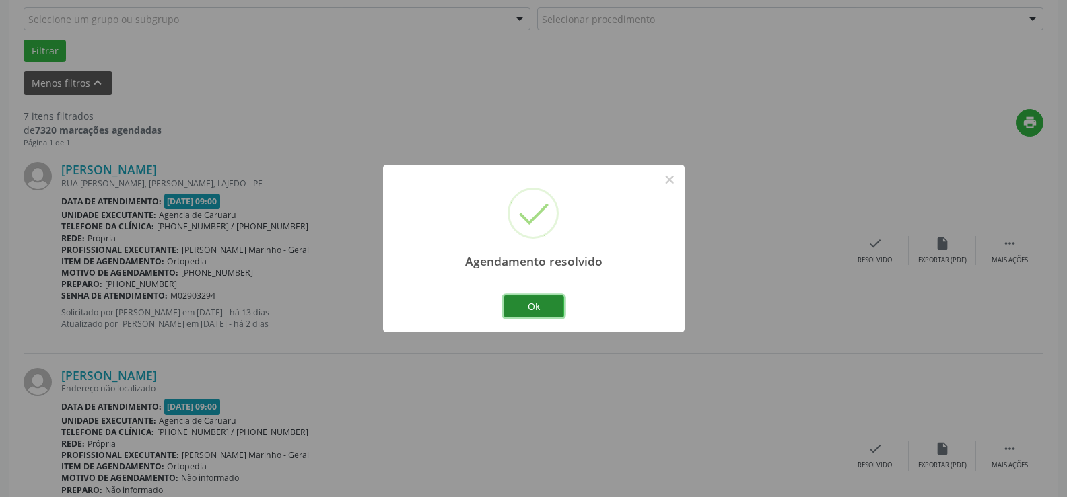
click at [541, 308] on button "Ok" at bounding box center [533, 306] width 61 height 23
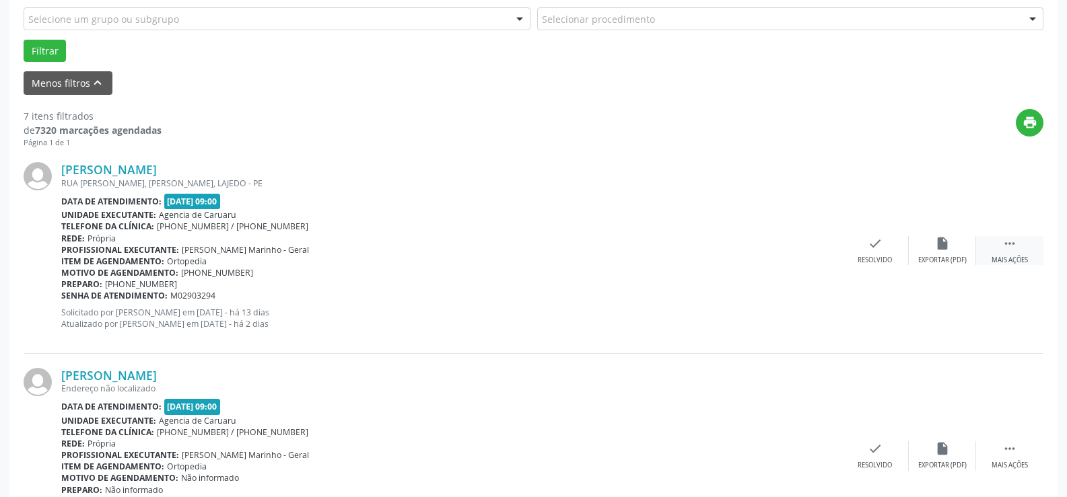
click at [1006, 246] on icon "" at bounding box center [1009, 243] width 15 height 15
click at [917, 262] on div "Não compareceu" at bounding box center [941, 260] width 57 height 9
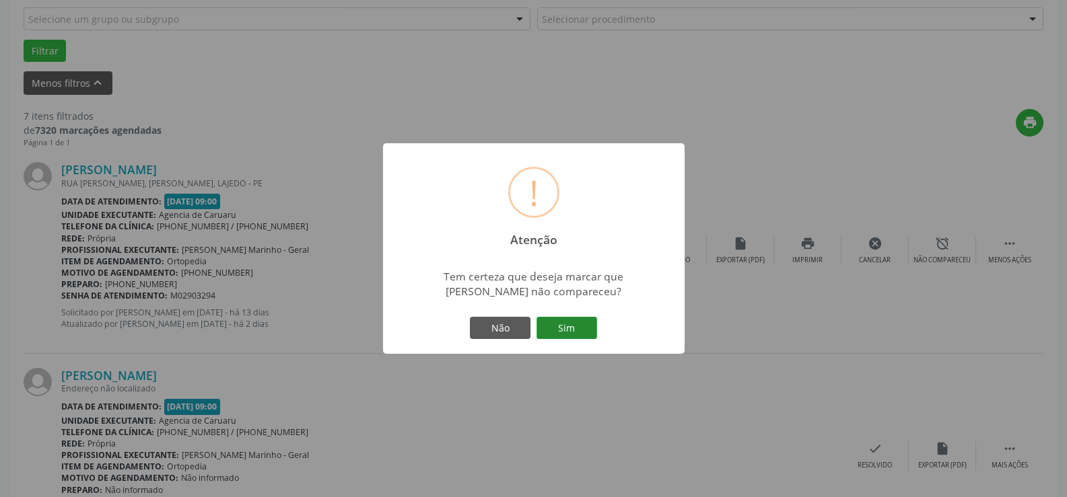
click at [557, 330] on button "Sim" at bounding box center [566, 328] width 61 height 23
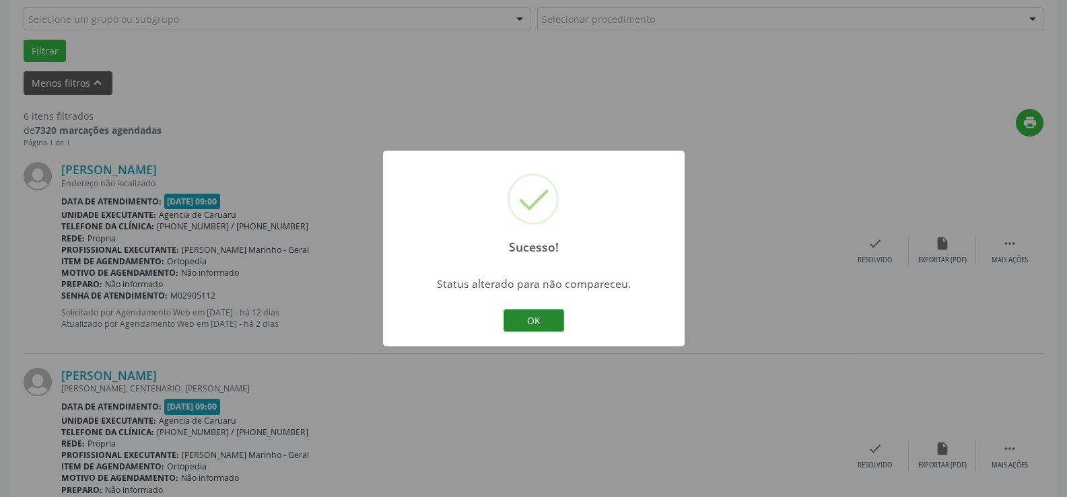
click at [546, 324] on button "OK" at bounding box center [533, 321] width 61 height 23
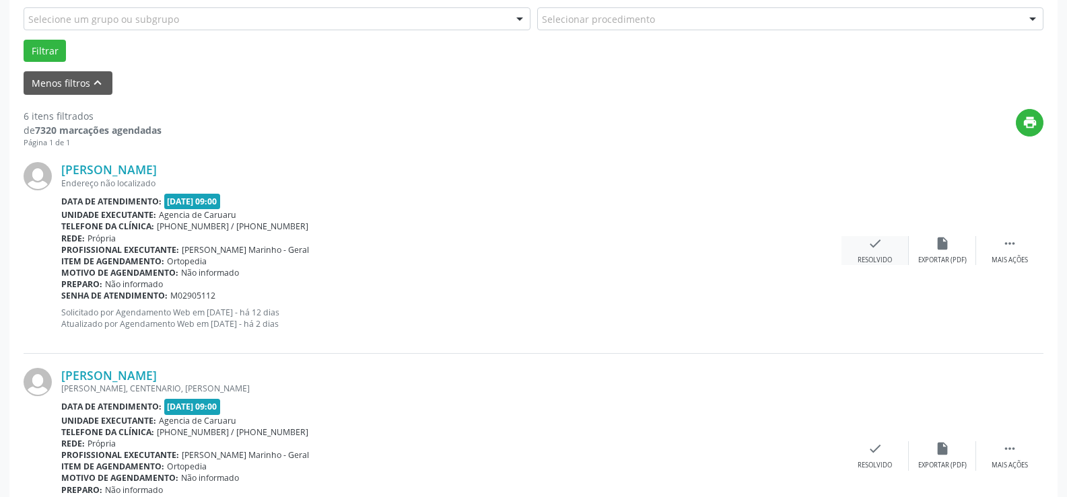
click at [873, 246] on icon "check" at bounding box center [874, 243] width 15 height 15
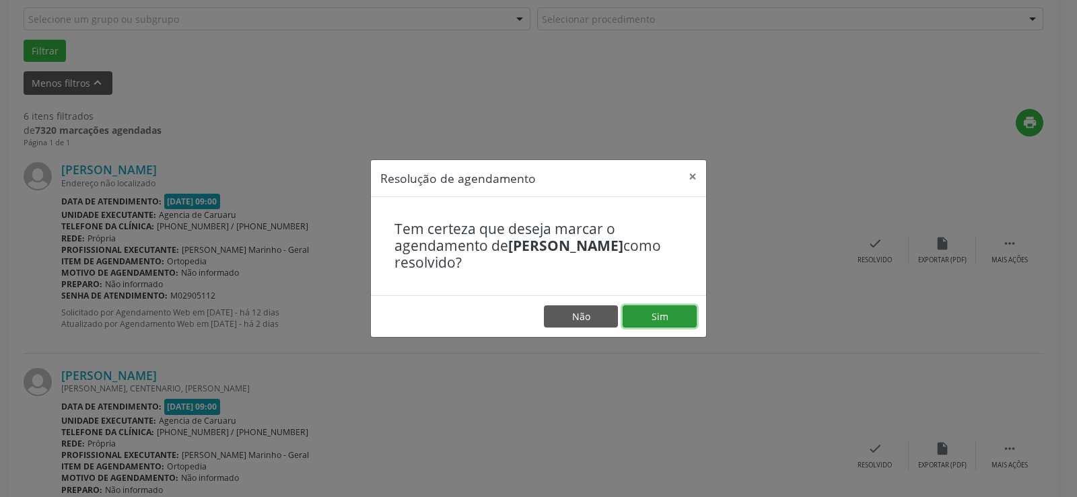
click at [637, 318] on button "Sim" at bounding box center [660, 317] width 74 height 23
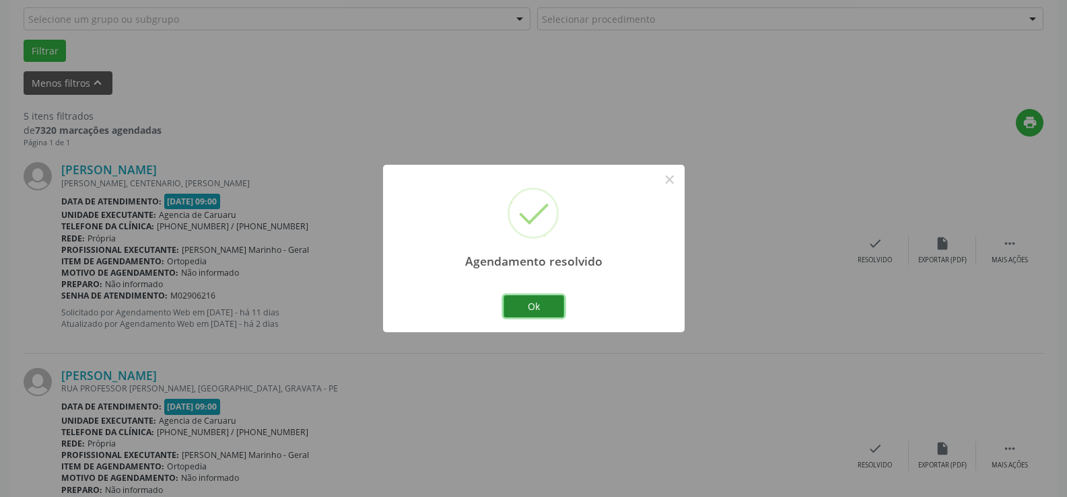
click at [551, 304] on button "Ok" at bounding box center [533, 306] width 61 height 23
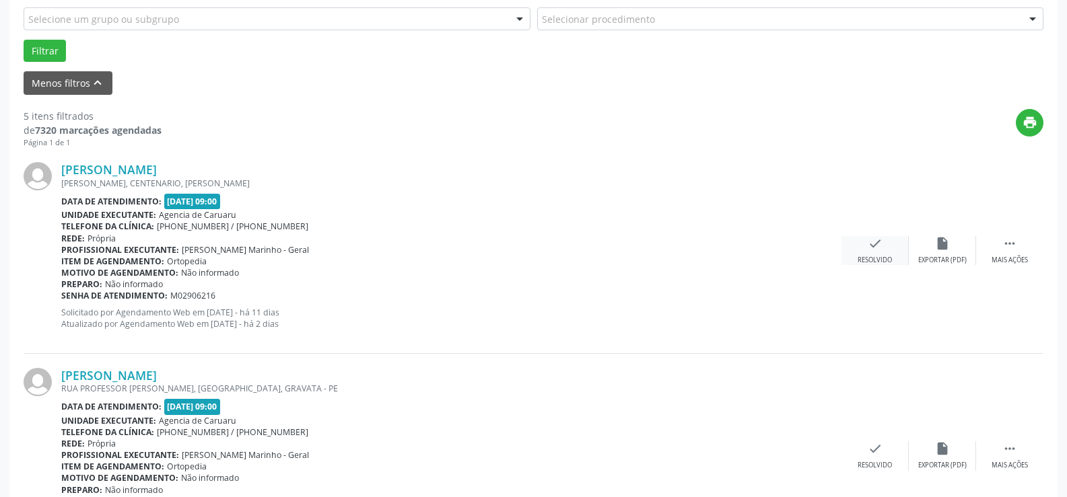
click at [869, 244] on icon "check" at bounding box center [874, 243] width 15 height 15
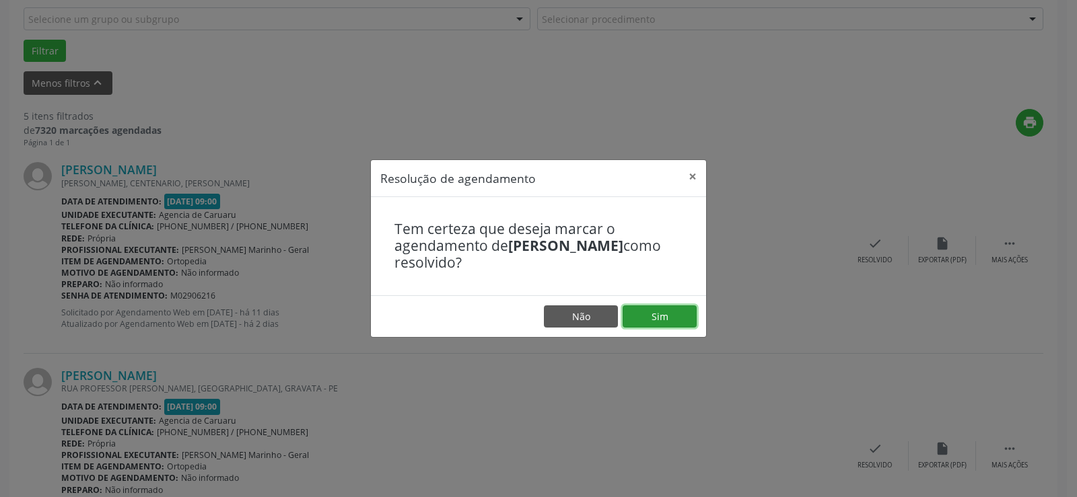
click at [671, 313] on button "Sim" at bounding box center [660, 317] width 74 height 23
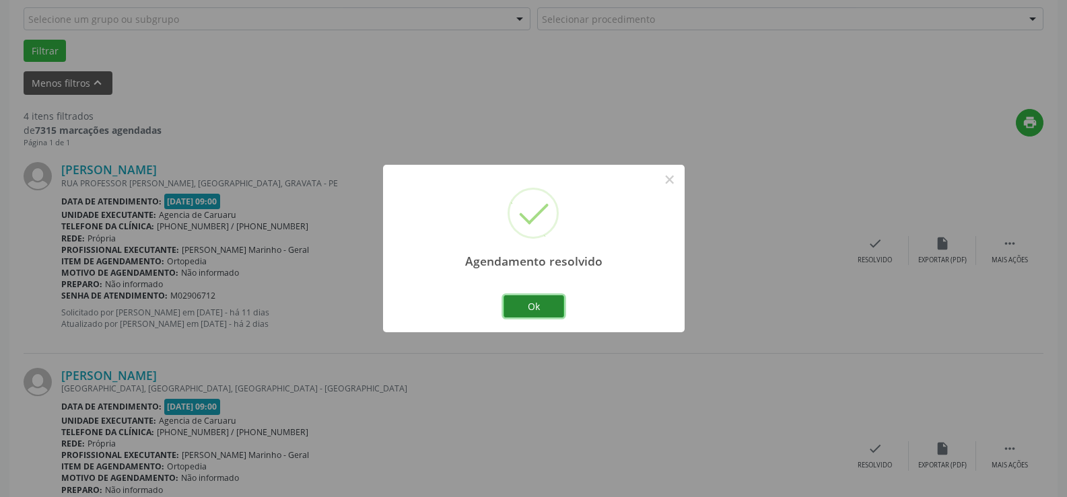
click at [524, 305] on button "Ok" at bounding box center [533, 306] width 61 height 23
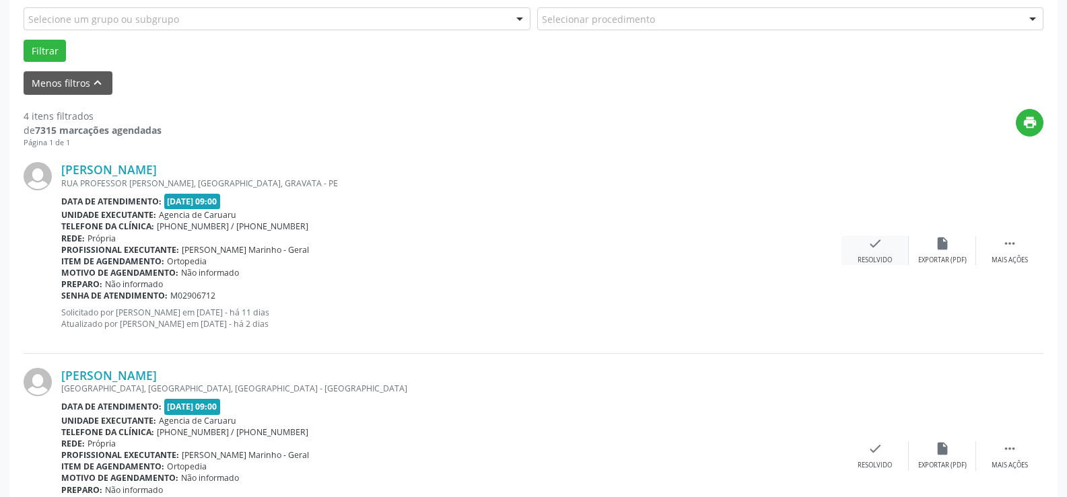
click at [873, 242] on icon "check" at bounding box center [874, 243] width 15 height 15
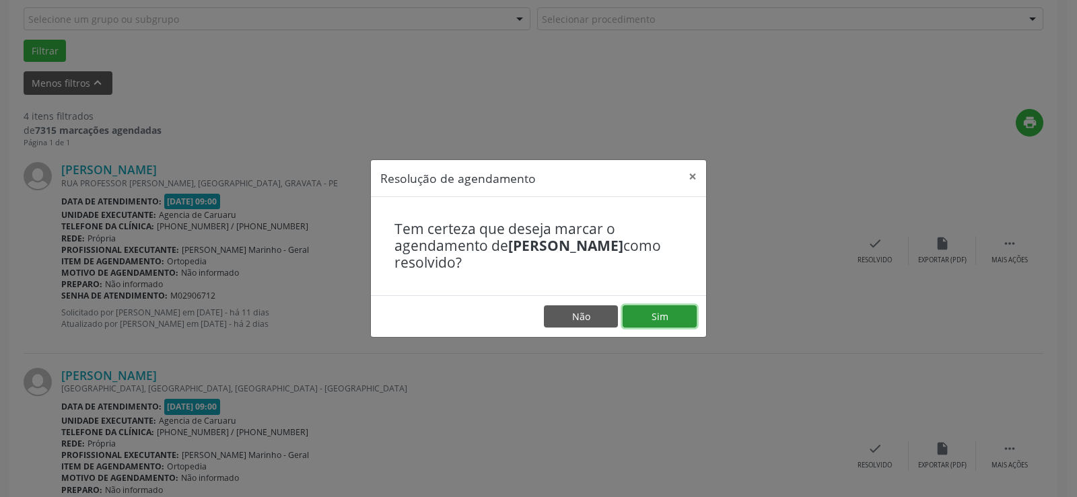
click at [655, 316] on button "Sim" at bounding box center [660, 317] width 74 height 23
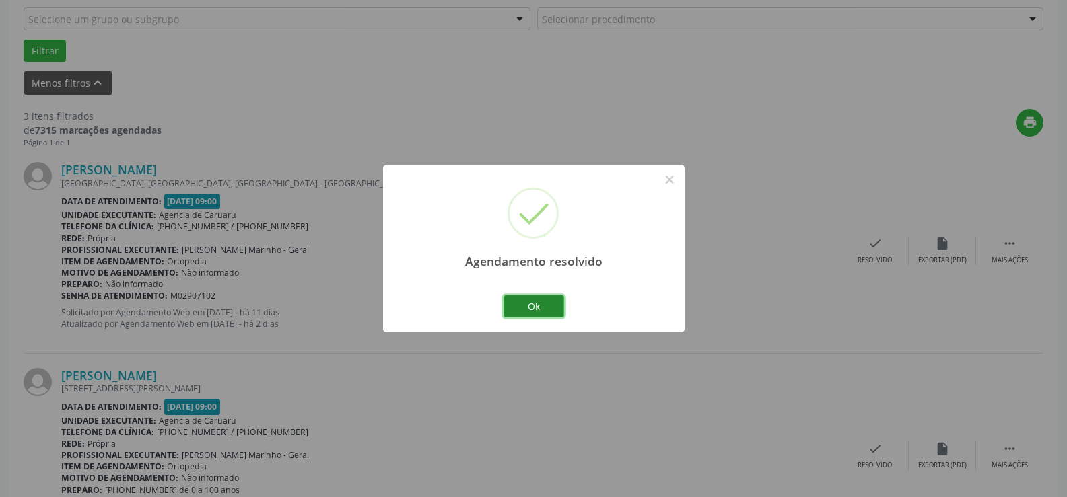
click at [522, 306] on button "Ok" at bounding box center [533, 306] width 61 height 23
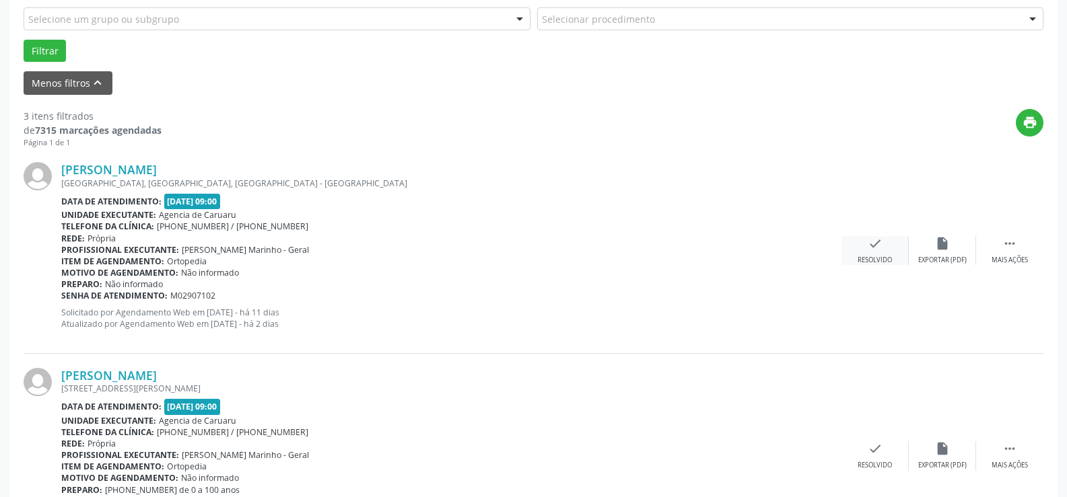
click at [869, 248] on icon "check" at bounding box center [874, 243] width 15 height 15
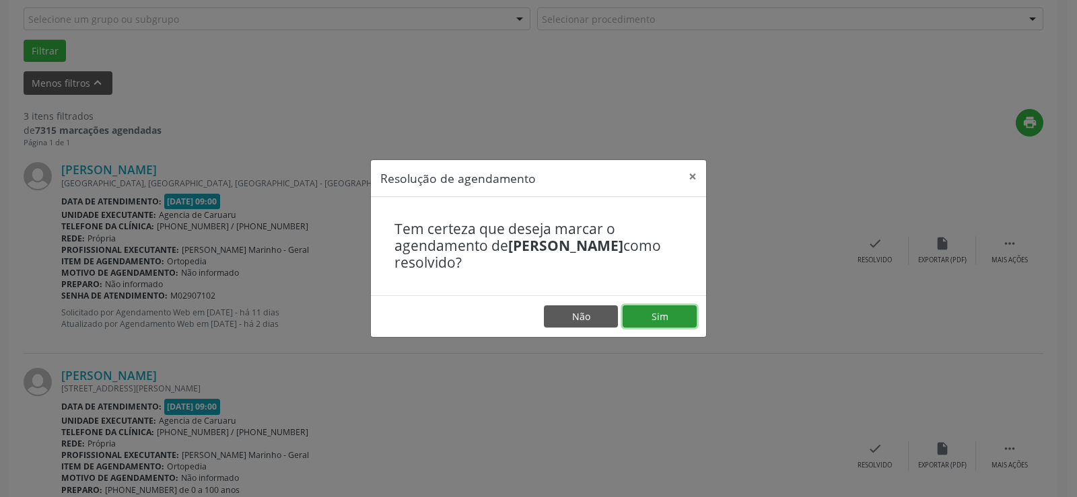
click at [665, 314] on button "Sim" at bounding box center [660, 317] width 74 height 23
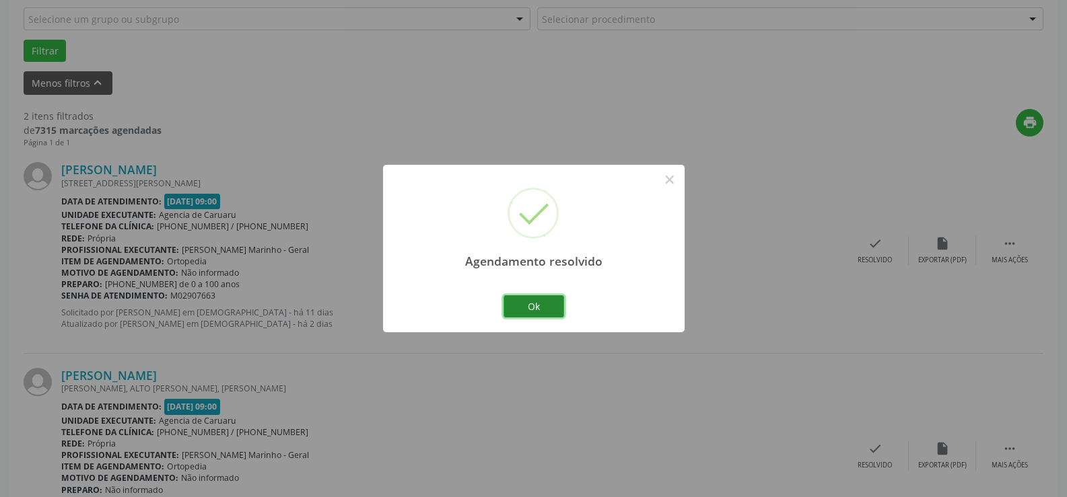
click at [544, 315] on button "Ok" at bounding box center [533, 306] width 61 height 23
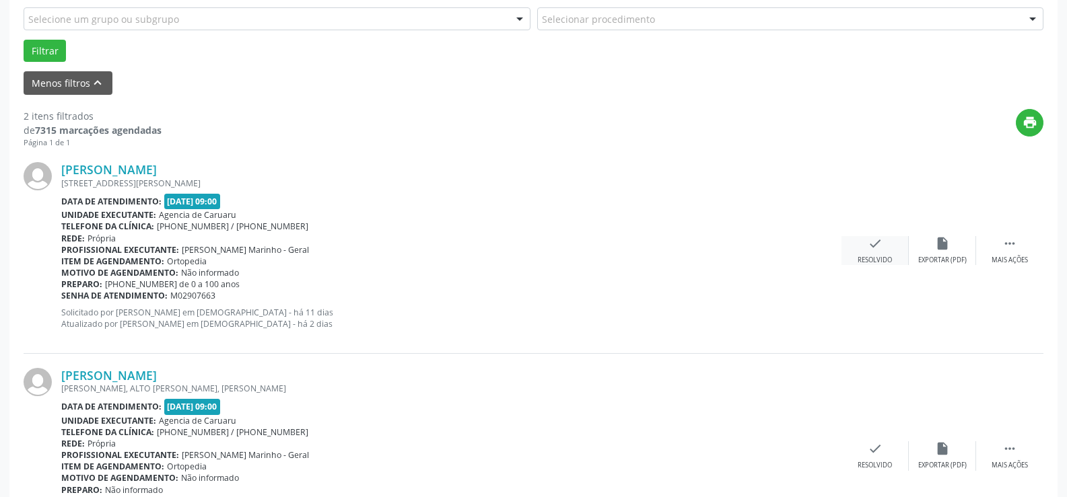
click at [879, 256] on div "Resolvido" at bounding box center [874, 260] width 34 height 9
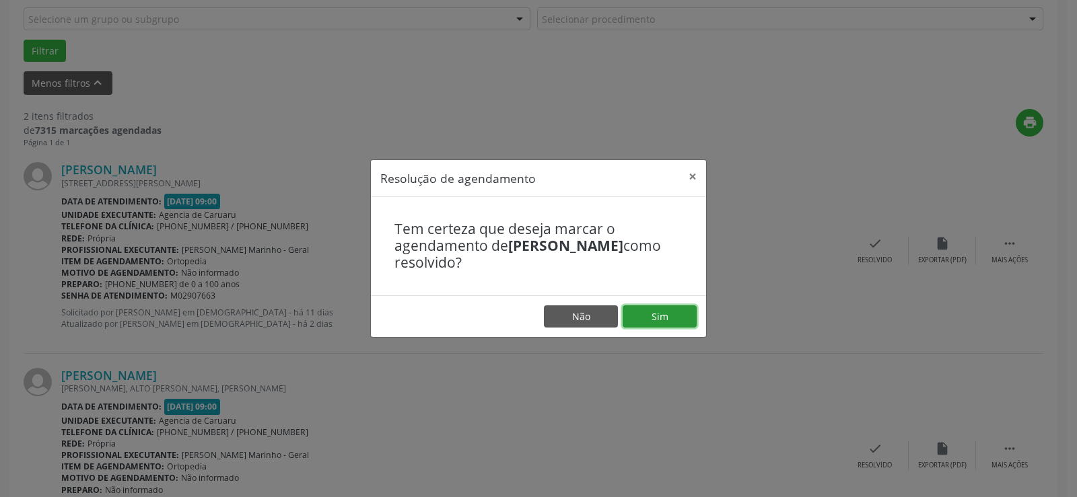
click at [632, 320] on button "Sim" at bounding box center [660, 317] width 74 height 23
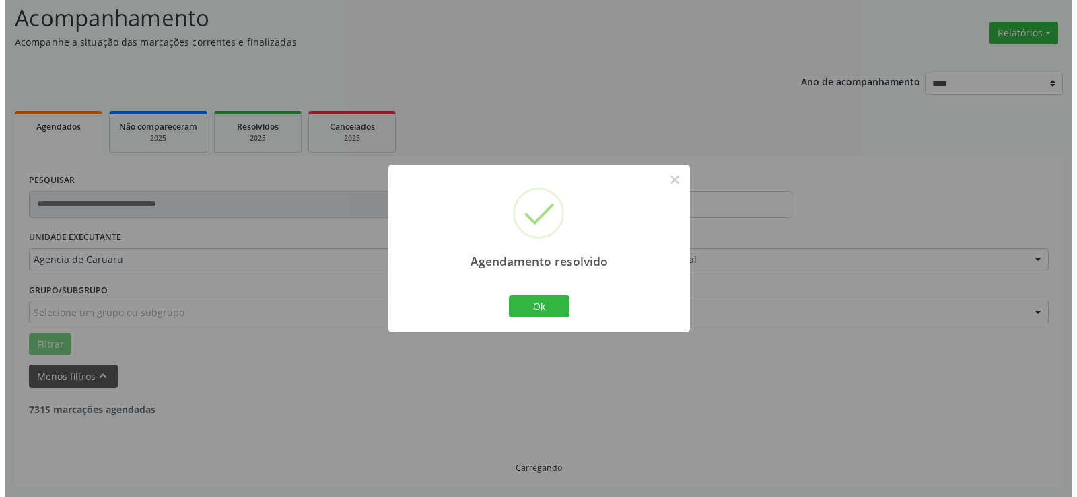
scroll to position [263, 0]
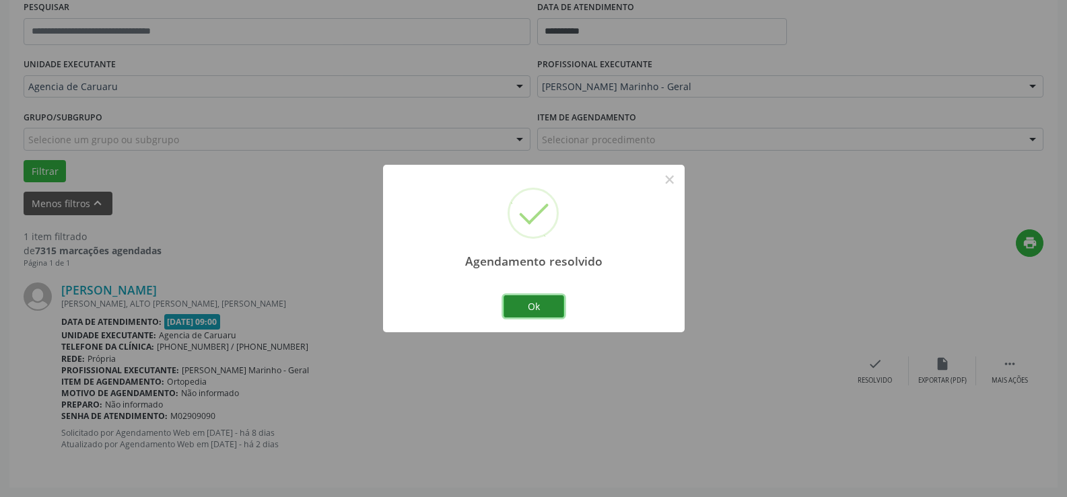
click at [552, 310] on button "Ok" at bounding box center [533, 306] width 61 height 23
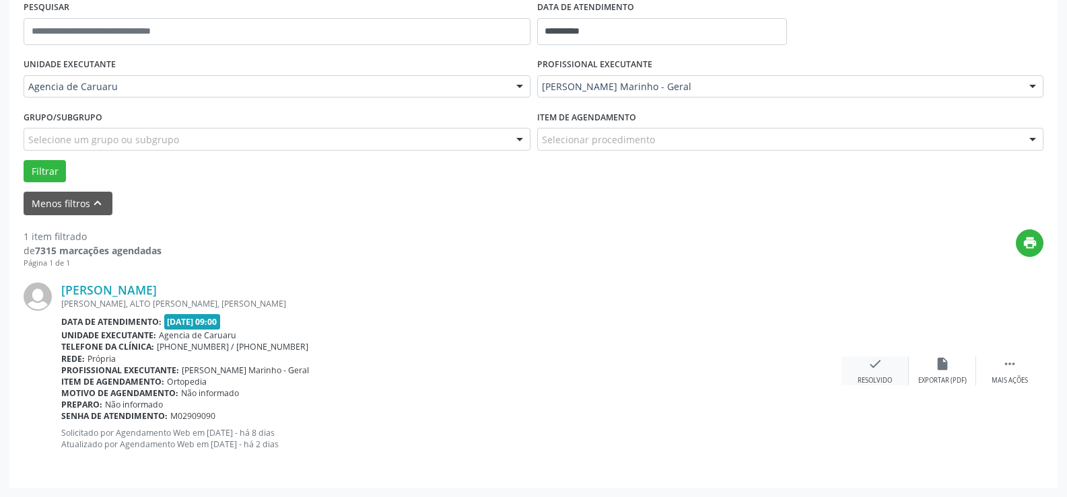
click at [872, 363] on icon "check" at bounding box center [874, 364] width 15 height 15
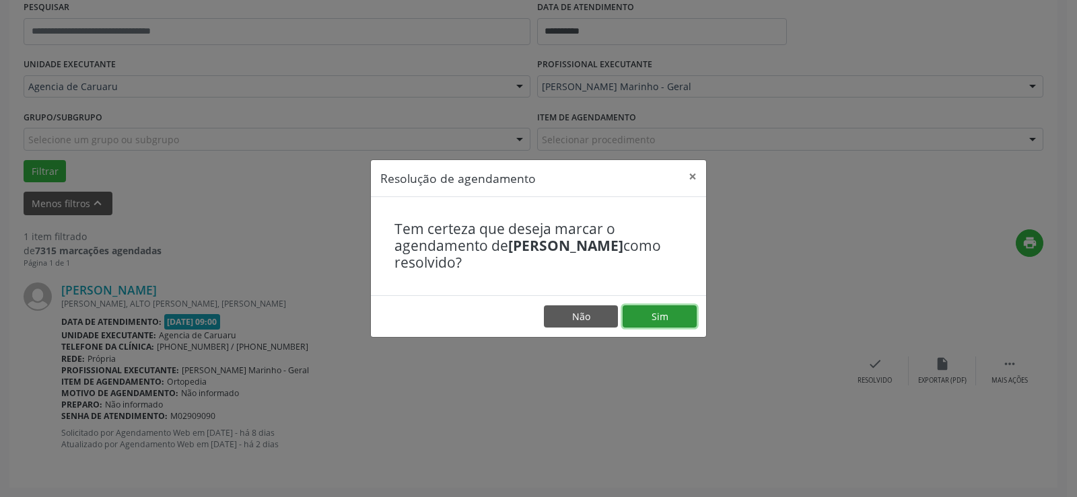
click at [663, 322] on button "Sim" at bounding box center [660, 317] width 74 height 23
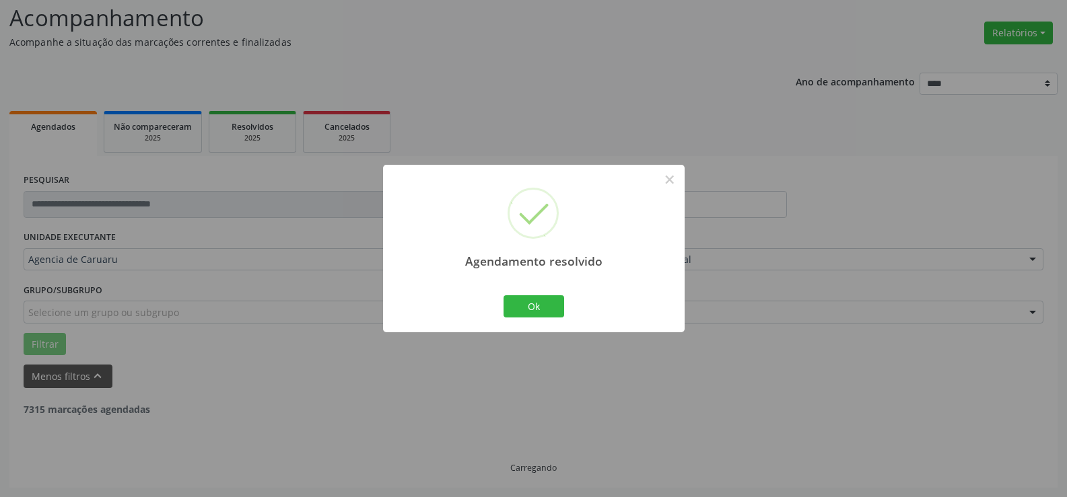
scroll to position [47, 0]
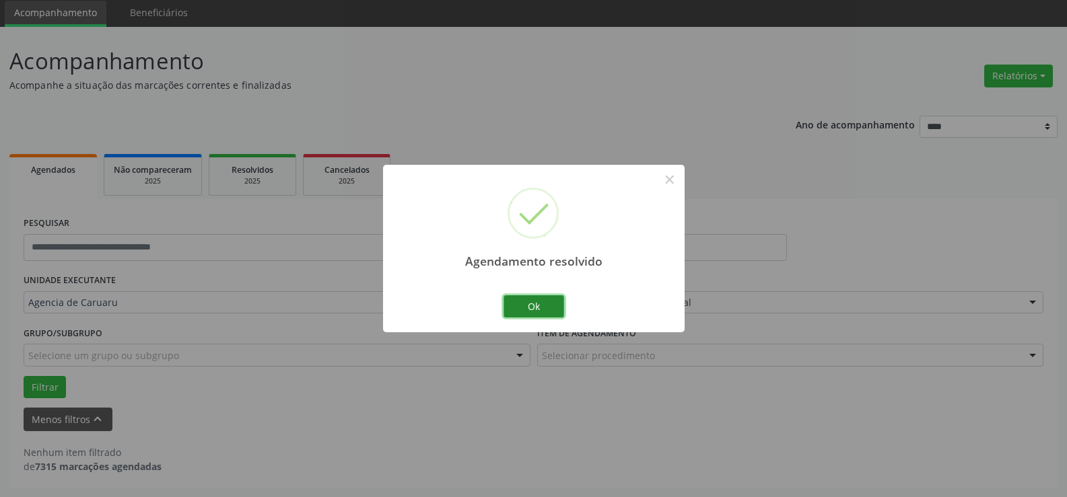
click at [550, 308] on button "Ok" at bounding box center [533, 306] width 61 height 23
